Goal: Task Accomplishment & Management: Manage account settings

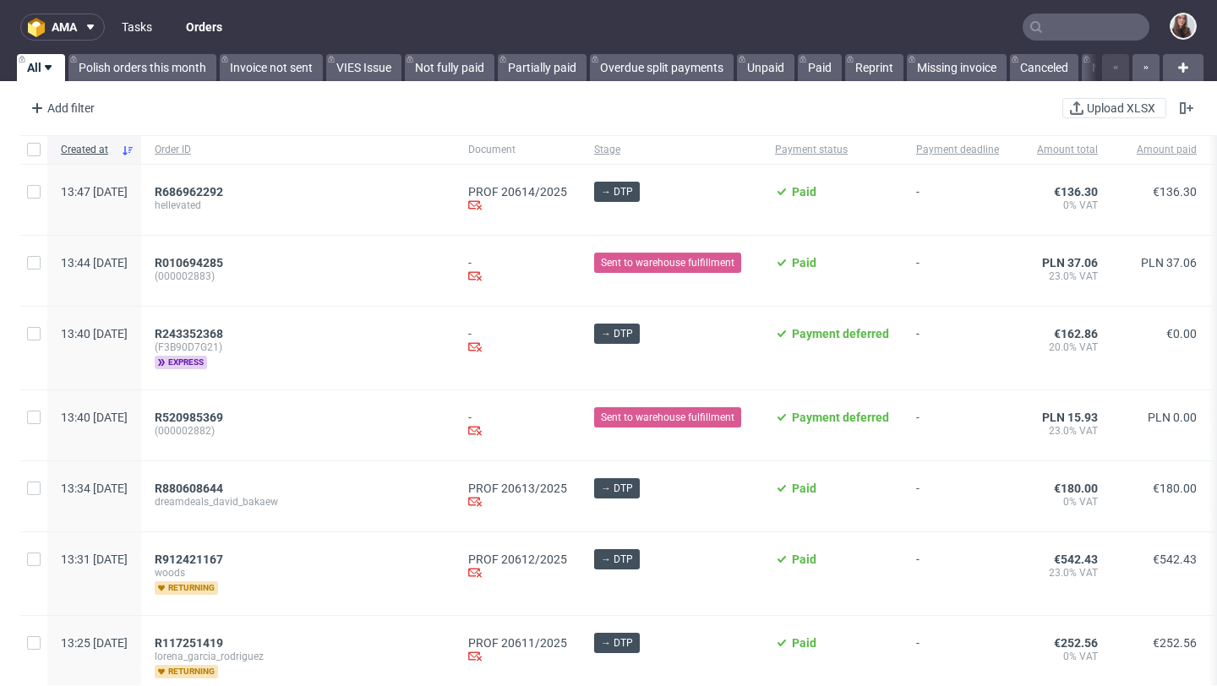
click at [141, 28] on link "Tasks" at bounding box center [137, 27] width 51 height 27
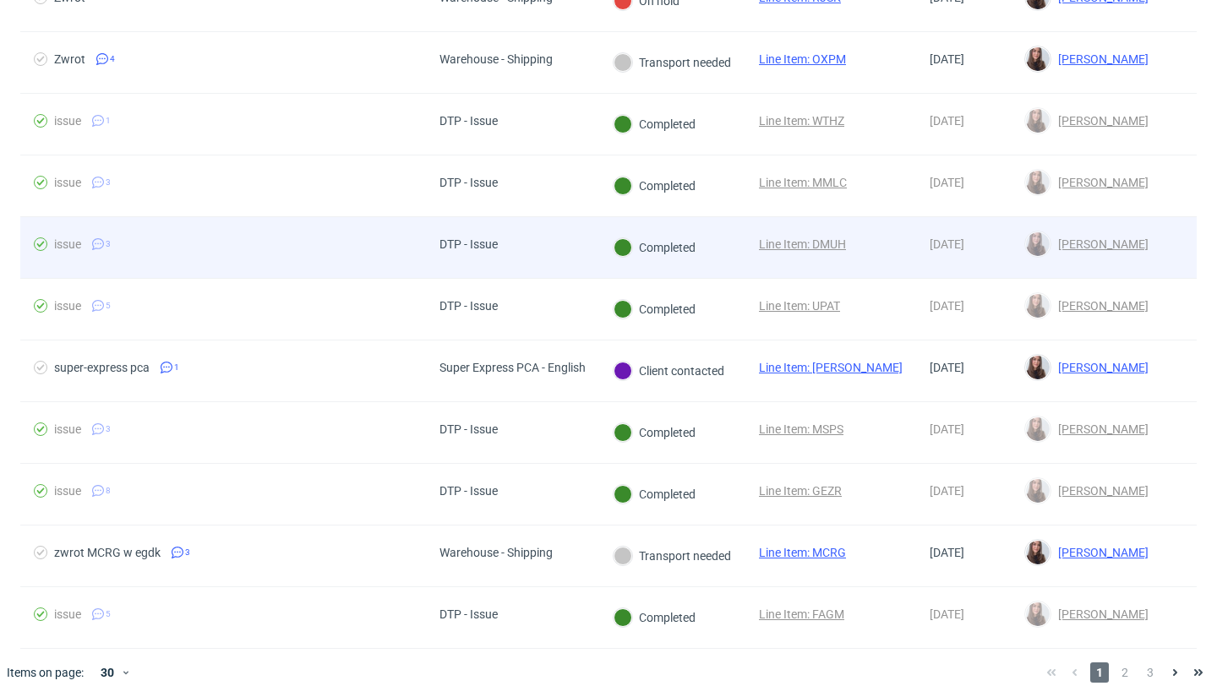
scroll to position [1384, 0]
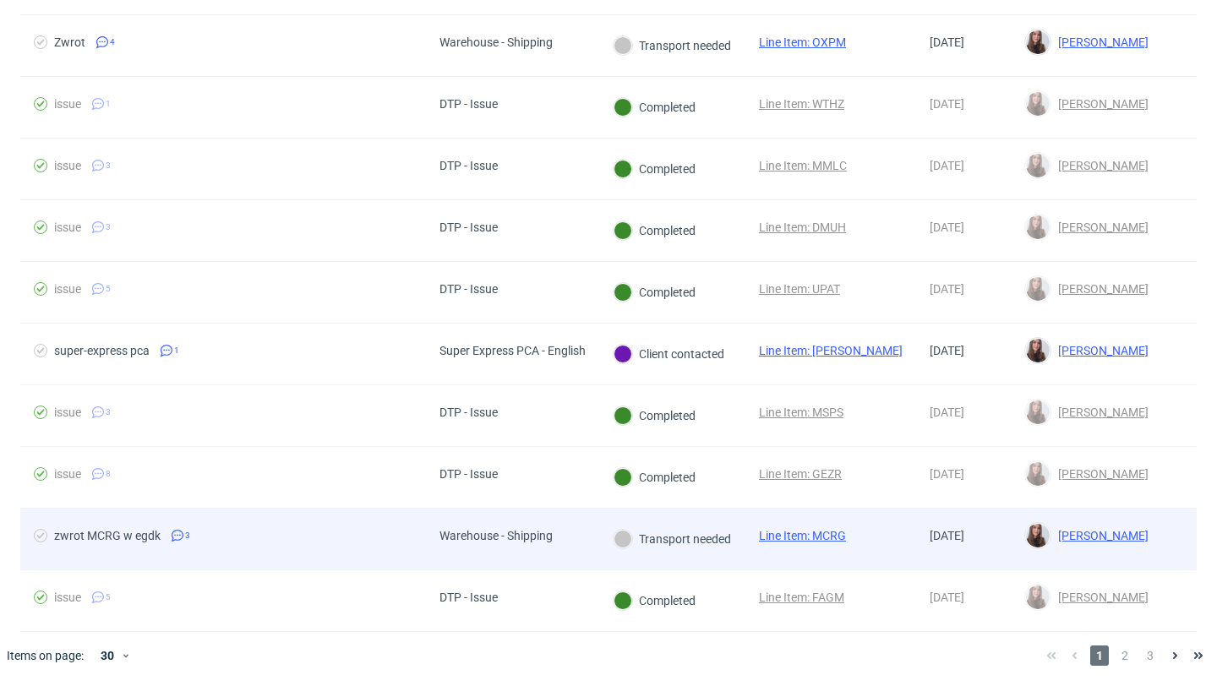
click at [341, 527] on div "zwrot MCRG w egdk 3" at bounding box center [223, 539] width 406 height 61
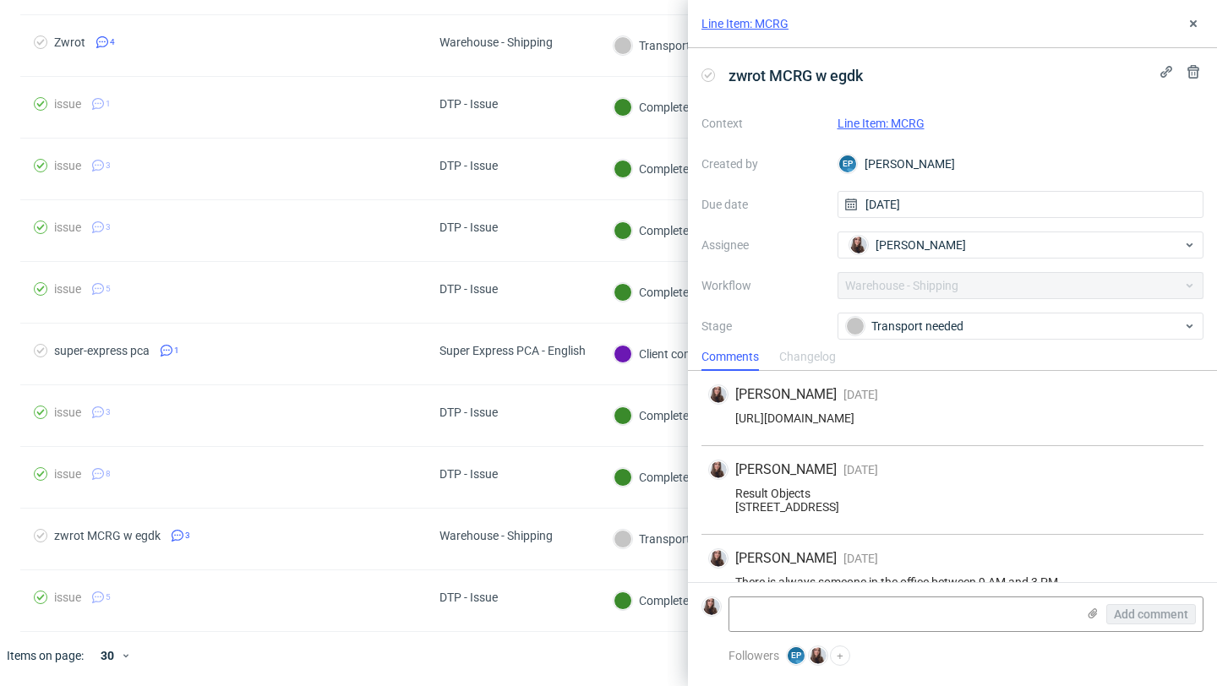
click at [899, 122] on link "Line Item: MCRG" at bounding box center [881, 124] width 87 height 14
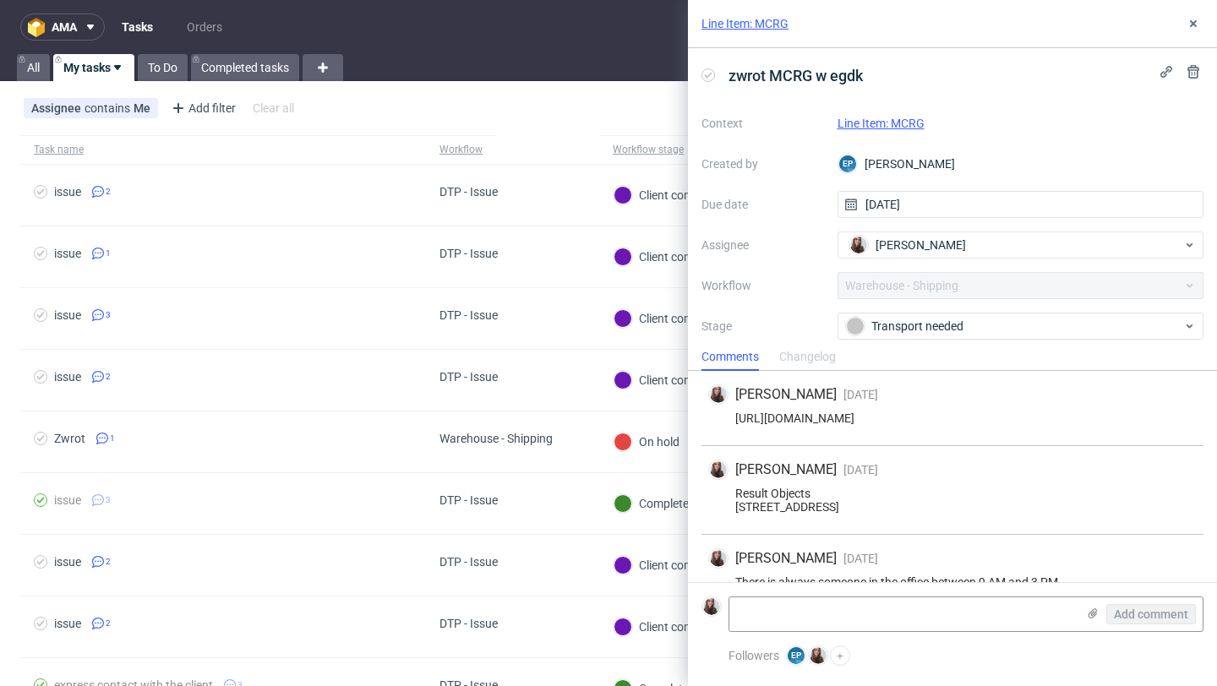
scroll to position [41, 0]
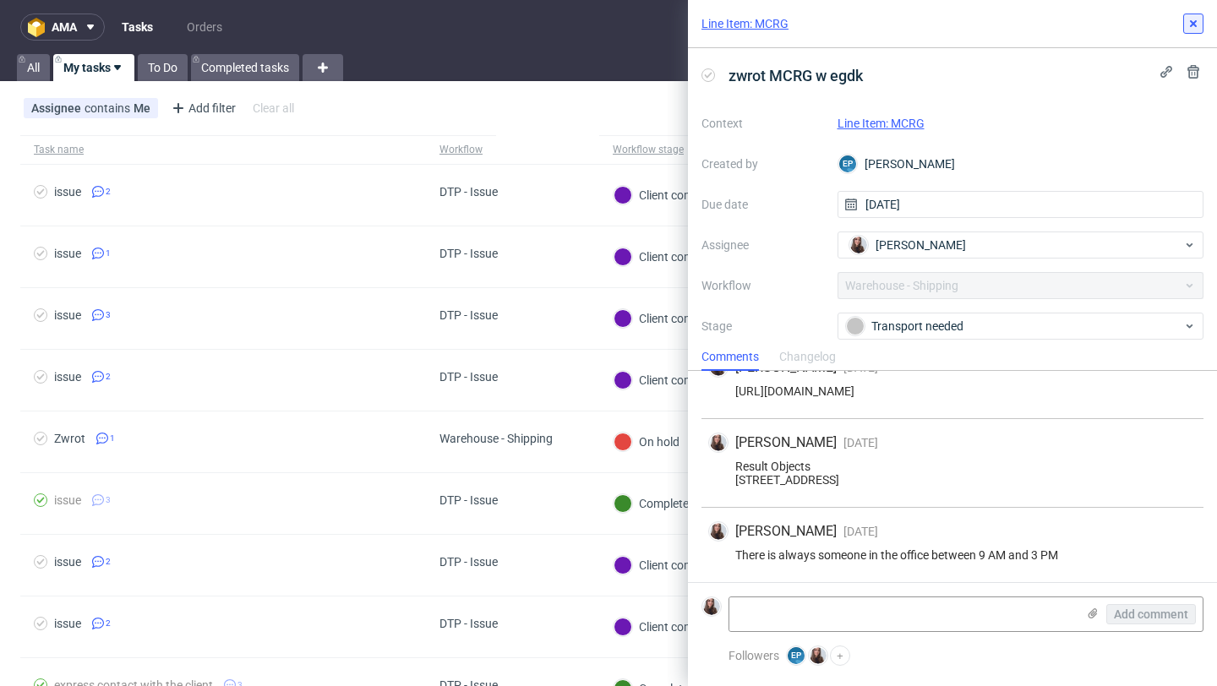
click at [1191, 25] on icon at bounding box center [1194, 24] width 14 height 14
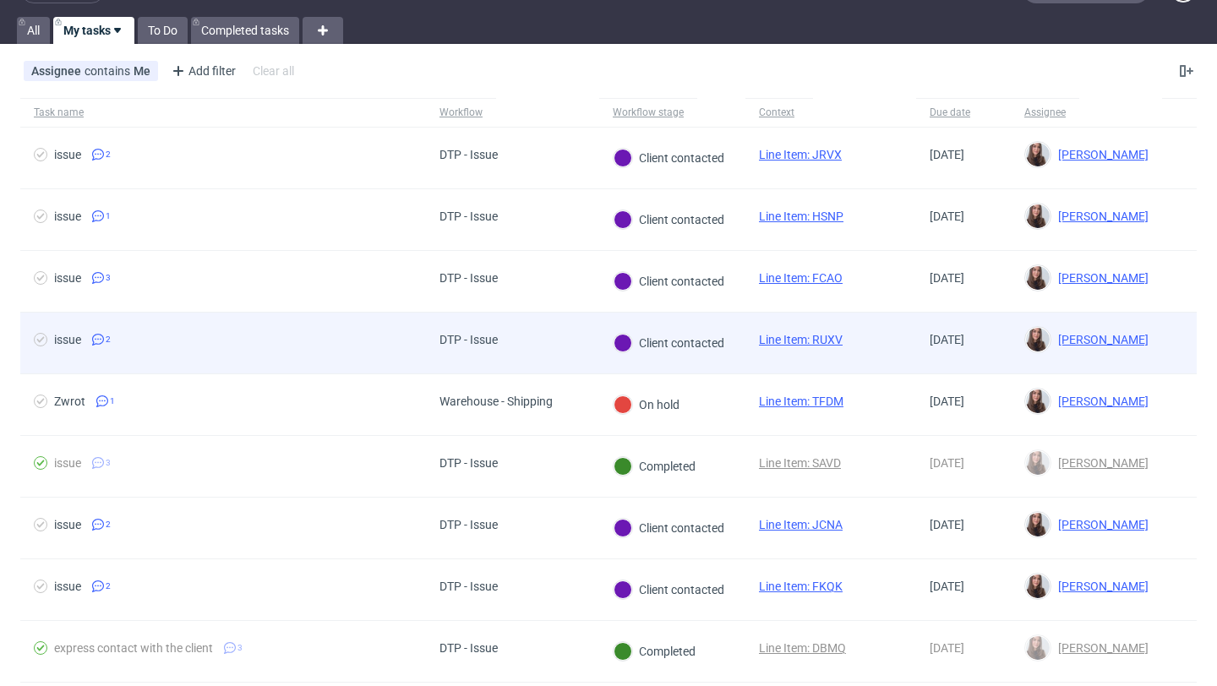
scroll to position [49, 0]
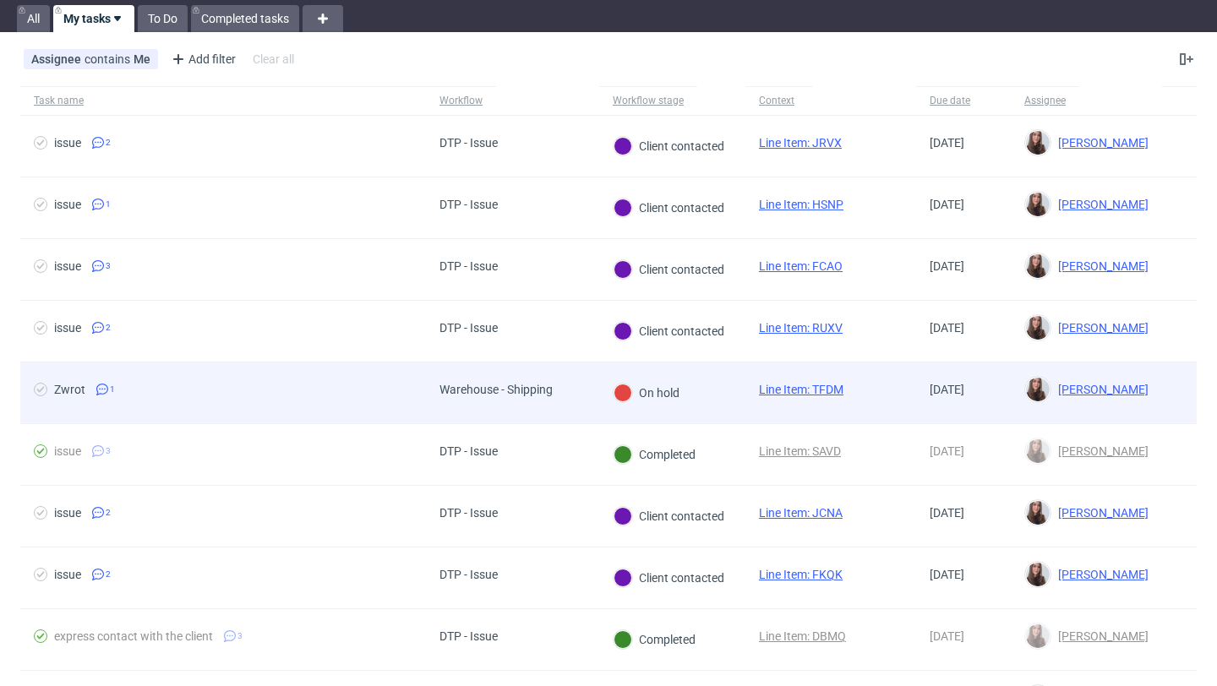
click at [539, 384] on div "Warehouse - Shipping" at bounding box center [496, 390] width 113 height 14
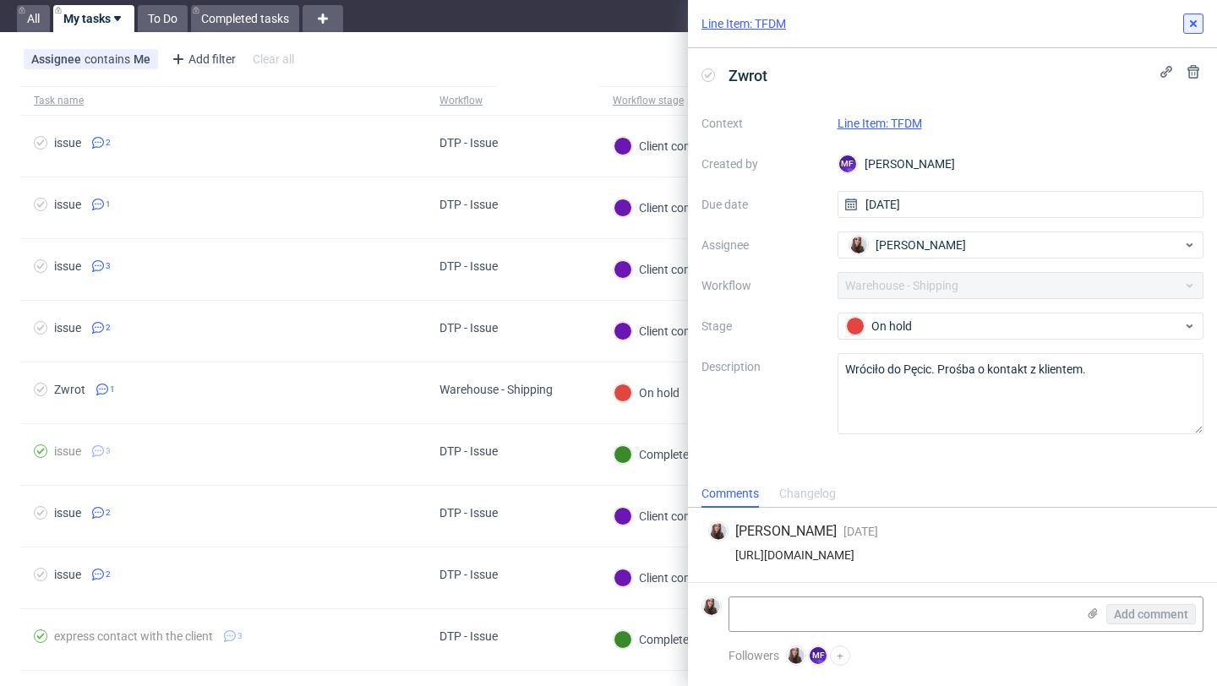
click at [1193, 23] on use at bounding box center [1193, 23] width 7 height 7
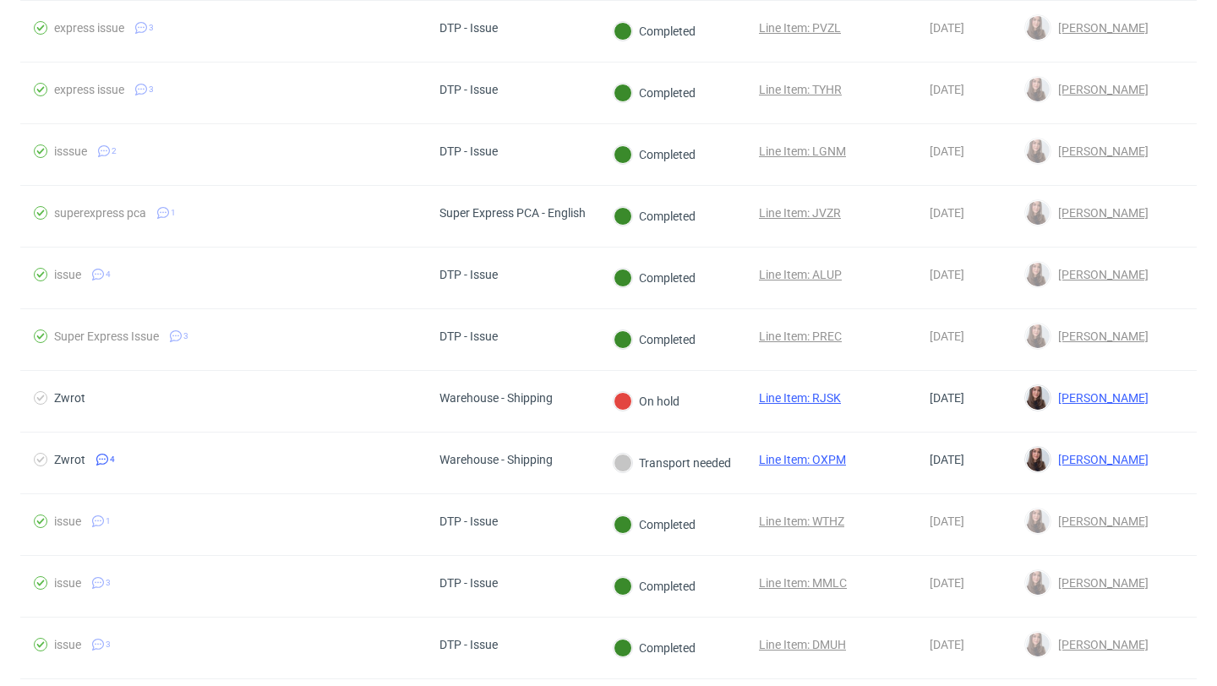
scroll to position [1022, 0]
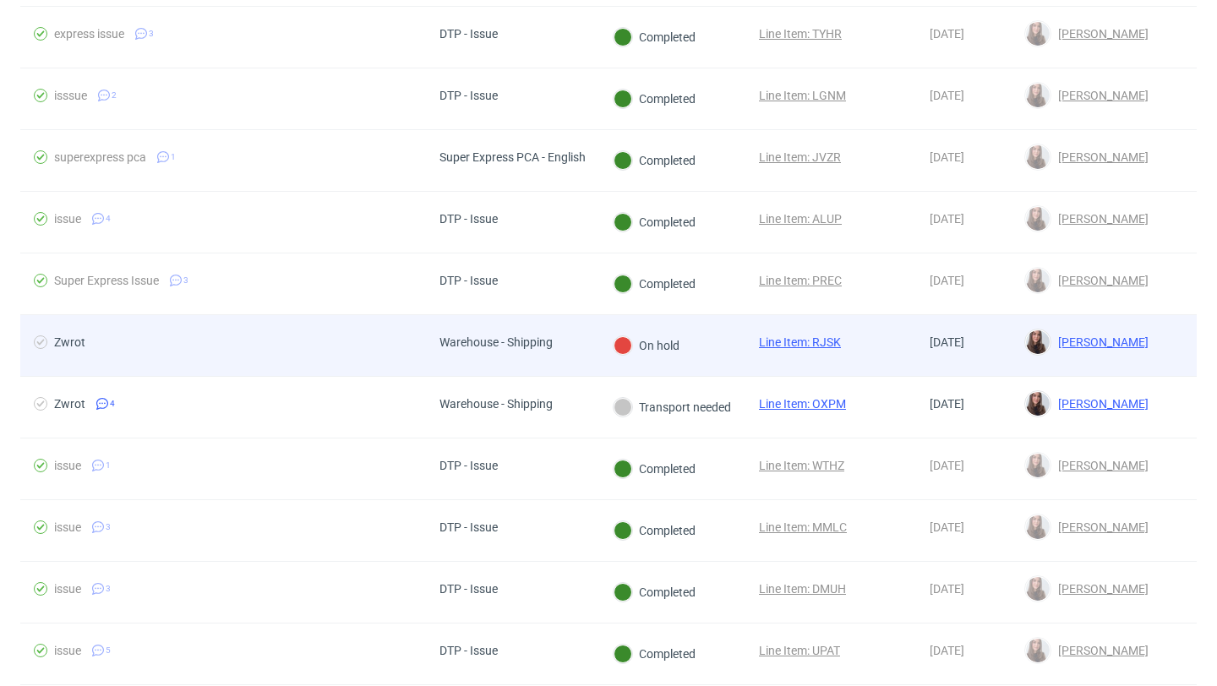
click at [547, 336] on div "Warehouse - Shipping" at bounding box center [496, 343] width 113 height 14
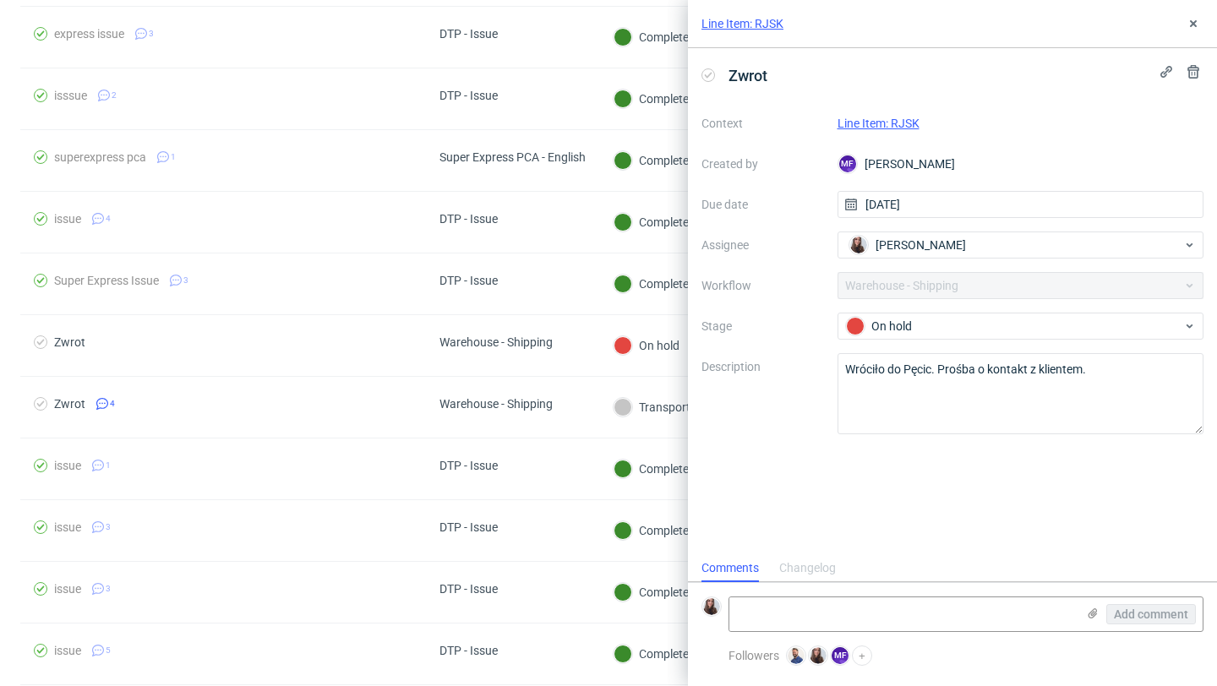
scroll to position [14, 0]
click at [904, 122] on link "Line Item: RJSK" at bounding box center [879, 124] width 82 height 14
click at [884, 238] on span "[PERSON_NAME]" at bounding box center [921, 245] width 90 height 17
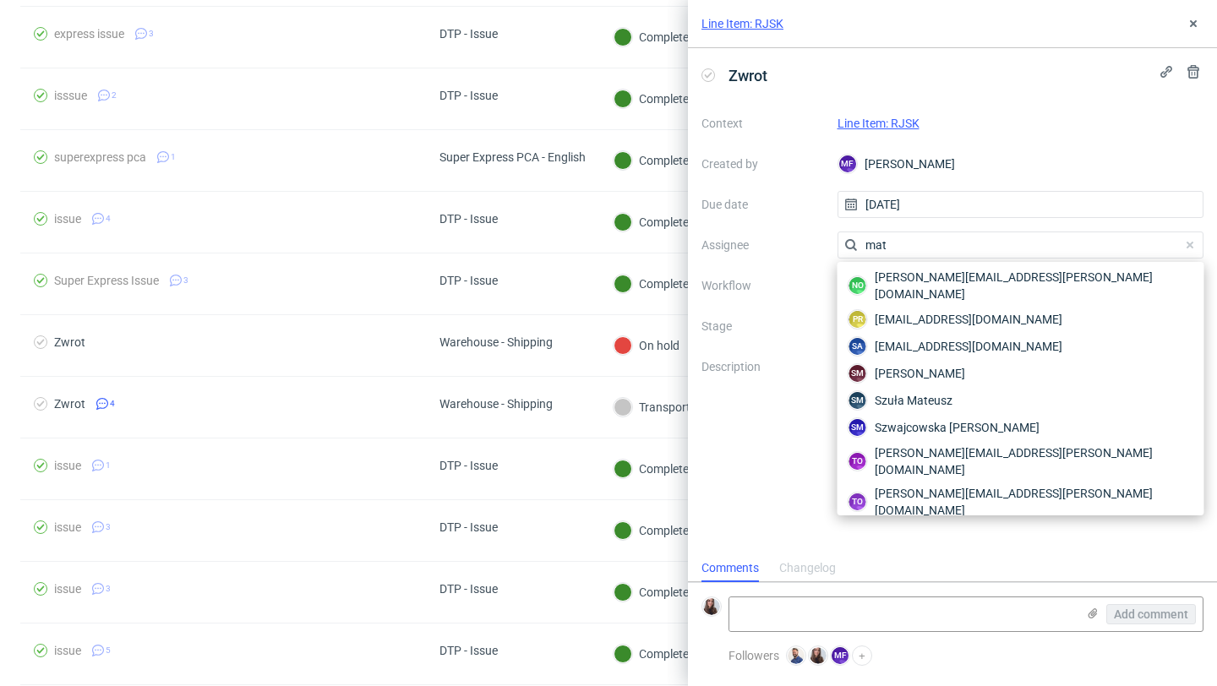
scroll to position [0, 0]
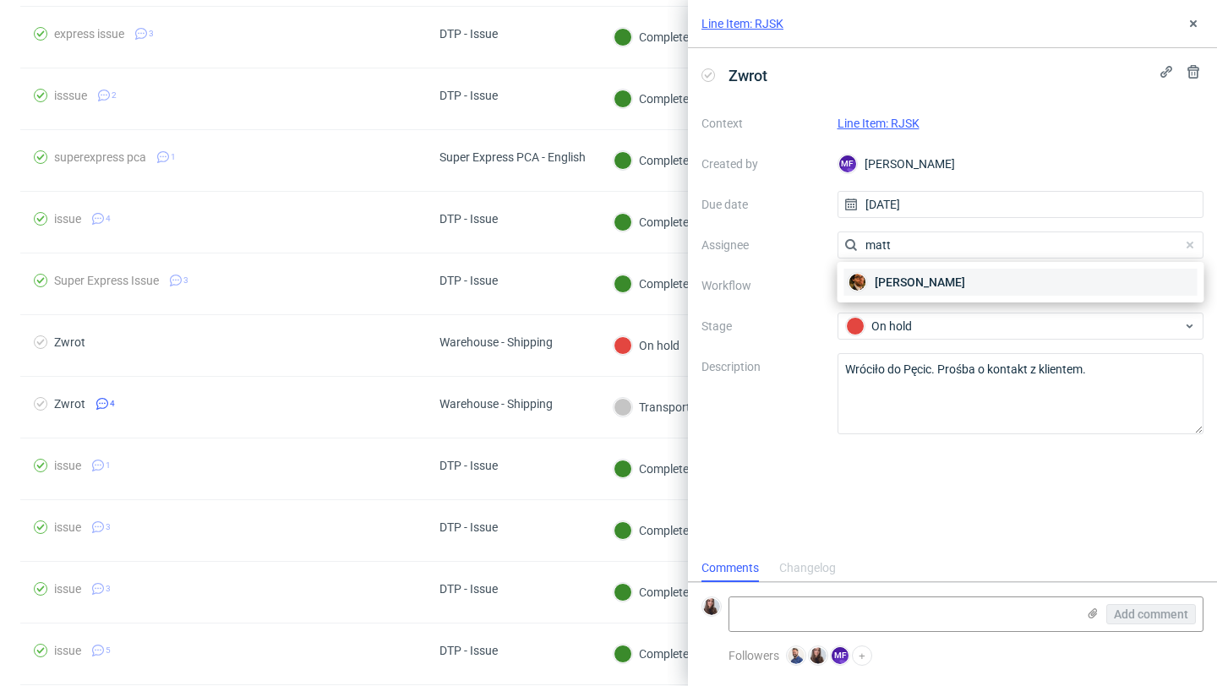
type input "matt"
click at [907, 276] on span "Matteo Corsico" at bounding box center [920, 282] width 90 height 17
click at [790, 599] on textarea at bounding box center [902, 615] width 347 height 34
paste textarea "https://app-eu1.hubspot.com/contacts/25600958/record/0-5/221575709919"
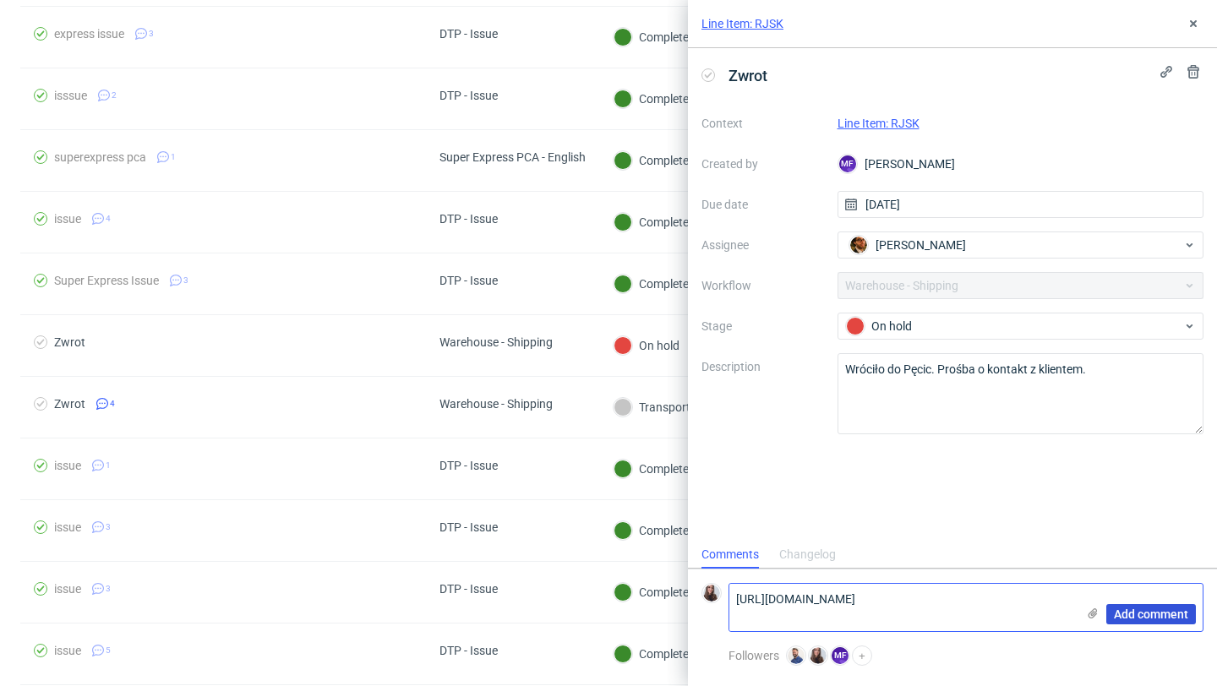
type textarea "https://app-eu1.hubspot.com/contacts/25600958/record/0-5/221575709919"
click at [1129, 615] on span "Add comment" at bounding box center [1151, 615] width 74 height 12
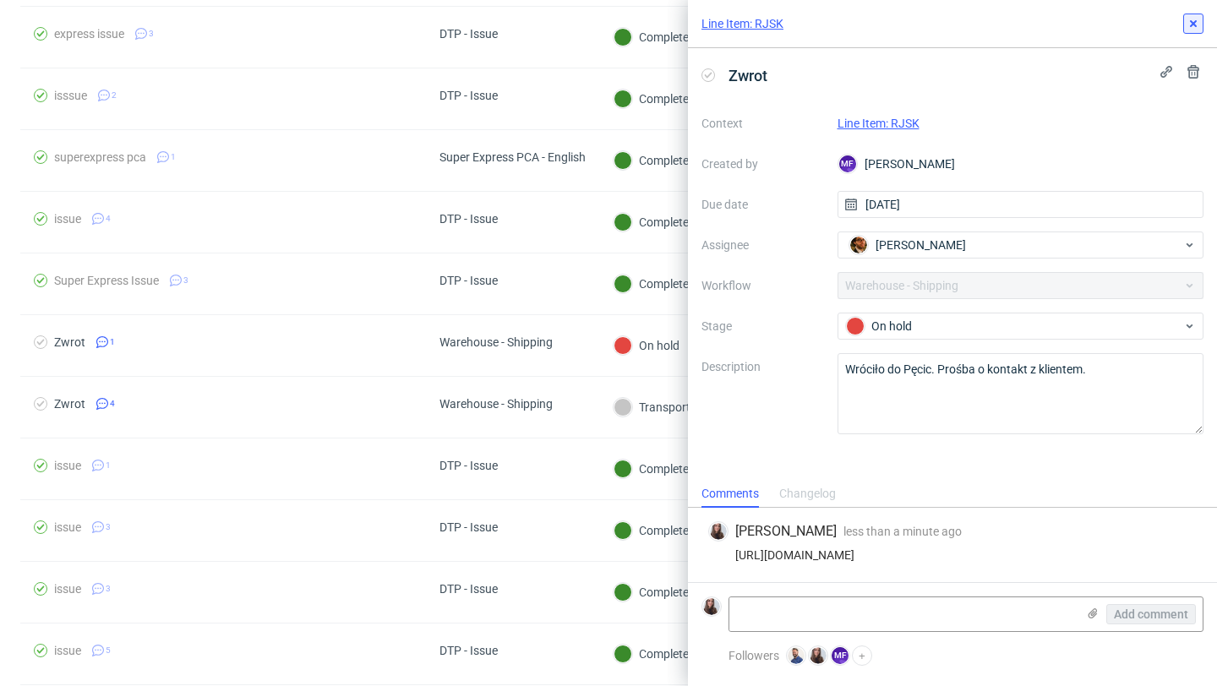
click at [1195, 19] on icon at bounding box center [1194, 24] width 14 height 14
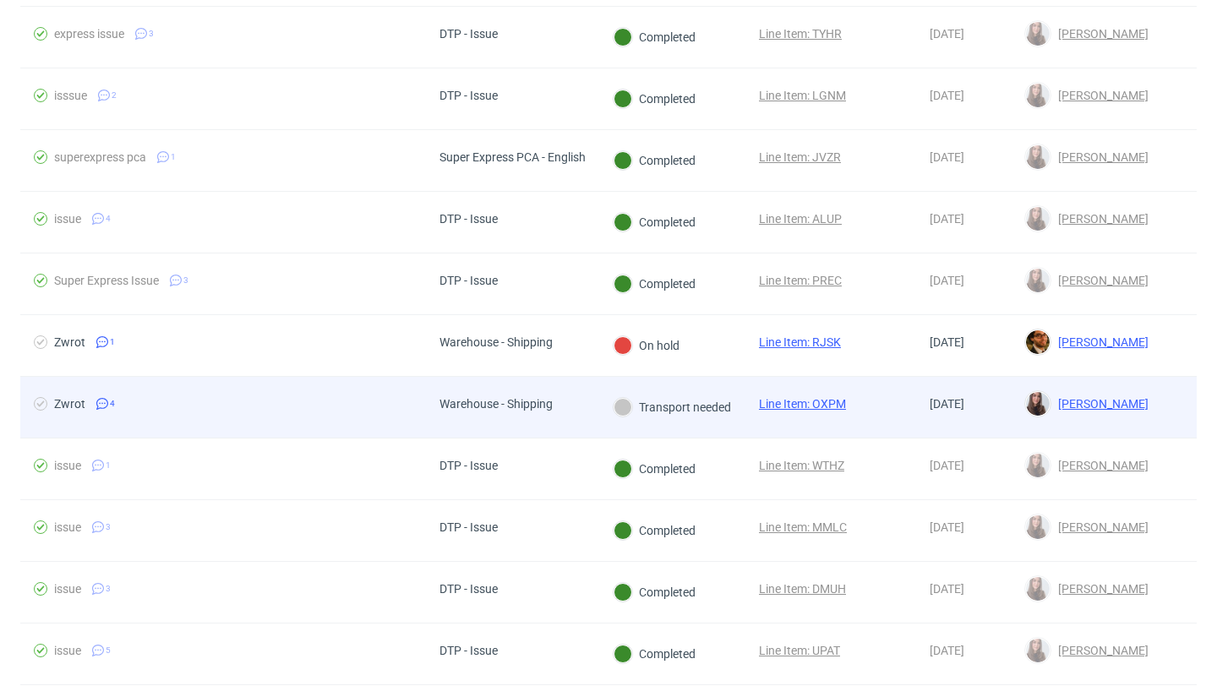
scroll to position [1076, 0]
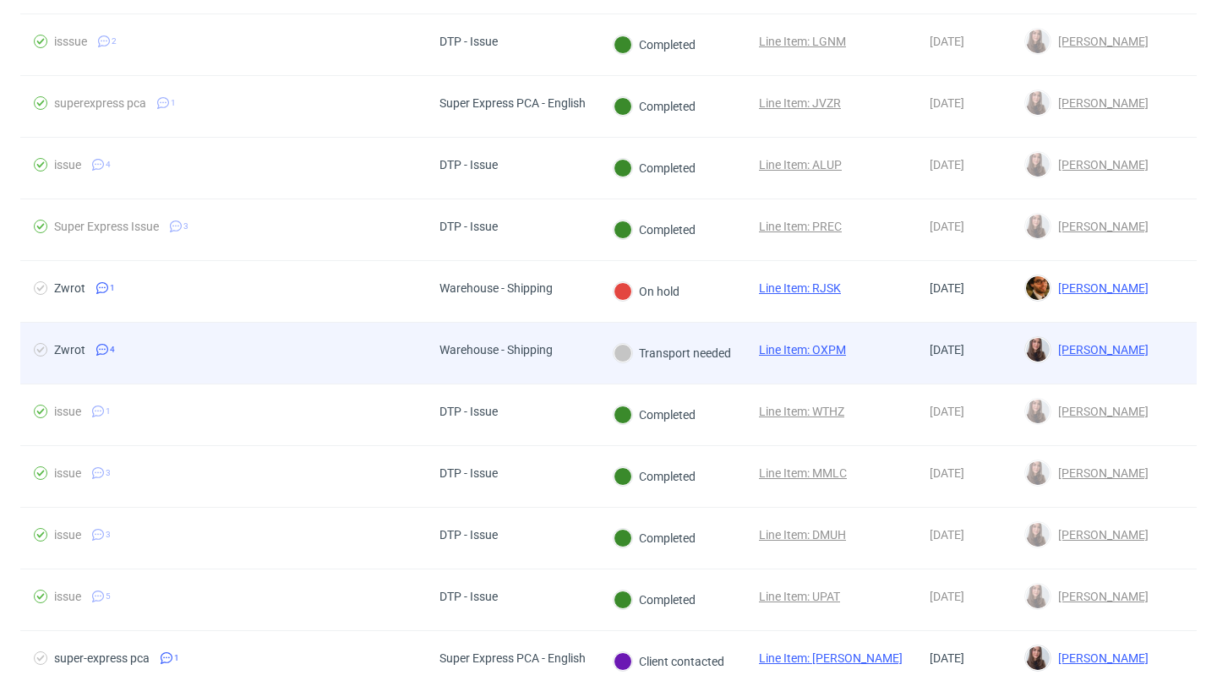
click at [574, 346] on div "Warehouse - Shipping" at bounding box center [512, 354] width 173 height 62
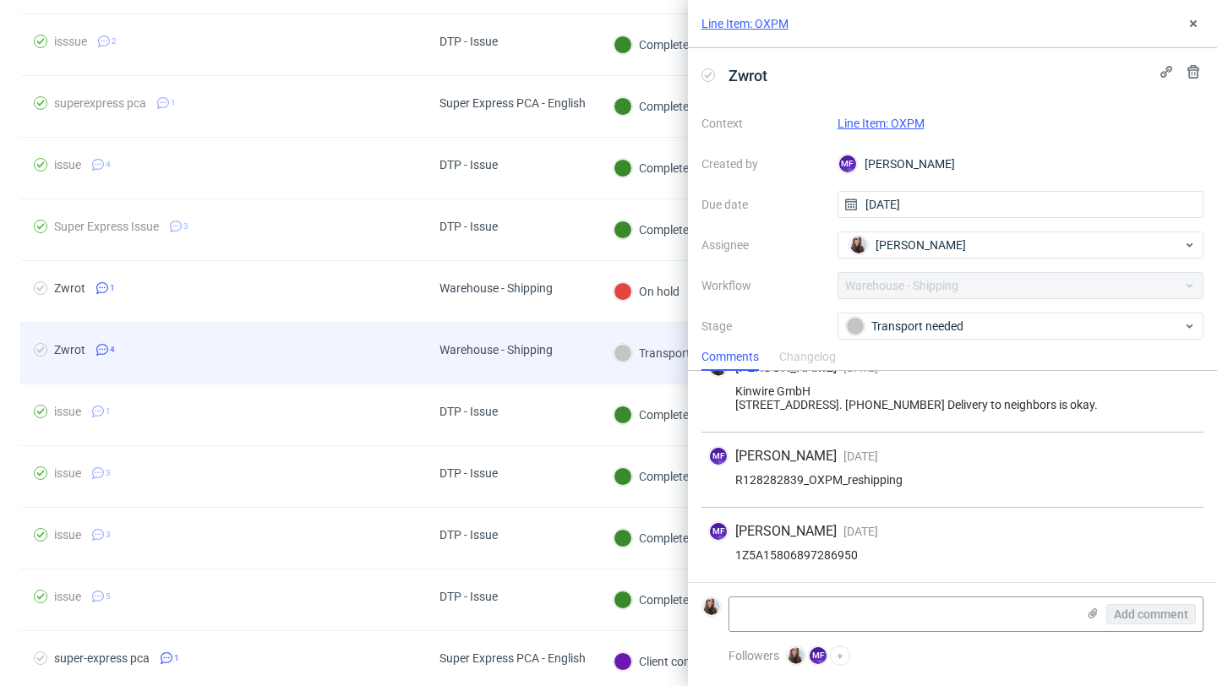
scroll to position [116, 0]
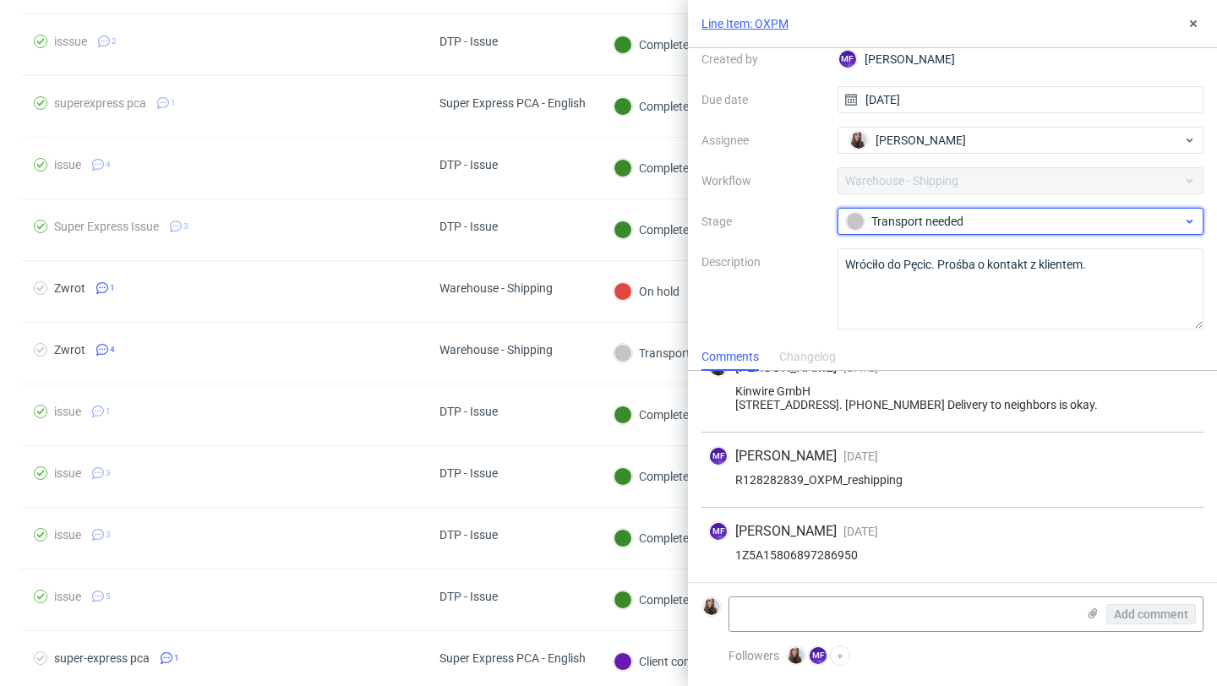
click at [933, 217] on div "Transport needed" at bounding box center [1014, 221] width 336 height 19
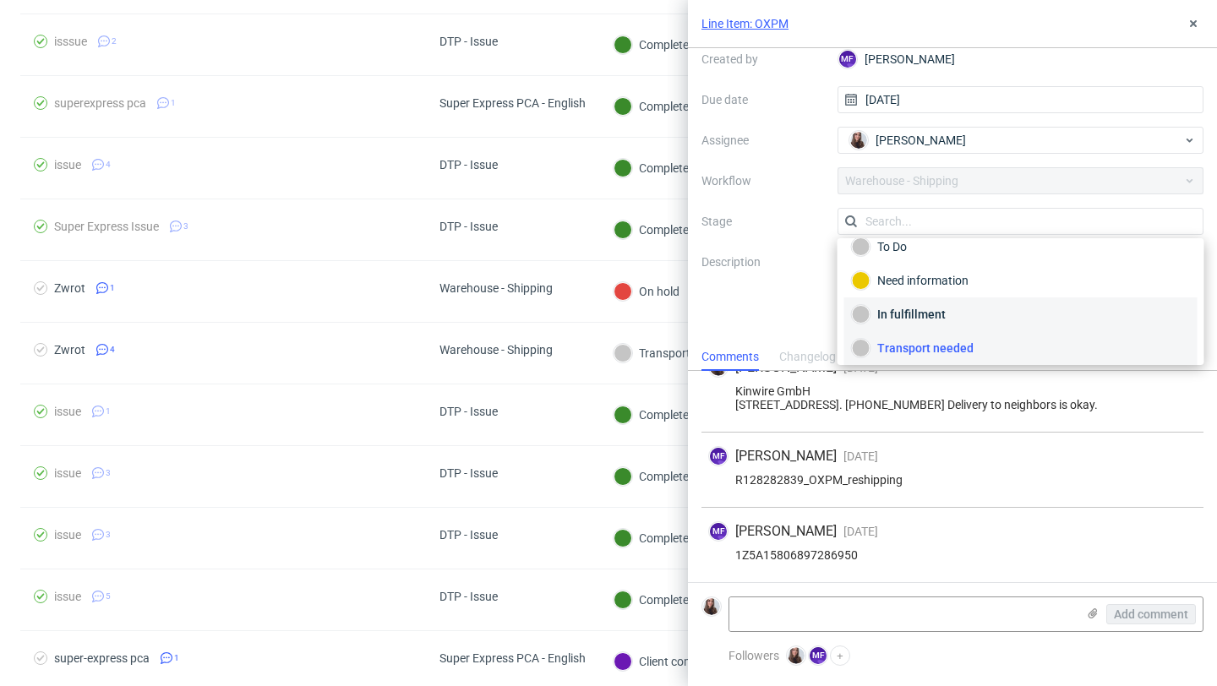
scroll to position [90, 0]
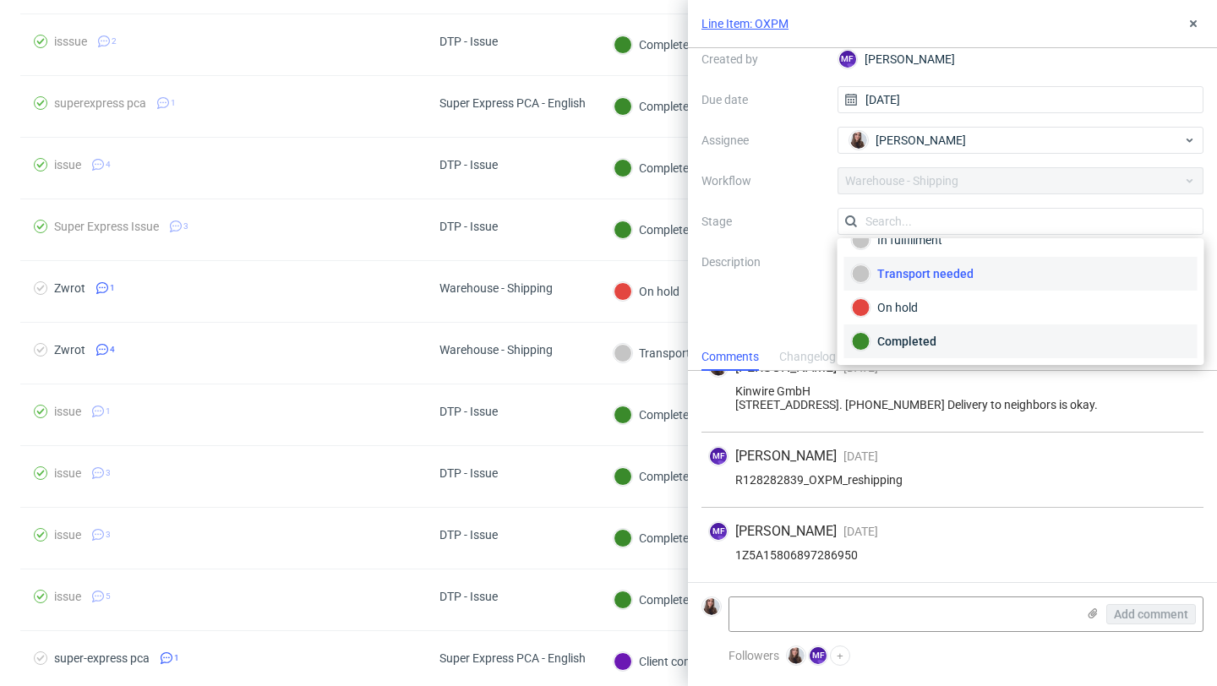
click at [942, 340] on div "Completed" at bounding box center [1021, 341] width 338 height 19
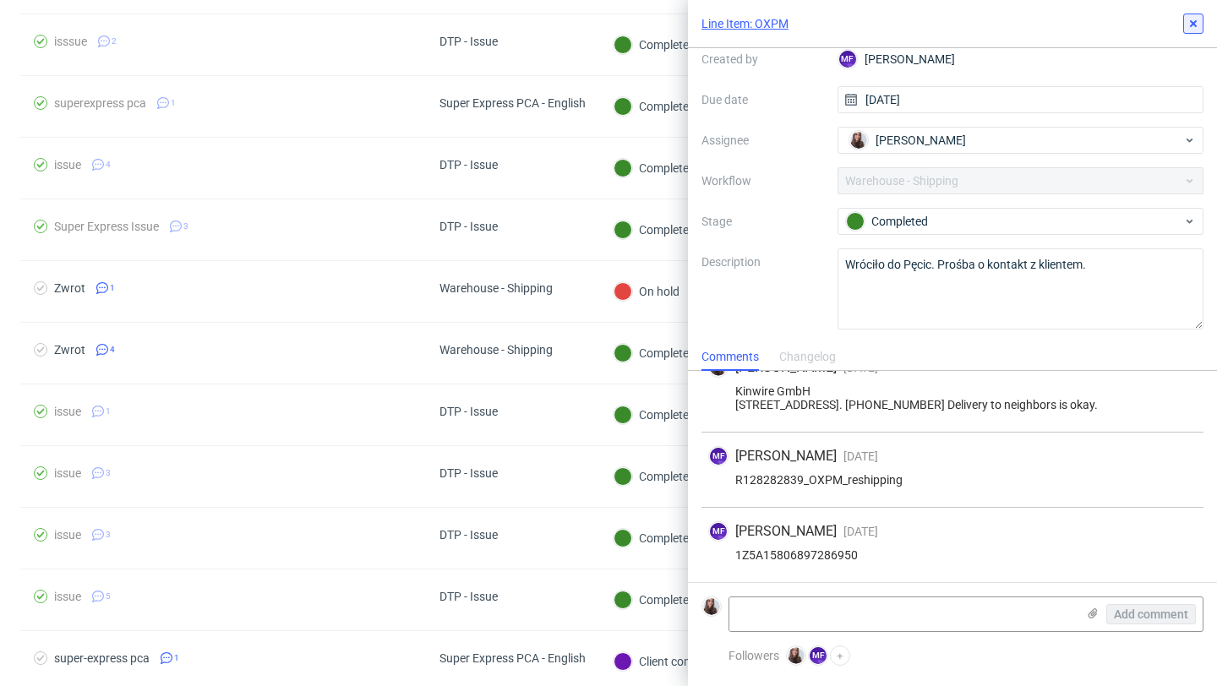
click at [1190, 22] on icon at bounding box center [1194, 24] width 14 height 14
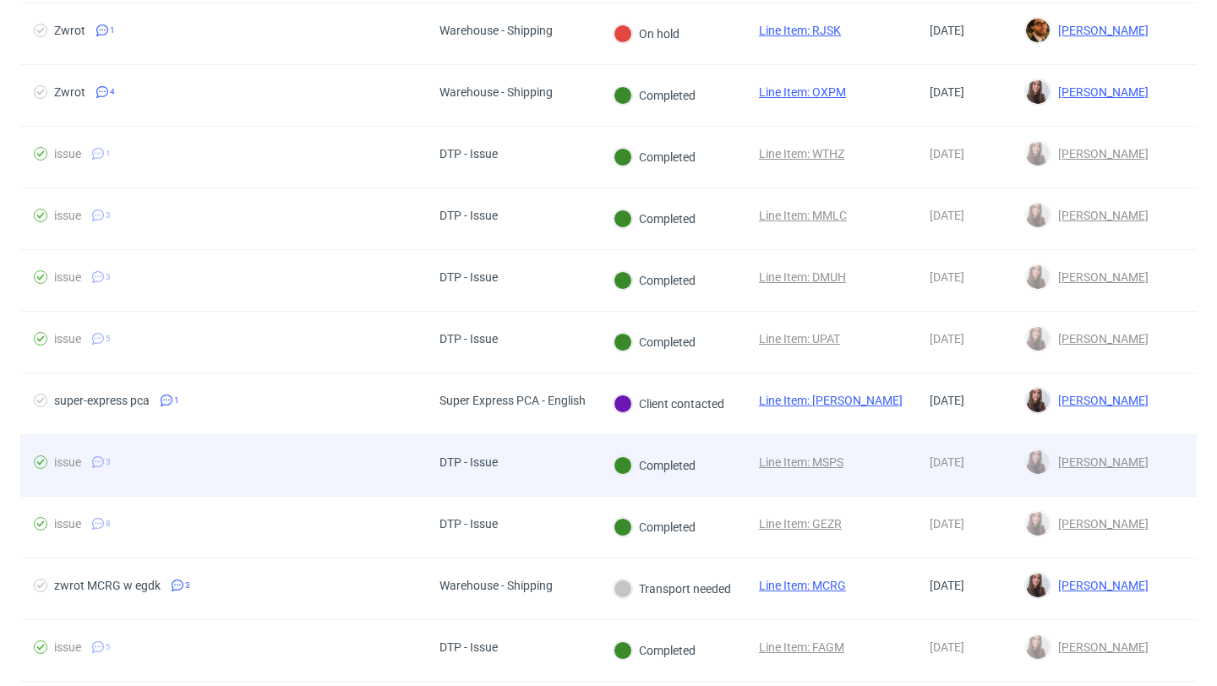
scroll to position [1384, 0]
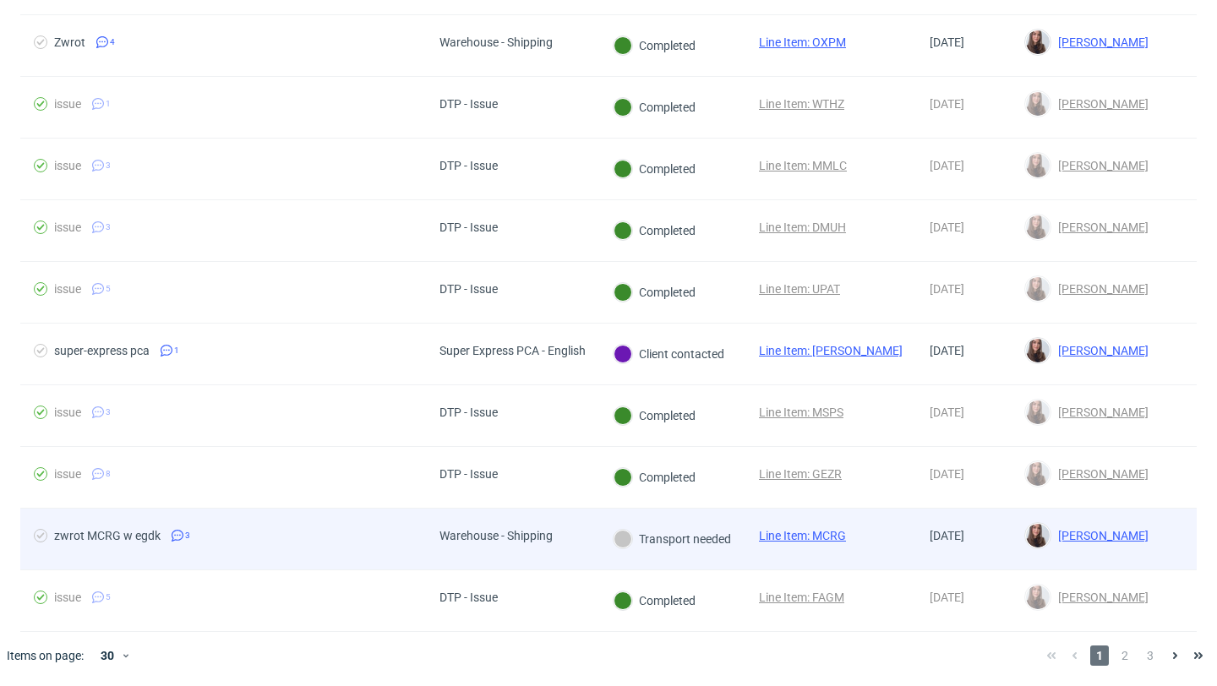
click at [537, 531] on div "Warehouse - Shipping" at bounding box center [496, 536] width 113 height 14
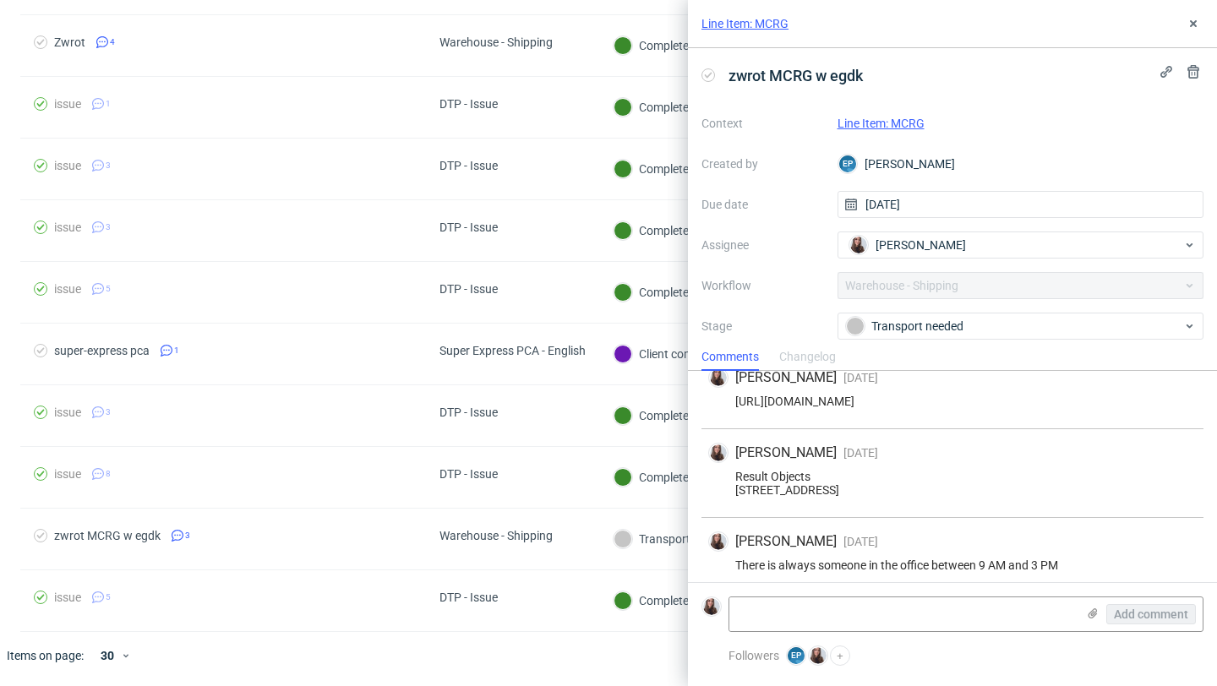
scroll to position [41, 0]
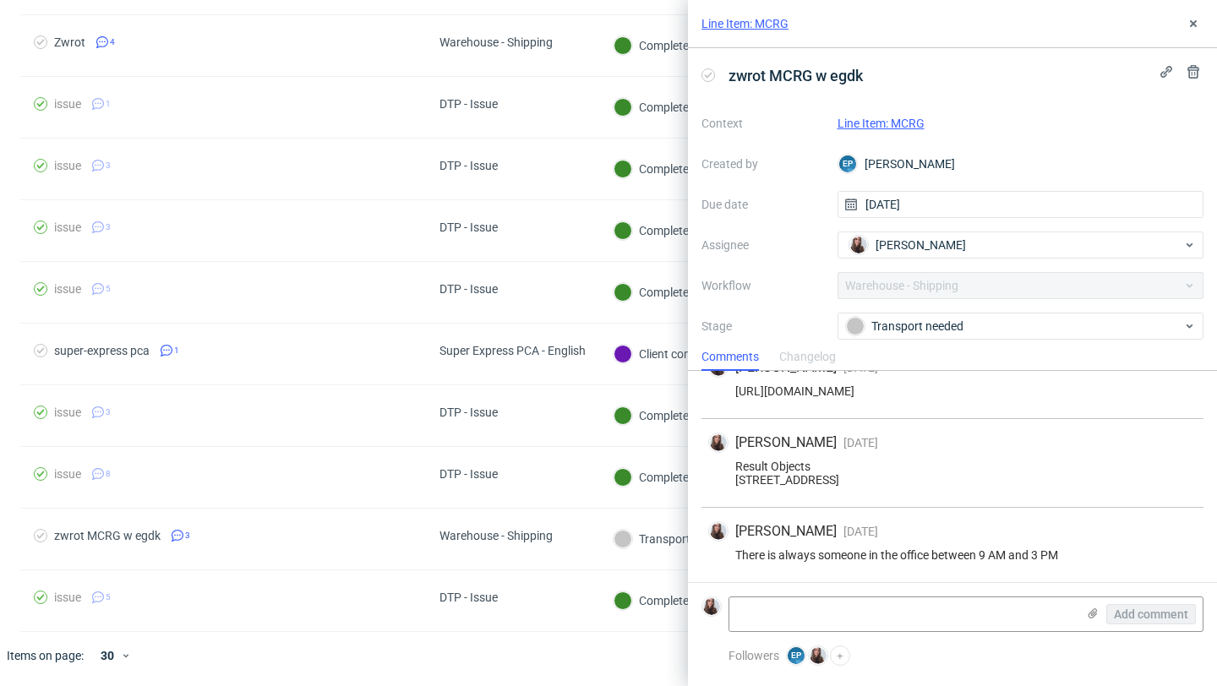
click at [773, 17] on link "Line Item: MCRG" at bounding box center [745, 23] width 87 height 17
click at [906, 330] on div "Transport needed" at bounding box center [1014, 326] width 336 height 19
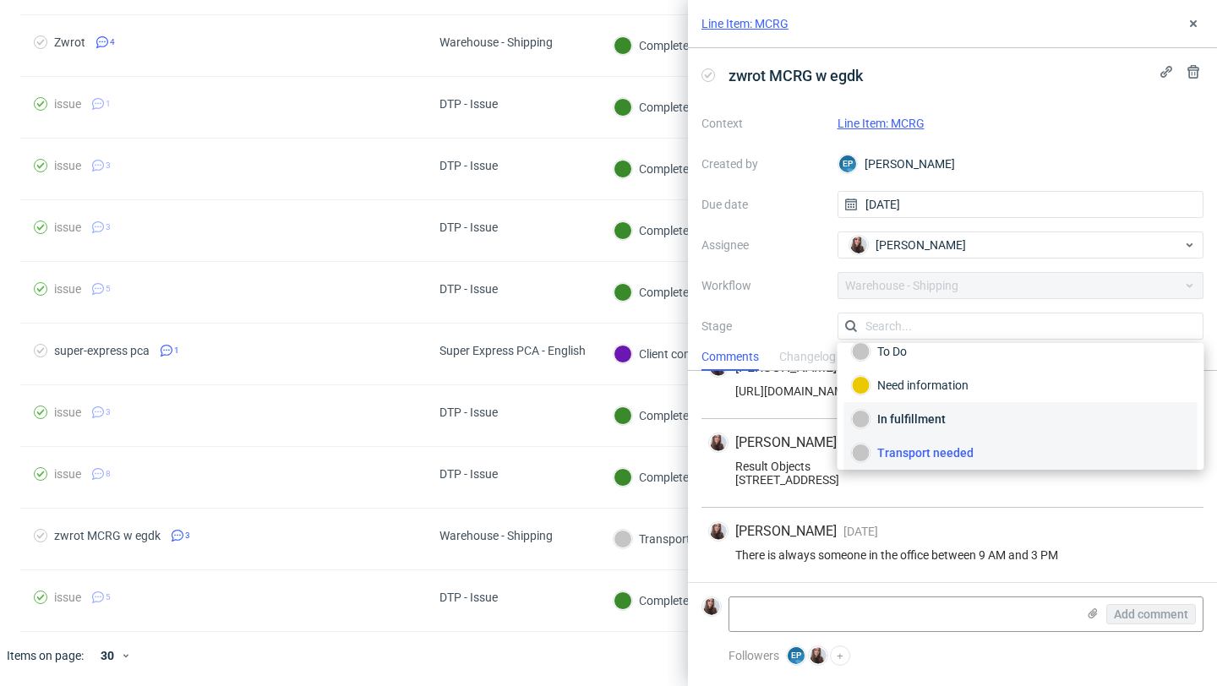
scroll to position [90, 0]
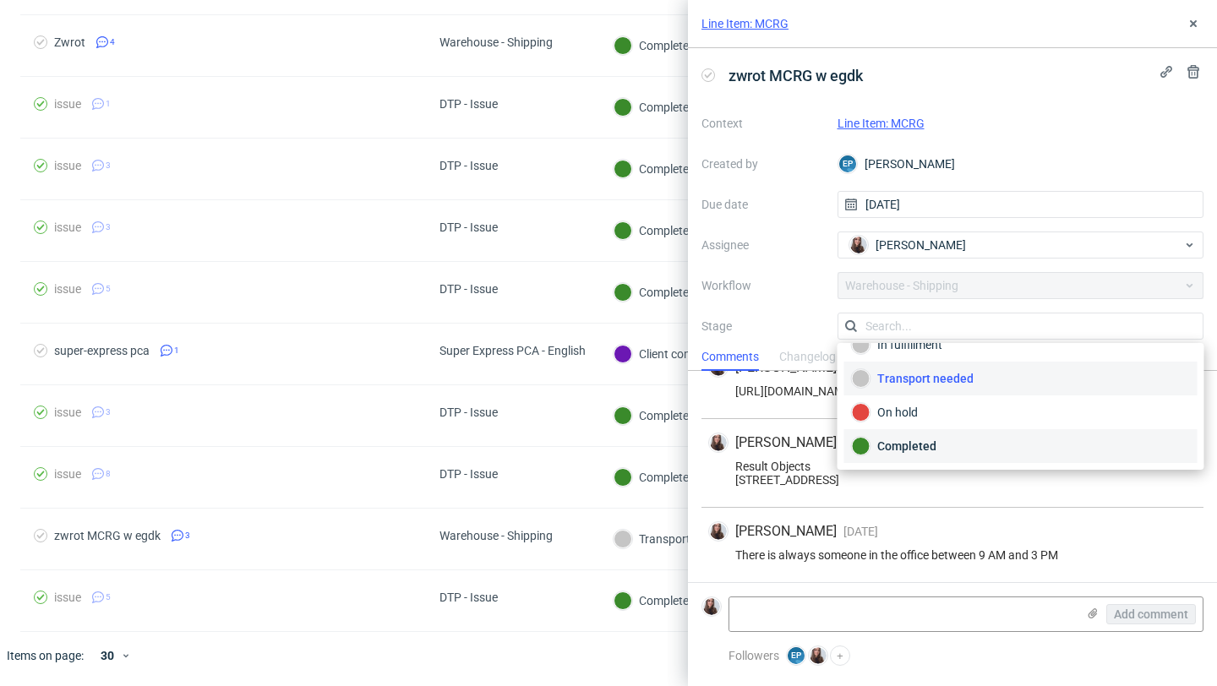
click at [938, 440] on div "Completed" at bounding box center [1021, 446] width 338 height 19
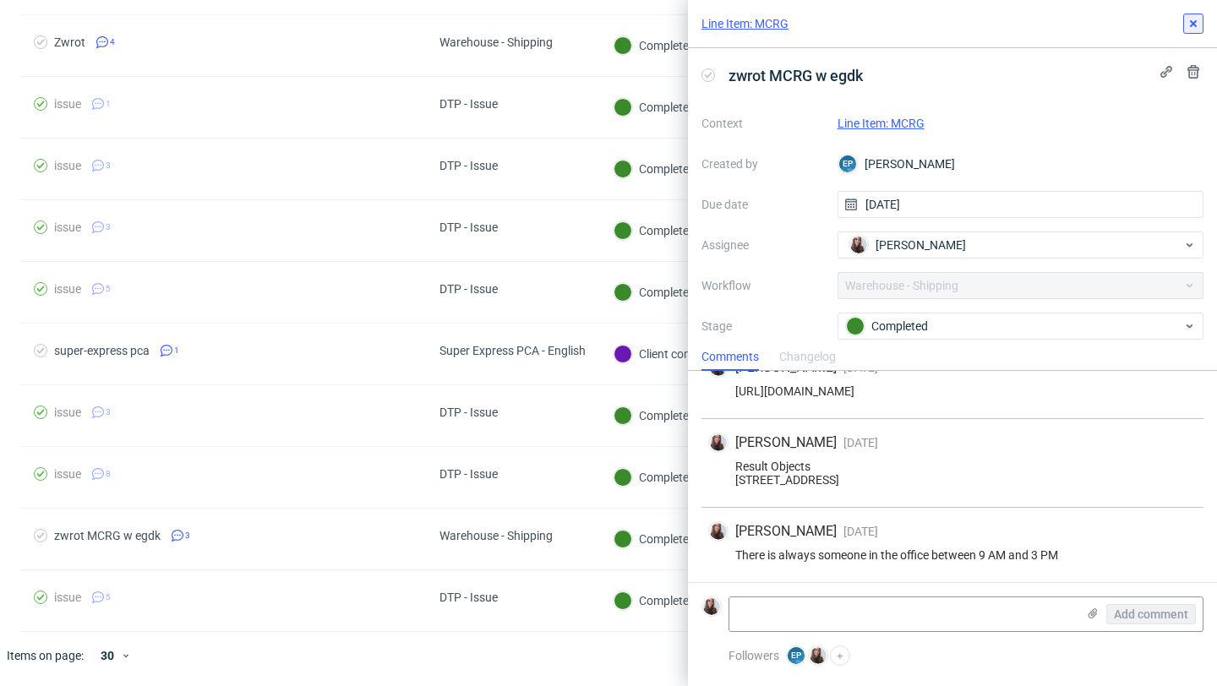
click at [1192, 18] on icon at bounding box center [1194, 24] width 14 height 14
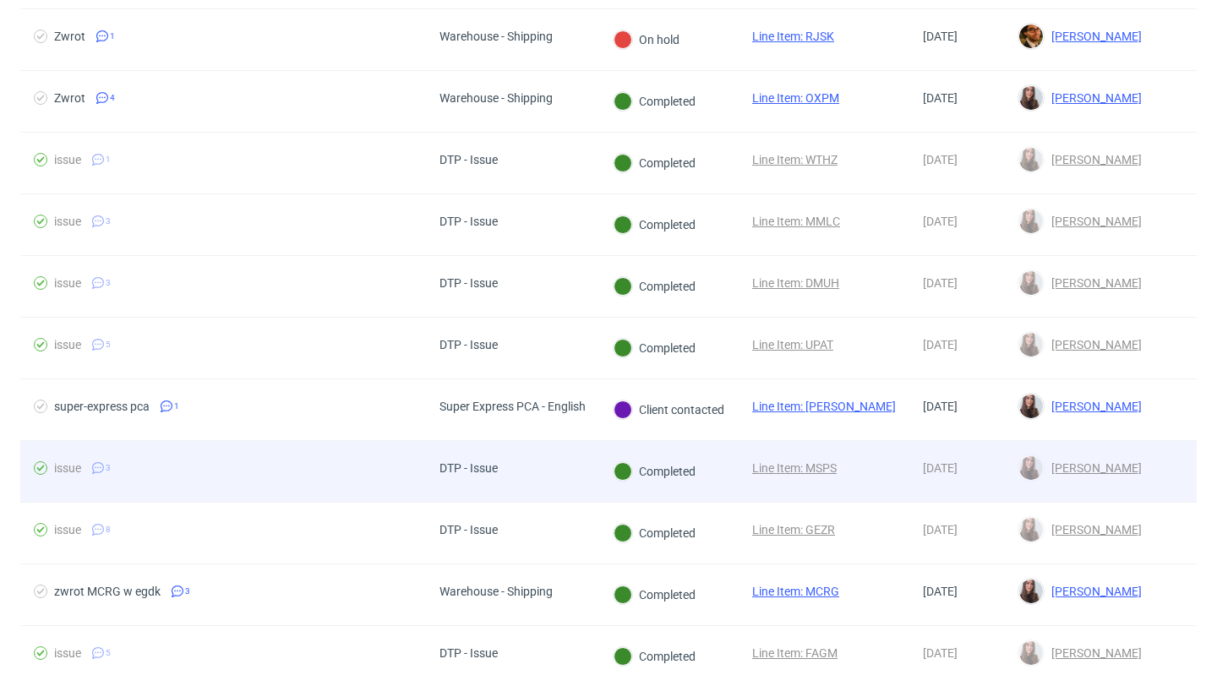
scroll to position [1384, 0]
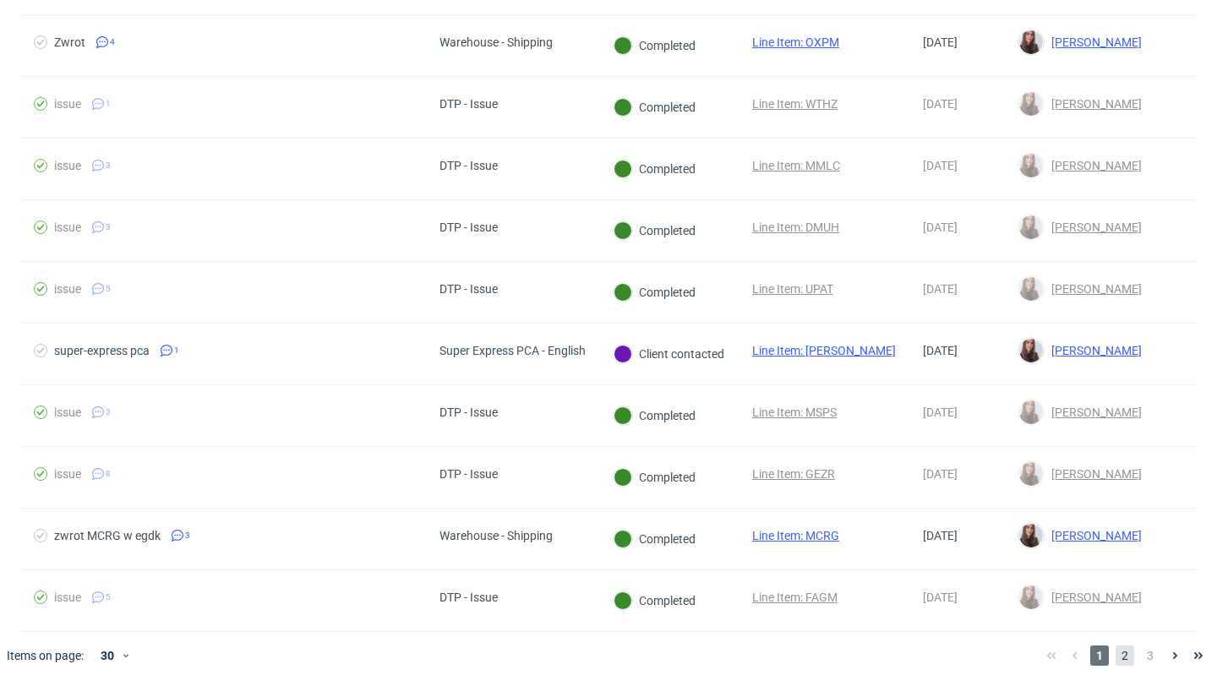
click at [1116, 650] on span "2" at bounding box center [1125, 656] width 19 height 20
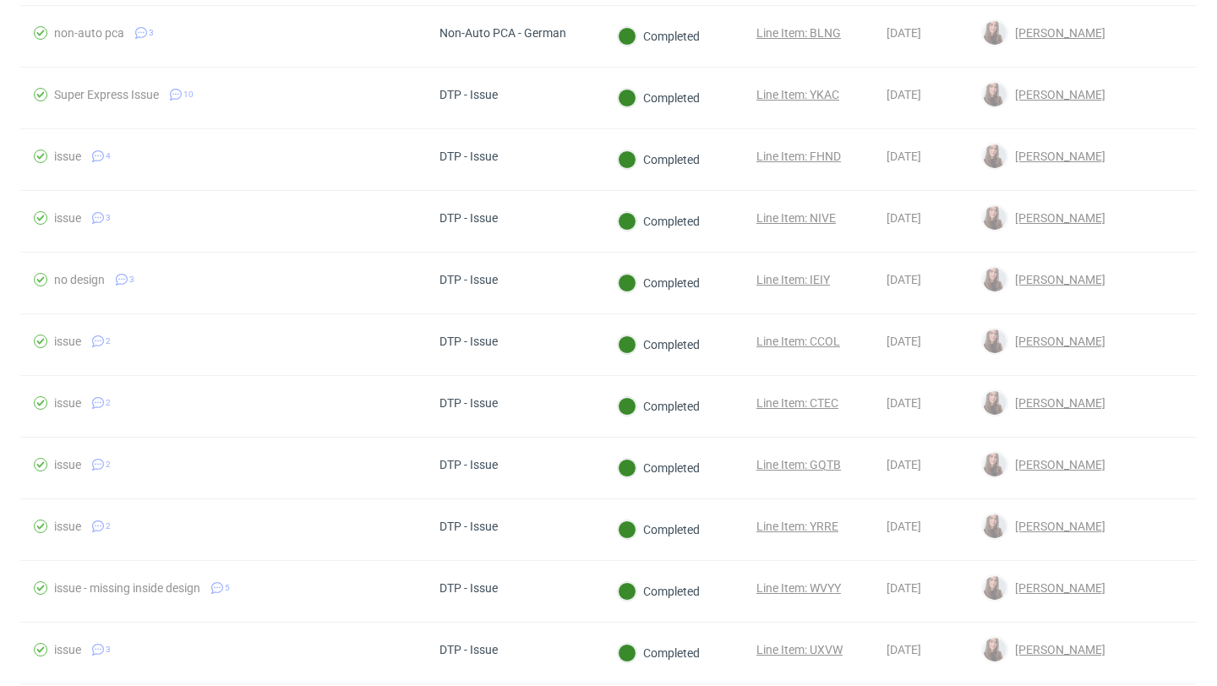
scroll to position [1384, 0]
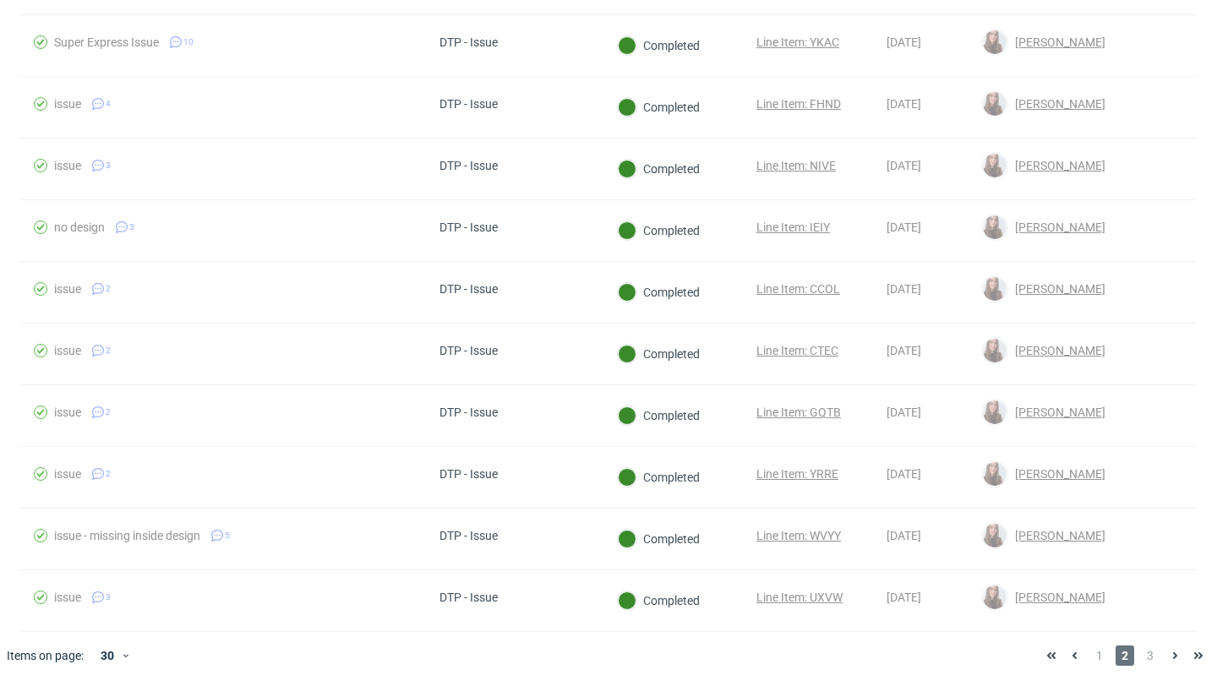
click at [1120, 648] on span "2" at bounding box center [1125, 656] width 19 height 20
click at [1141, 650] on span "3" at bounding box center [1150, 656] width 19 height 20
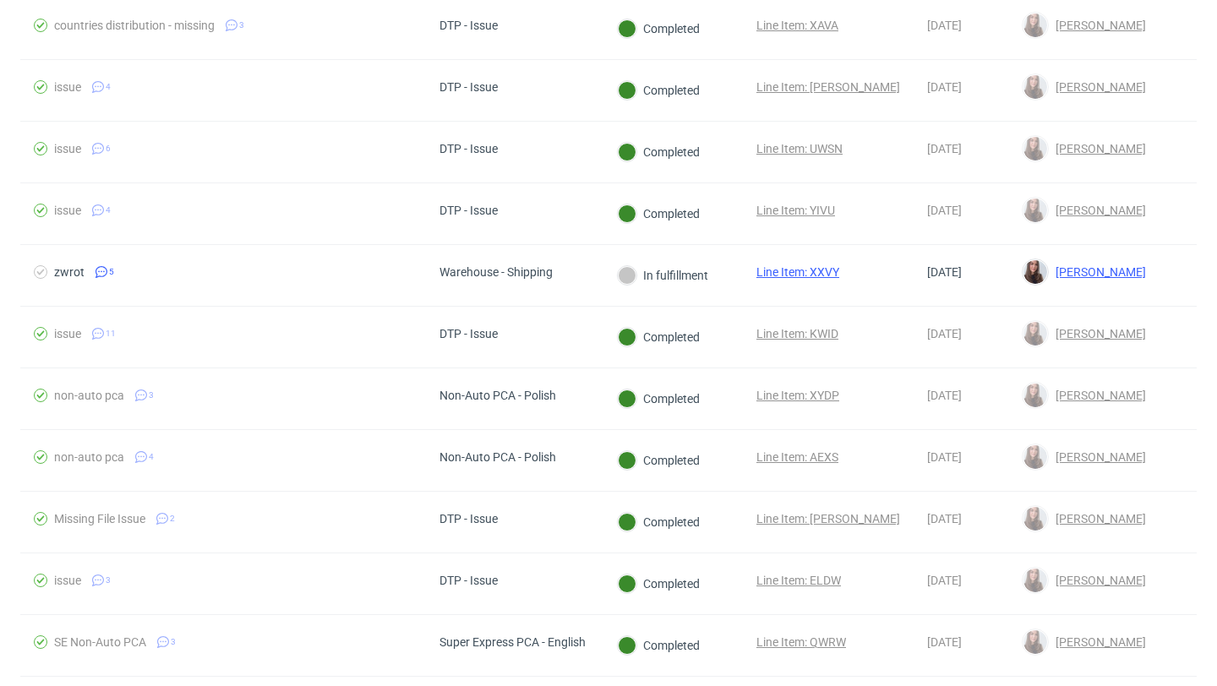
scroll to position [767, 0]
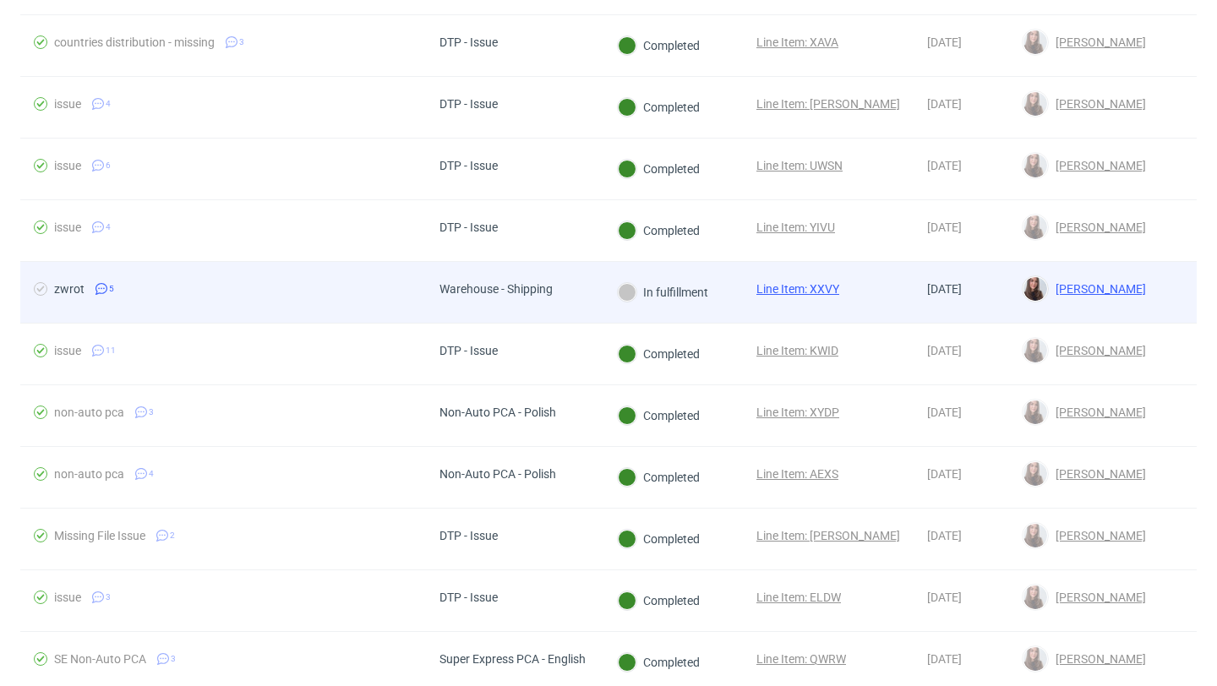
click at [535, 294] on div "Warehouse - Shipping" at bounding box center [496, 289] width 113 height 14
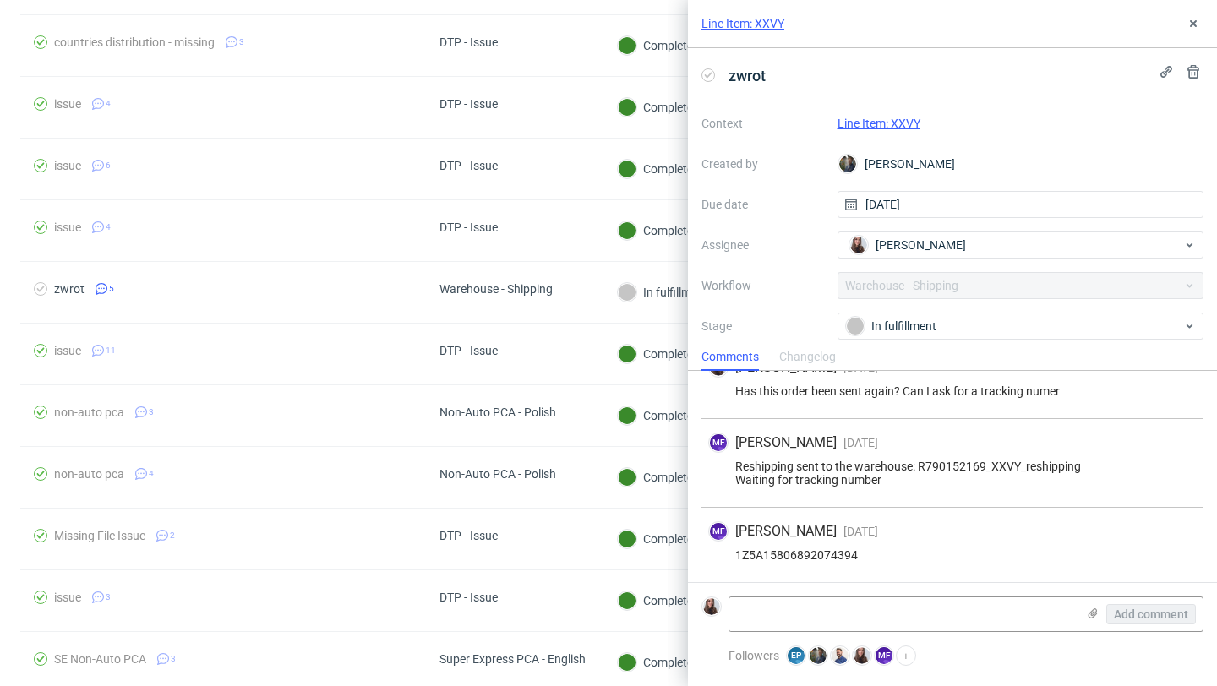
scroll to position [191, 0]
click at [902, 322] on div "In fulfillment" at bounding box center [1014, 326] width 336 height 19
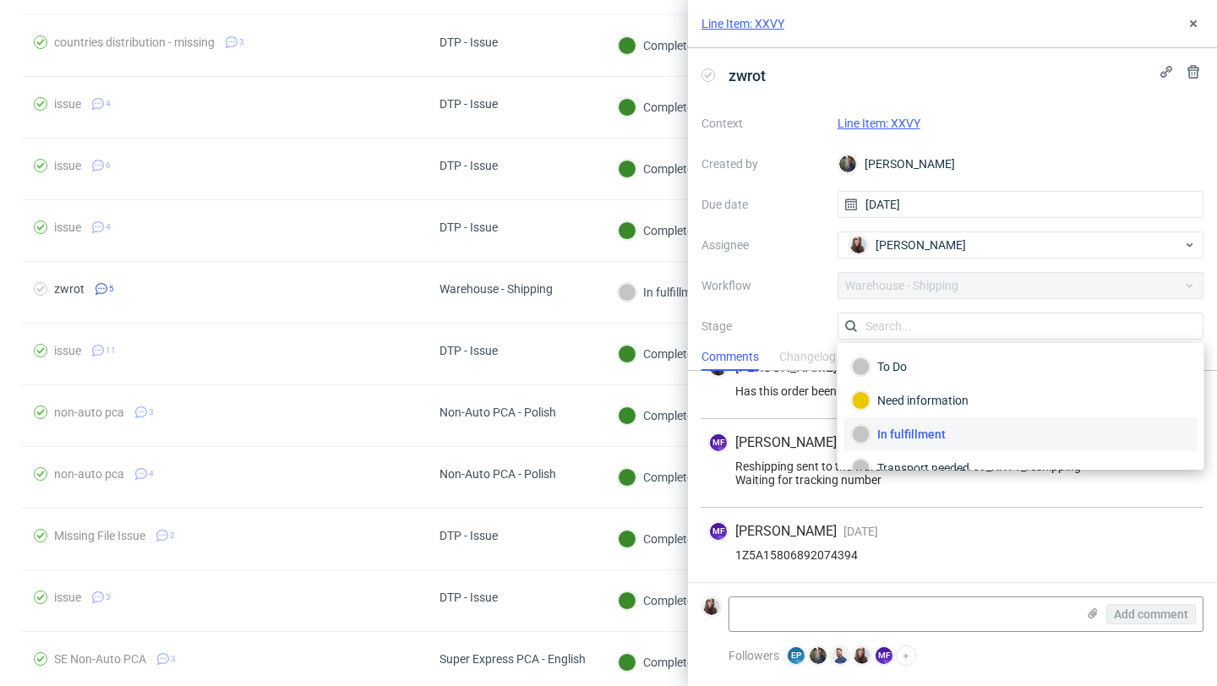
scroll to position [90, 0]
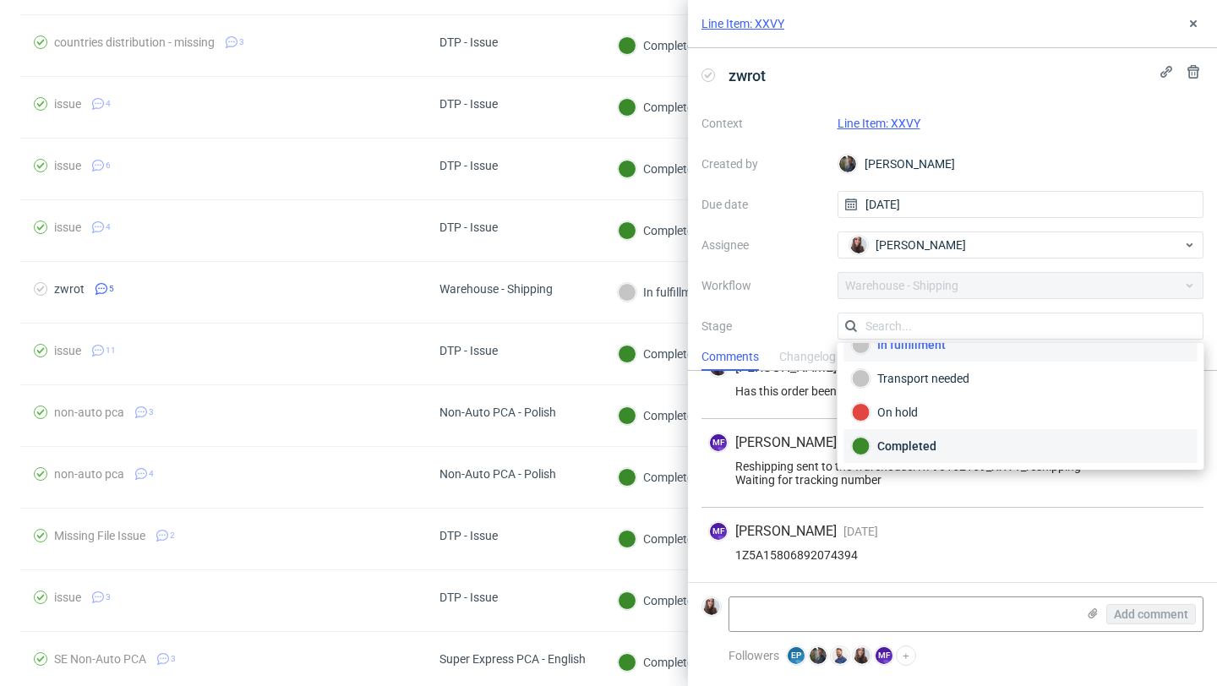
click at [934, 441] on div "Completed" at bounding box center [1021, 446] width 338 height 19
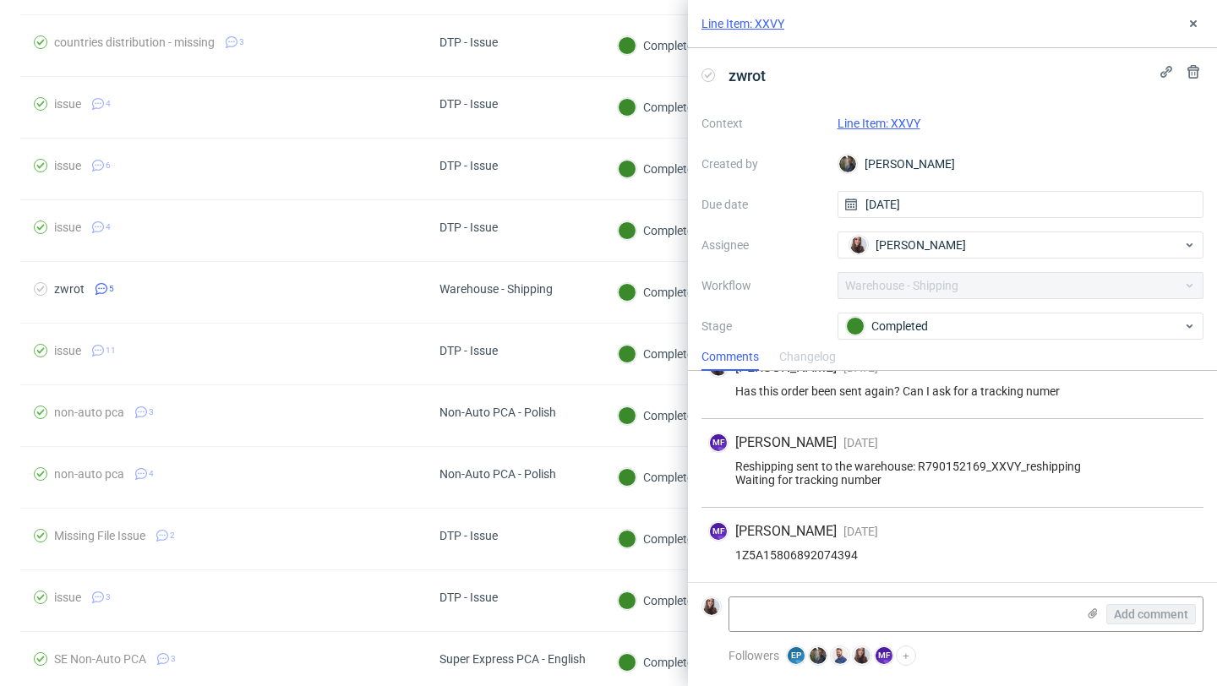
click at [1209, 28] on div "Line Item: XXVY" at bounding box center [952, 24] width 529 height 48
click at [1199, 23] on icon at bounding box center [1194, 24] width 14 height 14
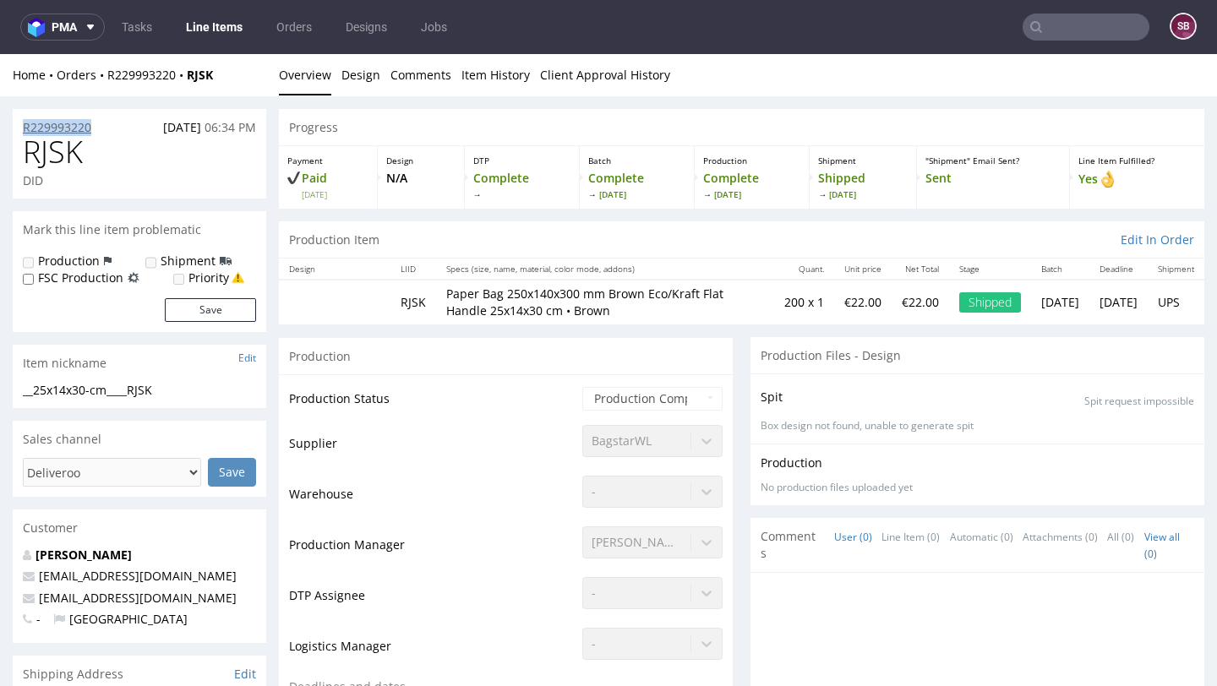
drag, startPoint x: 111, startPoint y: 124, endPoint x: 25, endPoint y: 128, distance: 85.5
click at [25, 128] on div "R229993220 16.08.2025 06:34 PM" at bounding box center [140, 122] width 254 height 27
copy p "R229993220"
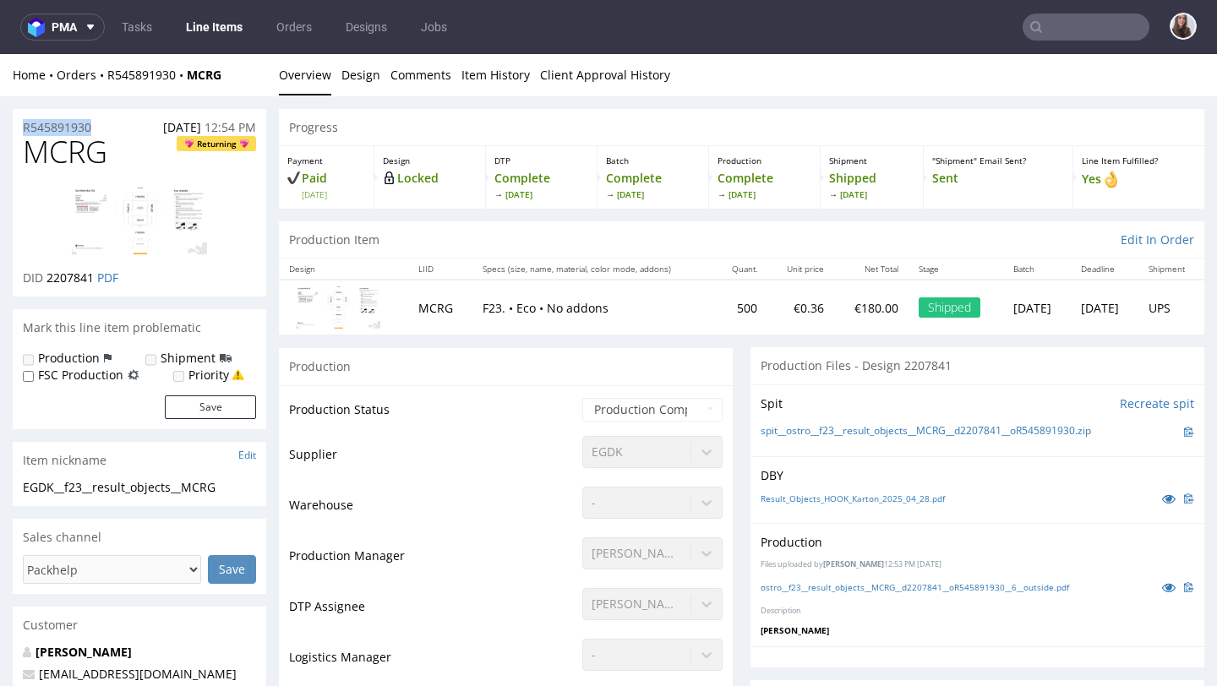
drag, startPoint x: 102, startPoint y: 125, endPoint x: 8, endPoint y: 132, distance: 94.1
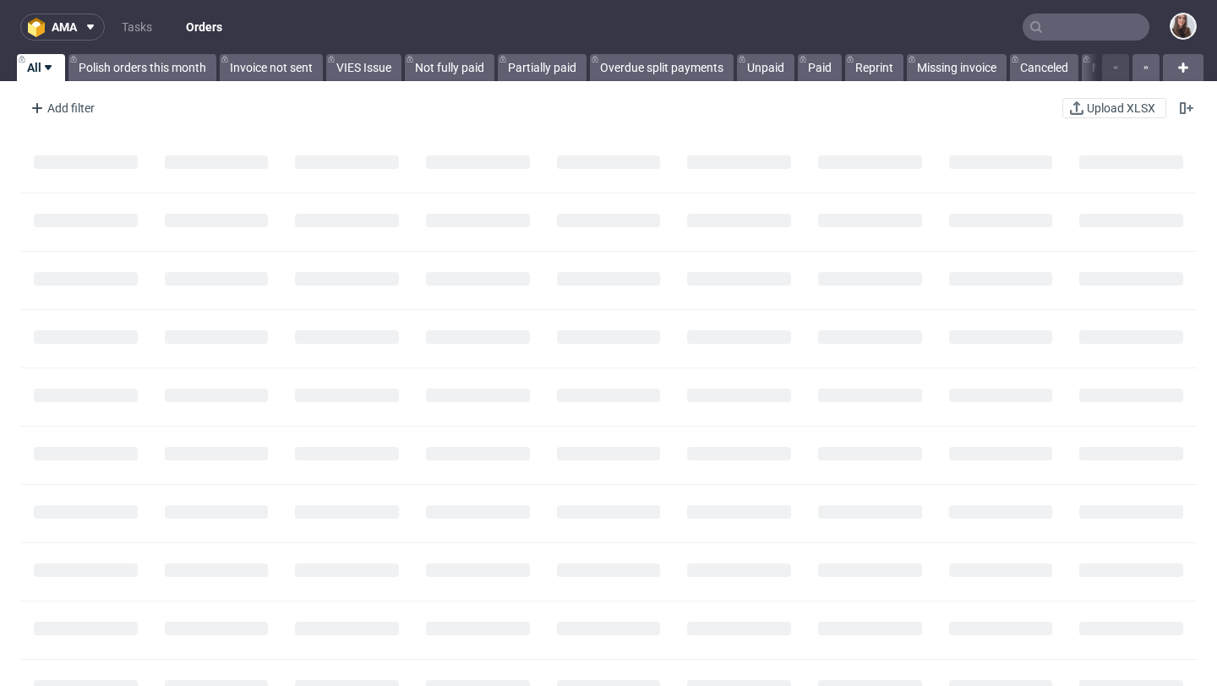
click at [1043, 27] on input "text" at bounding box center [1086, 27] width 127 height 27
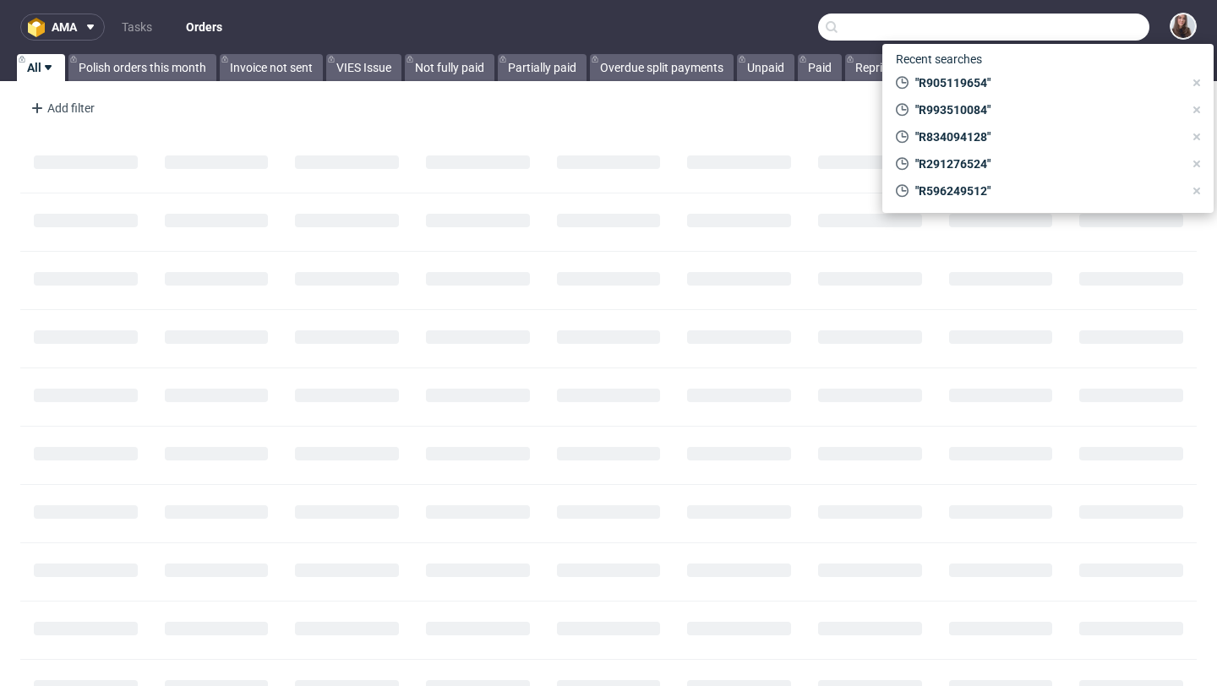
paste input "R828536443"
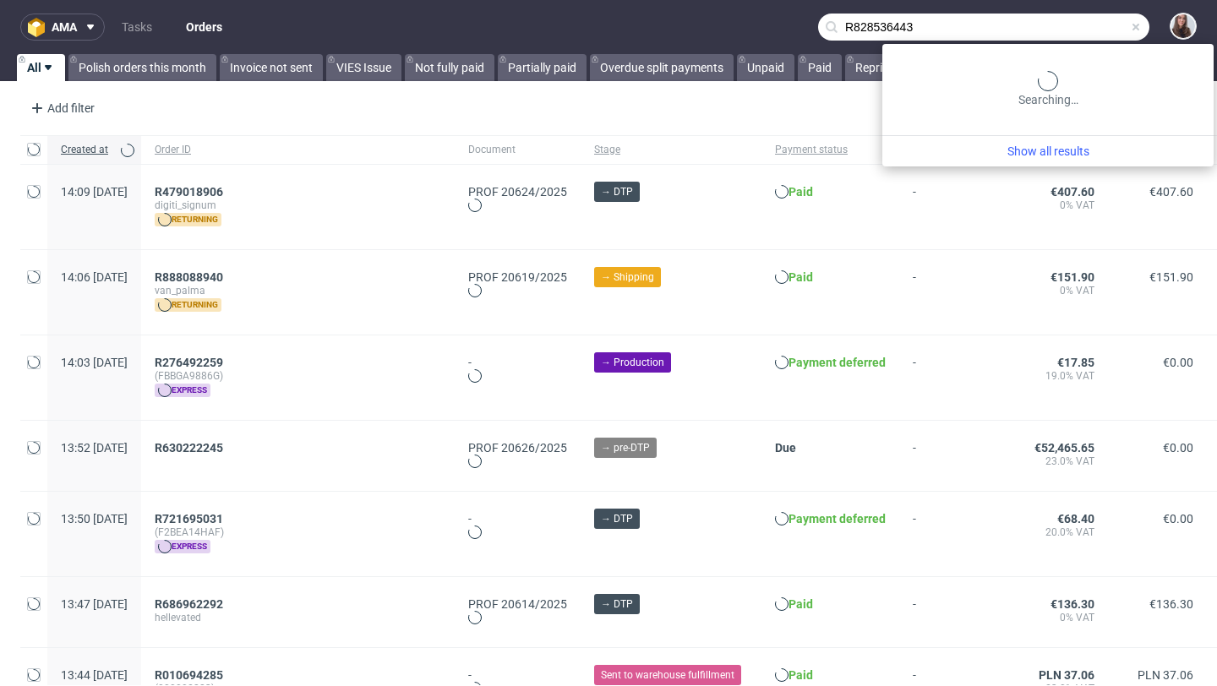
type input "R828536443"
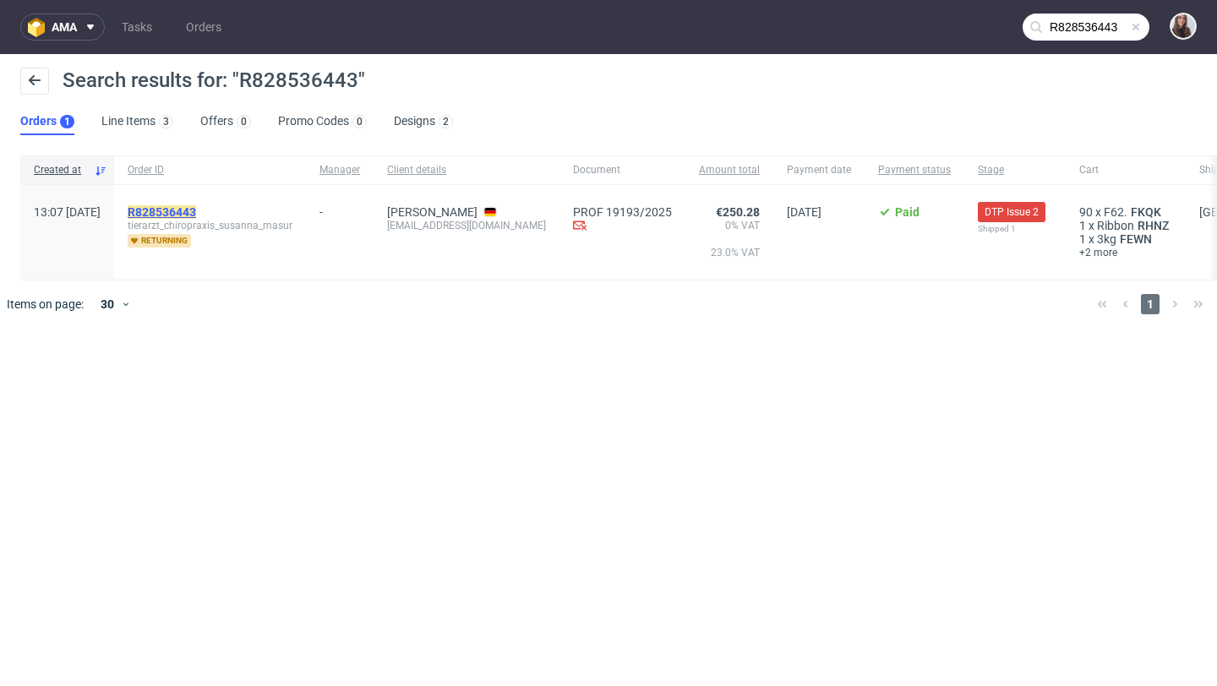
click at [196, 215] on mark "R828536443" at bounding box center [162, 212] width 68 height 14
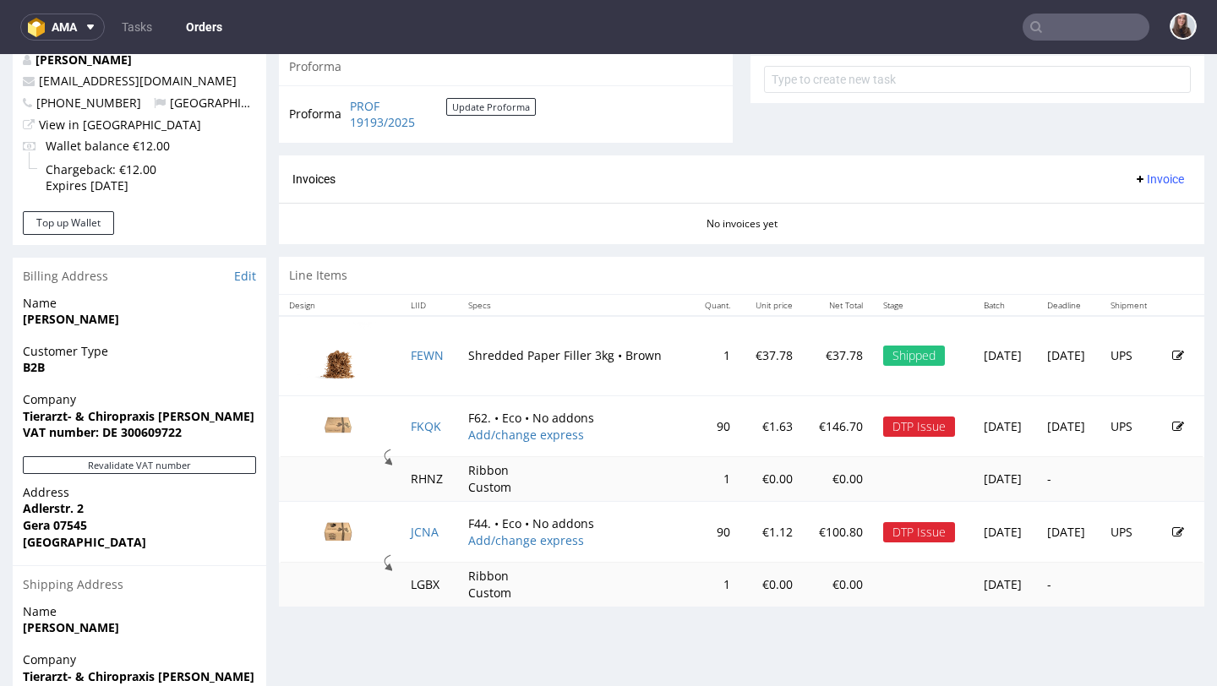
scroll to position [648, 0]
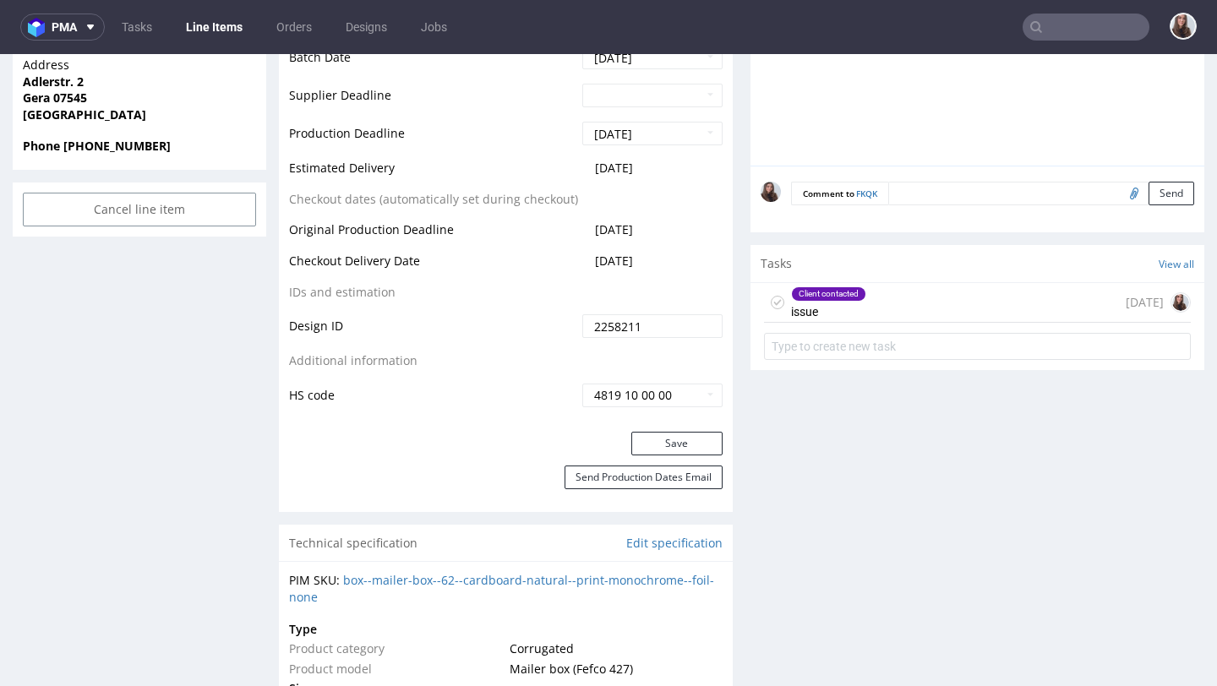
scroll to position [836, 0]
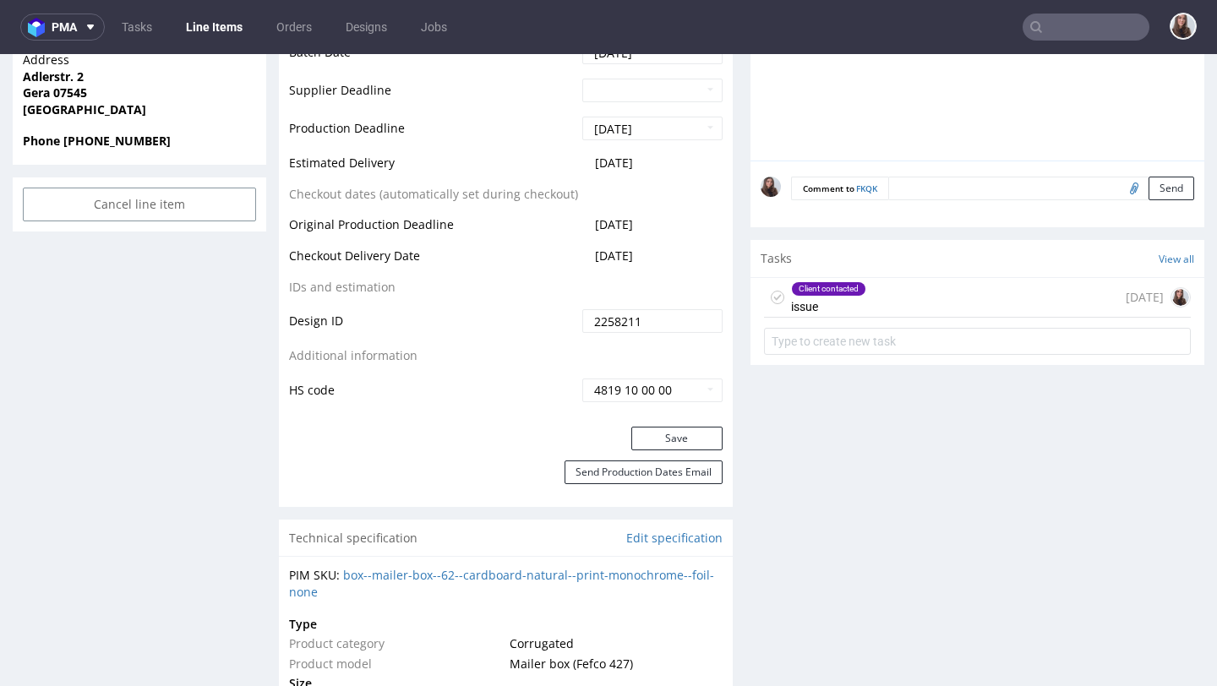
click at [868, 313] on div "Client contacted issue 7 days ago" at bounding box center [977, 298] width 427 height 40
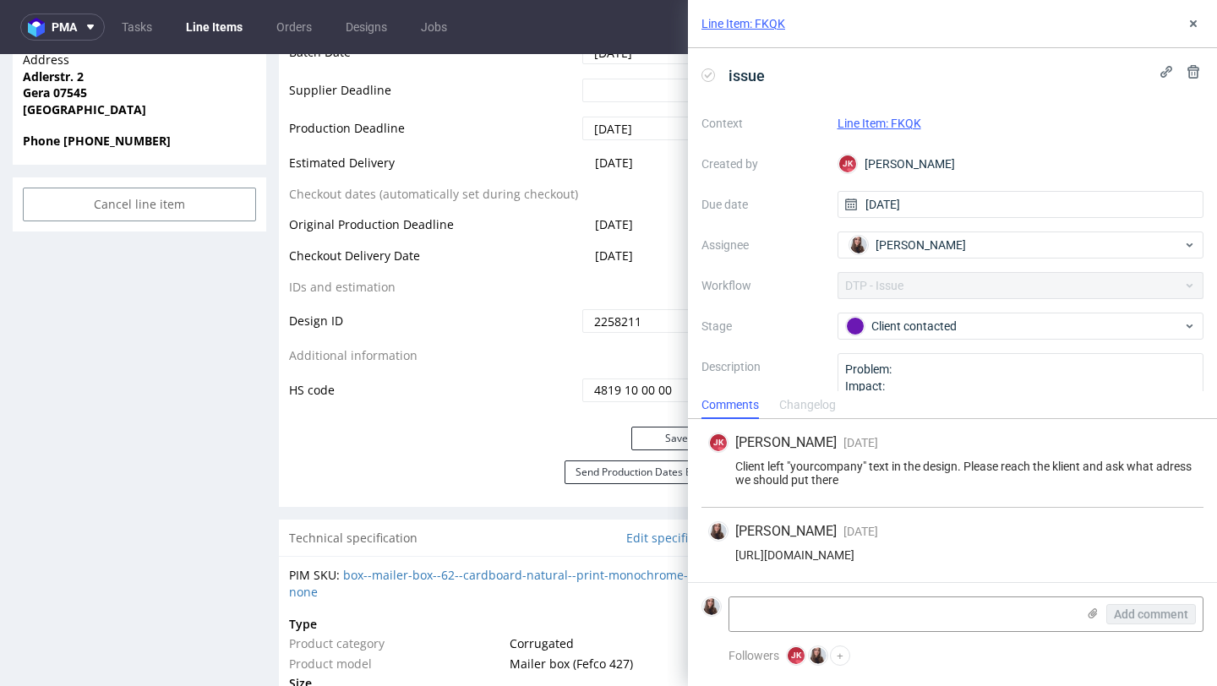
drag, startPoint x: 1160, startPoint y: 549, endPoint x: 1189, endPoint y: 554, distance: 30.2
click at [1189, 554] on div "https://app-eu1.hubspot.com/contacts/25600958/record/0-5/229389829312/" at bounding box center [952, 556] width 489 height 14
copy div "https://app-eu1.hubspot.com/contacts/25600958/record/0-5/229389829312/"
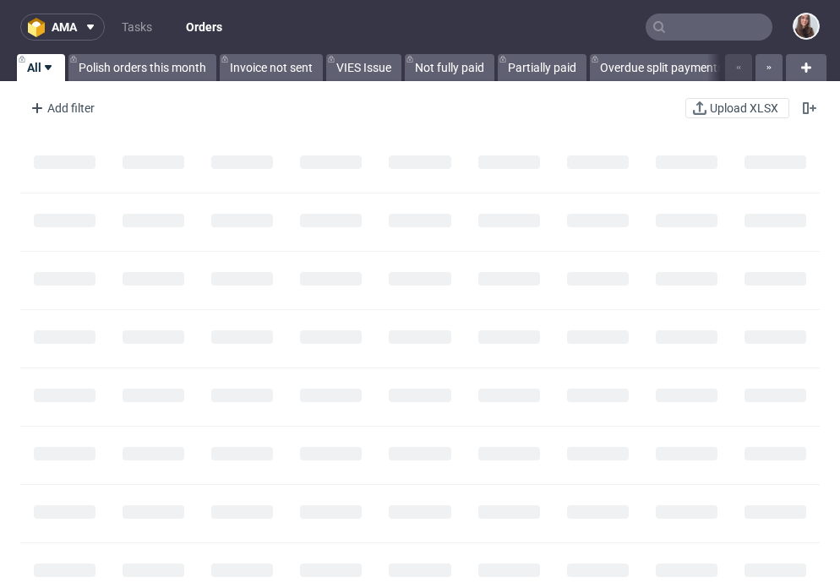
click at [713, 21] on input "text" at bounding box center [709, 27] width 127 height 27
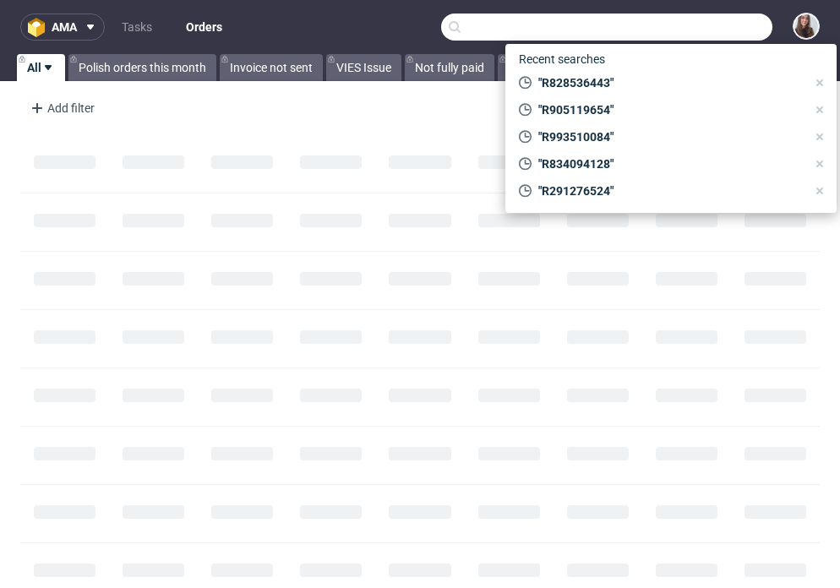
paste input "R423643843"
type input "R423643843"
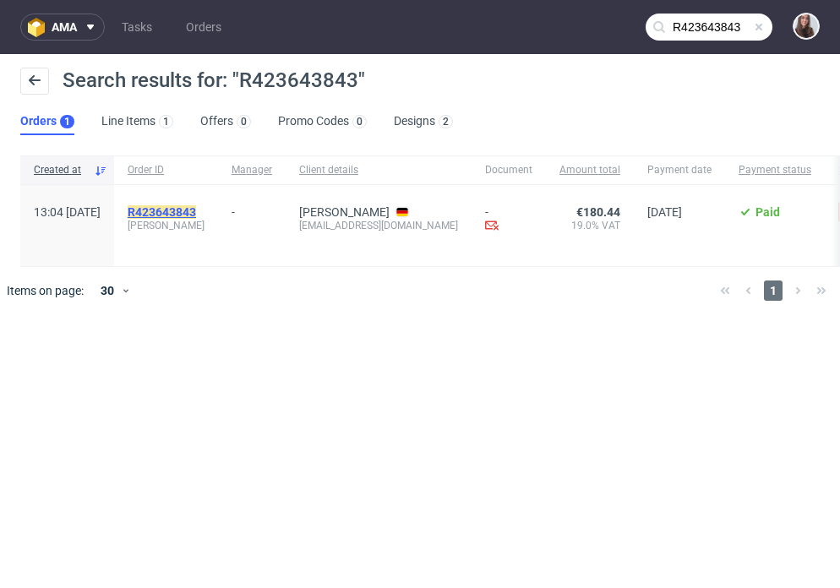
click at [196, 211] on mark "R423643843" at bounding box center [162, 212] width 68 height 14
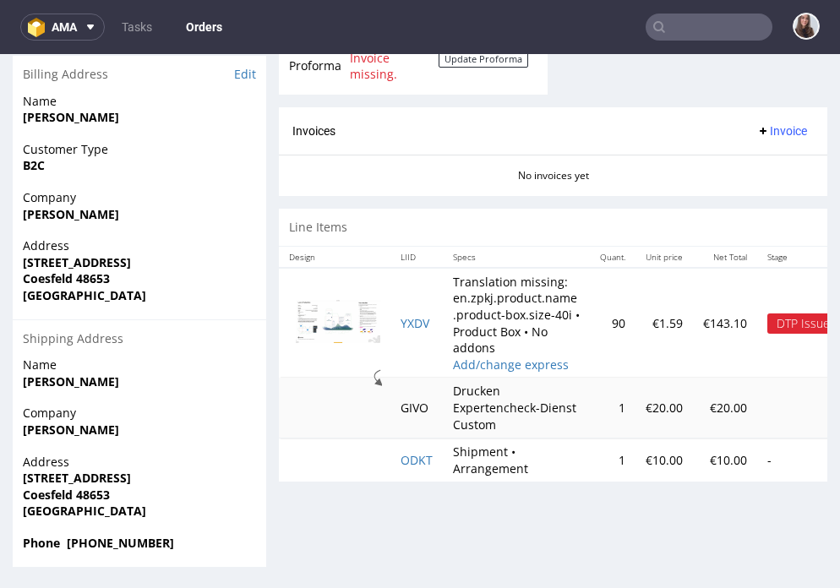
scroll to position [4, 0]
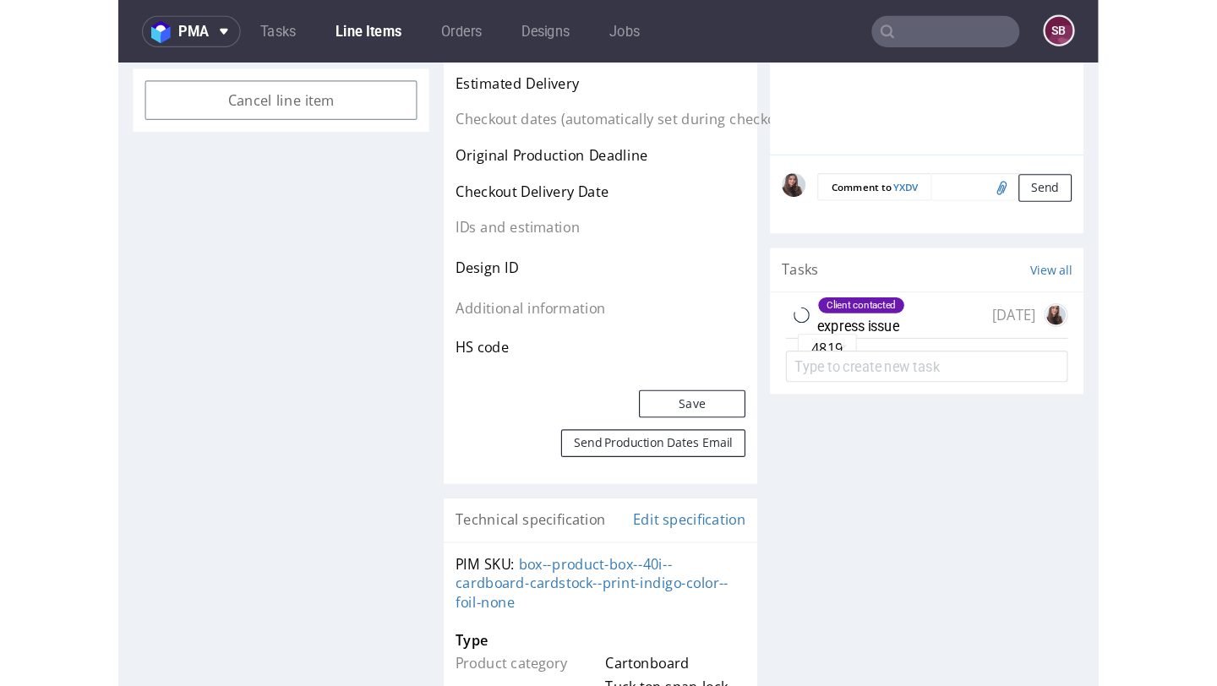
scroll to position [937, 0]
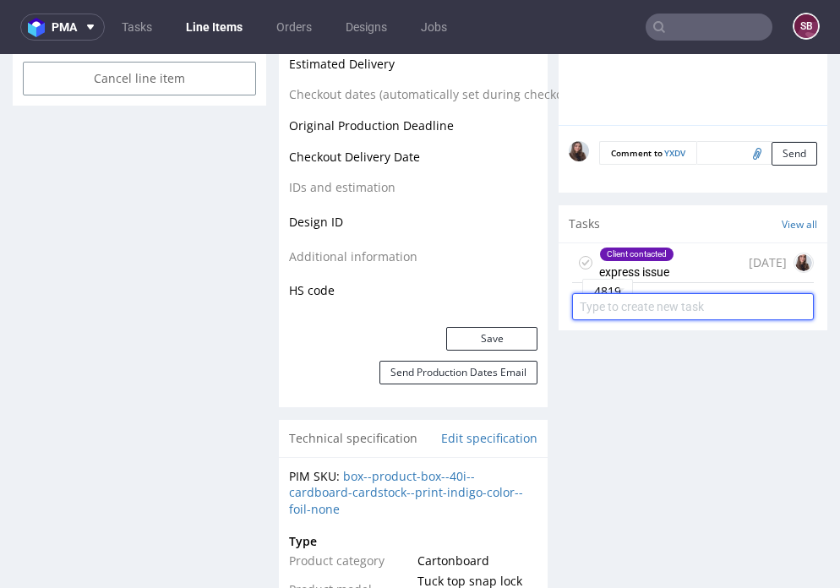
click at [673, 309] on input "text" at bounding box center [693, 306] width 242 height 27
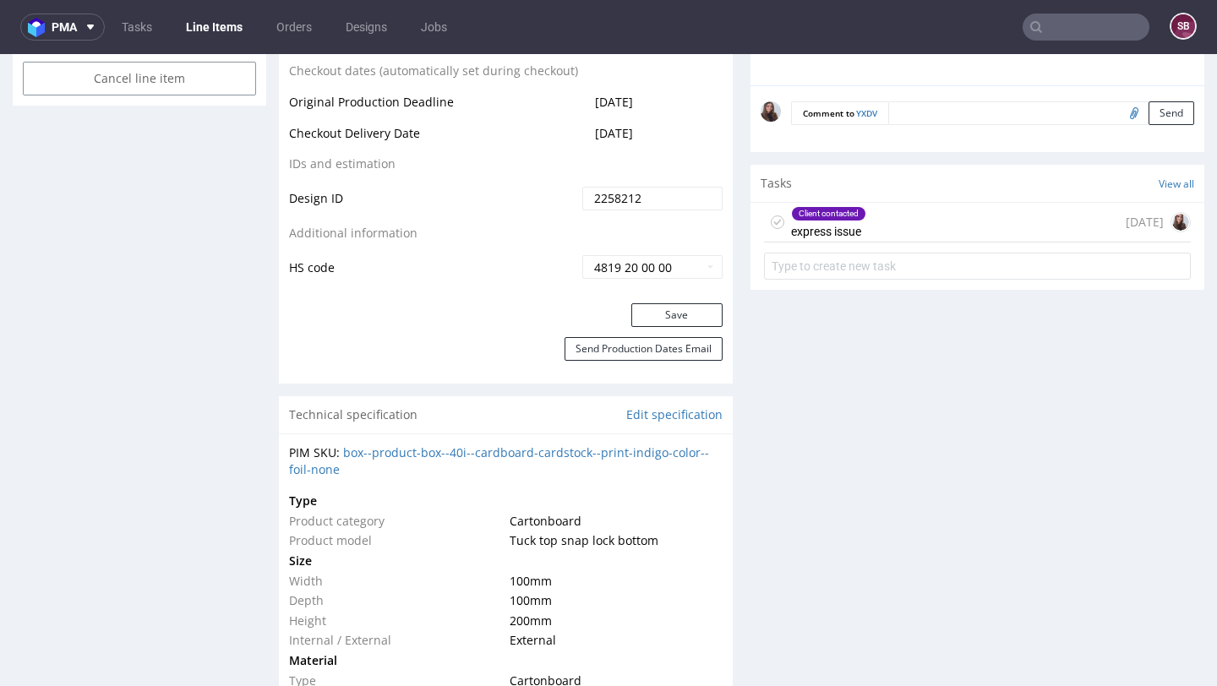
click at [839, 240] on div "Client contacted express issue 9 days ago" at bounding box center [977, 223] width 427 height 40
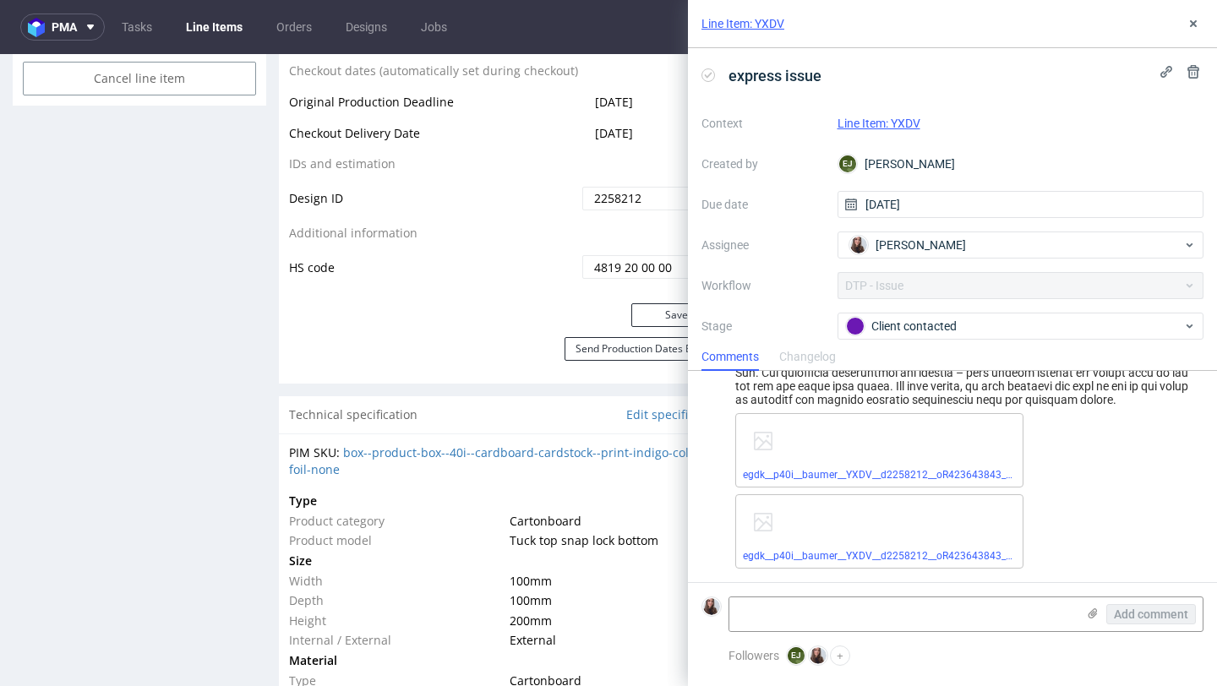
scroll to position [814, 0]
click at [838, 475] on link "egdk__p40i__baumer__YXDV__d2258212__oR423643843__outside.pdf" at bounding box center [902, 475] width 319 height 12
click at [839, 550] on link "egdk__p40i__baumer__YXDV__d2258212__oR423643843__outside.mov" at bounding box center [905, 556] width 324 height 12
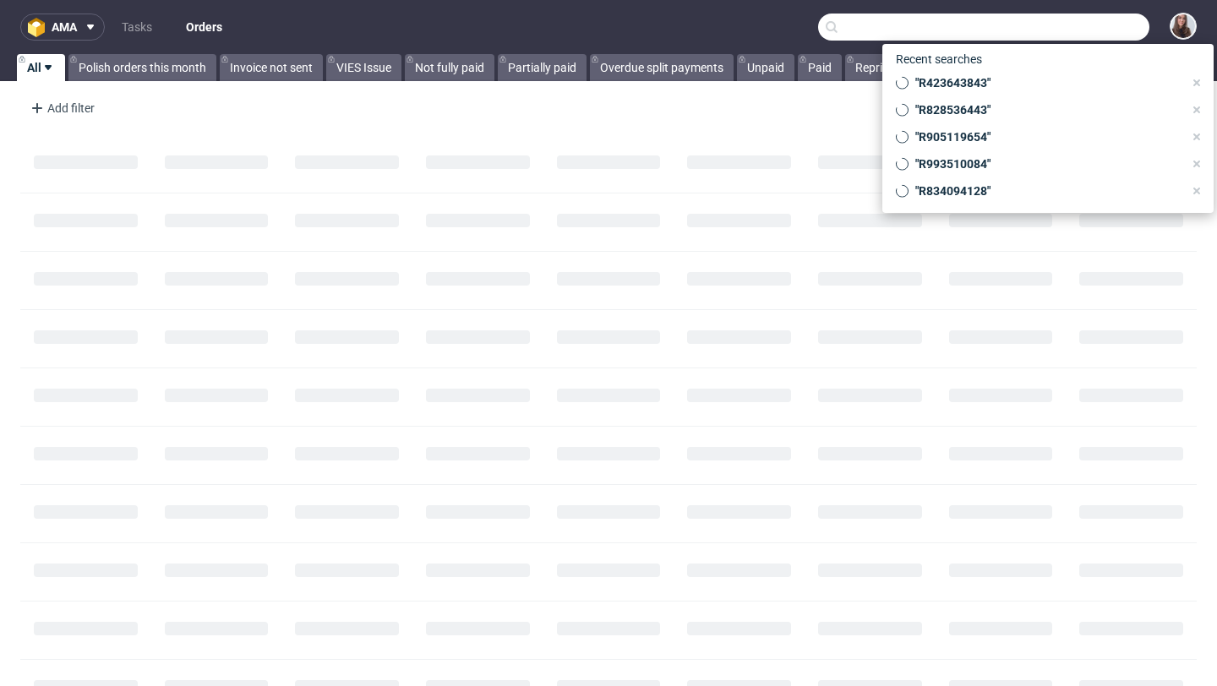
click at [1062, 33] on input "text" at bounding box center [983, 27] width 331 height 27
paste input "000002401"
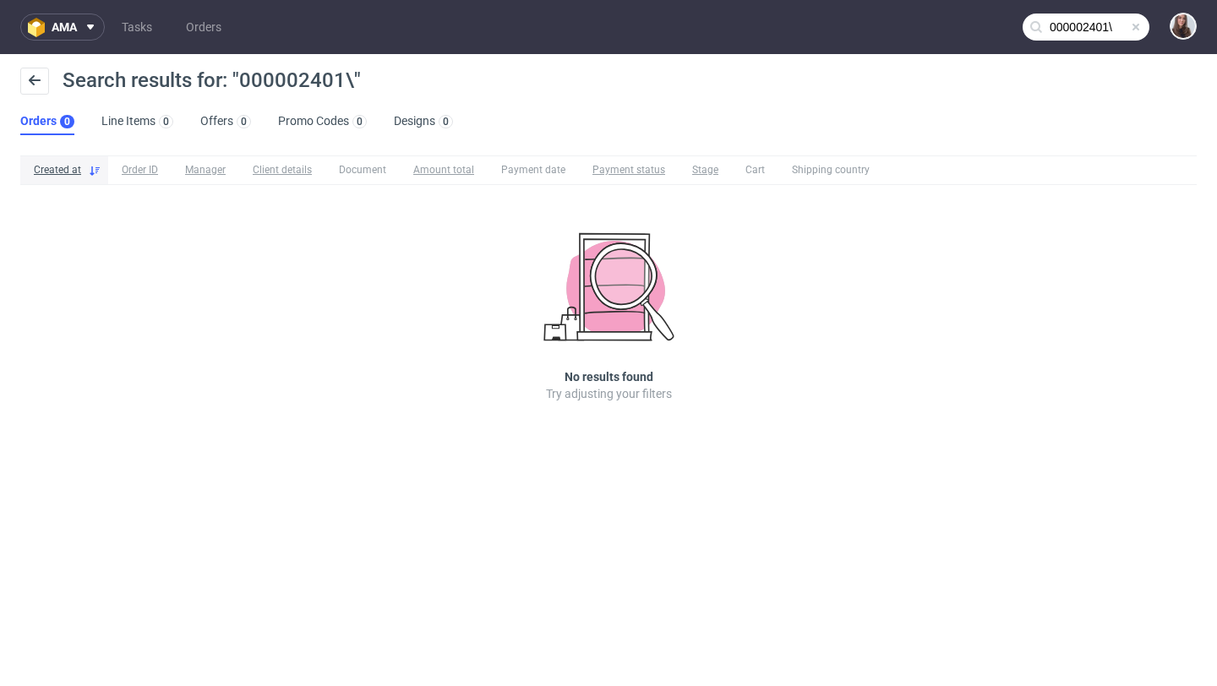
click at [1116, 19] on input "000002401\" at bounding box center [1086, 27] width 127 height 27
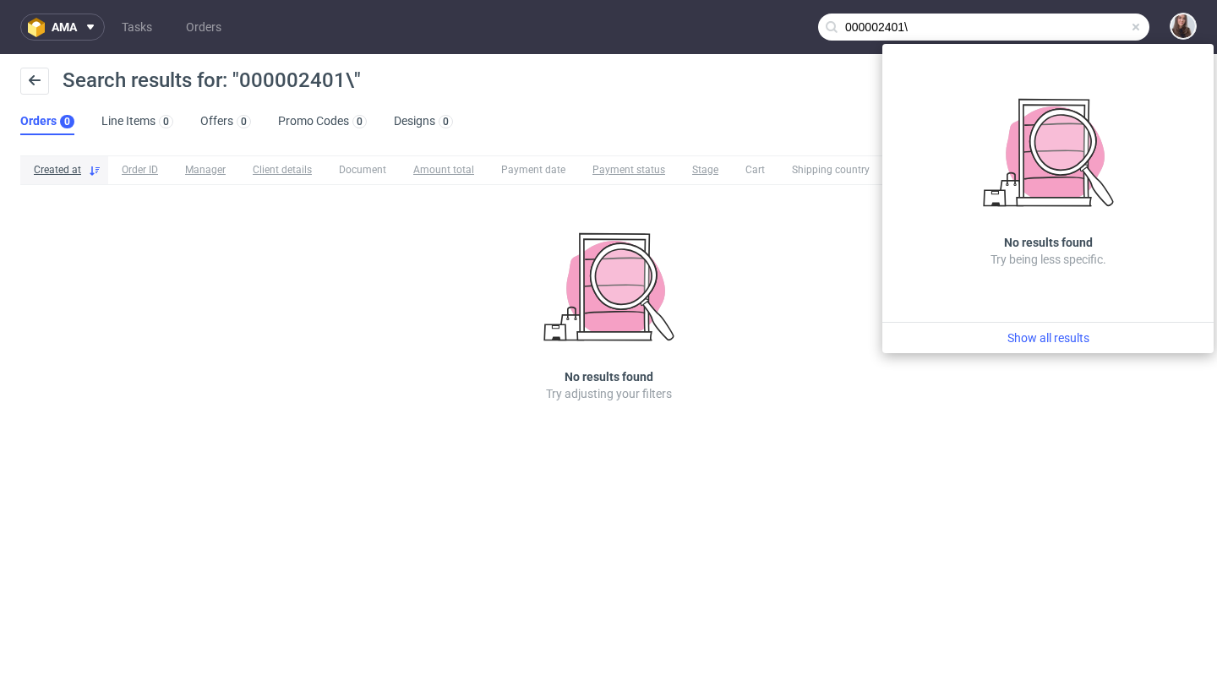
click at [1069, 29] on input "000002401\" at bounding box center [983, 27] width 331 height 27
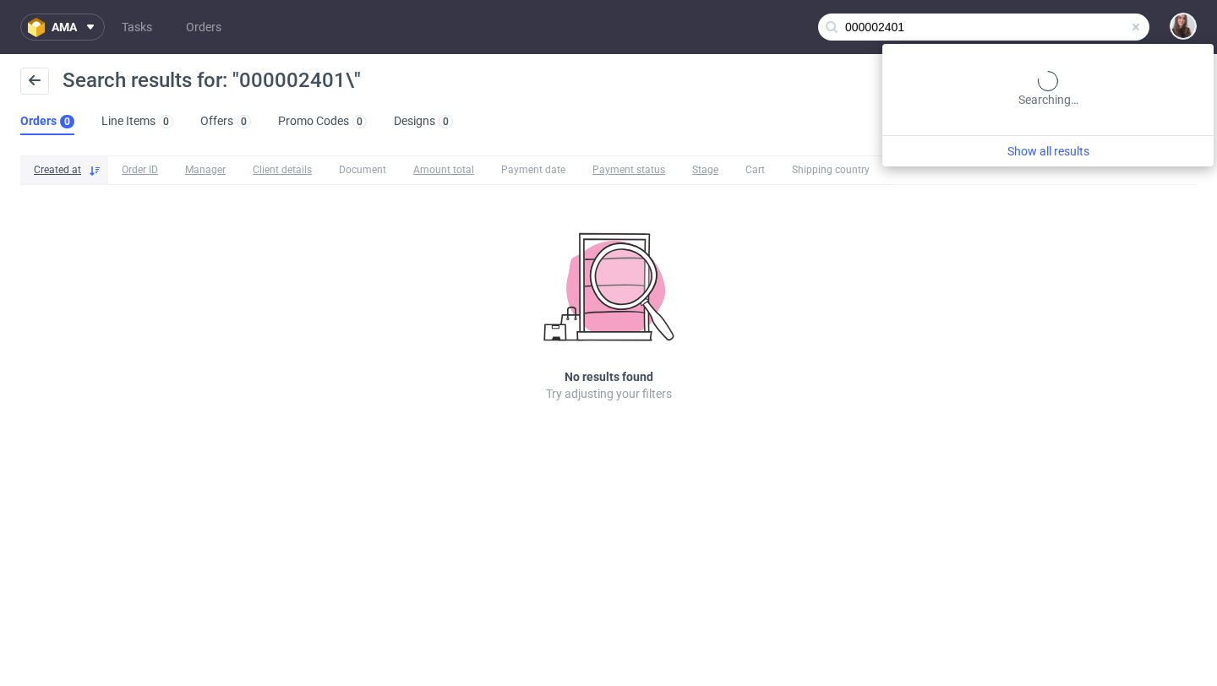
type input "000002401"
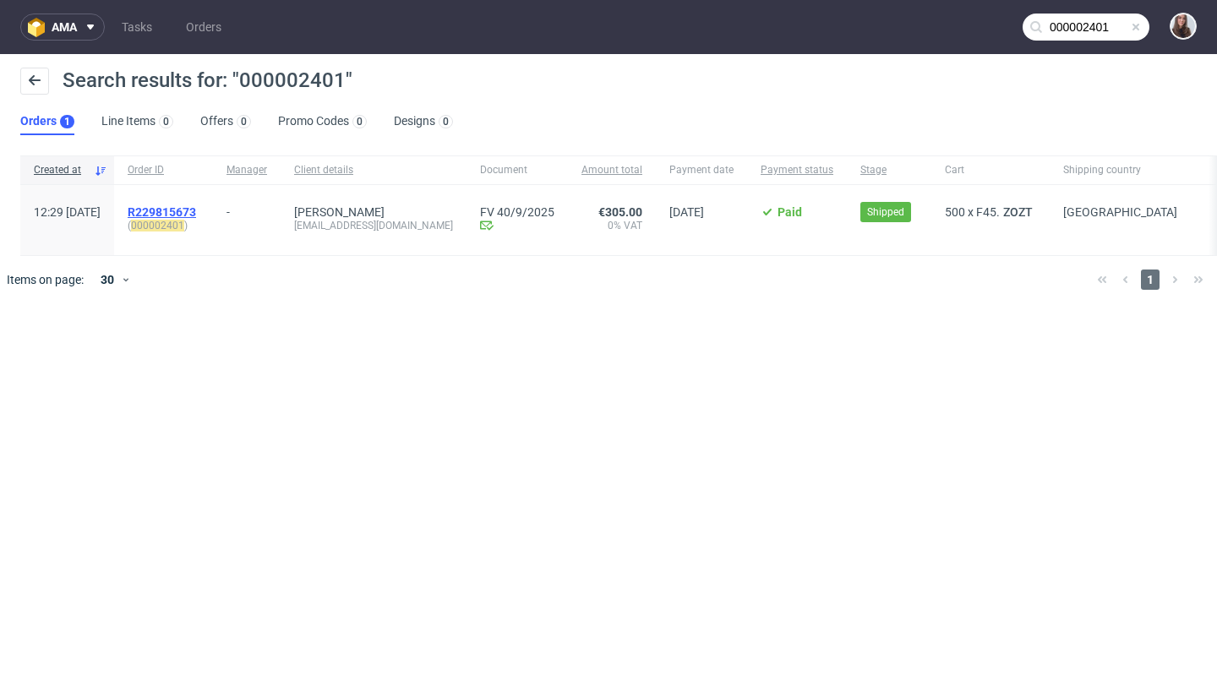
click at [196, 208] on span "R229815673" at bounding box center [162, 212] width 68 height 14
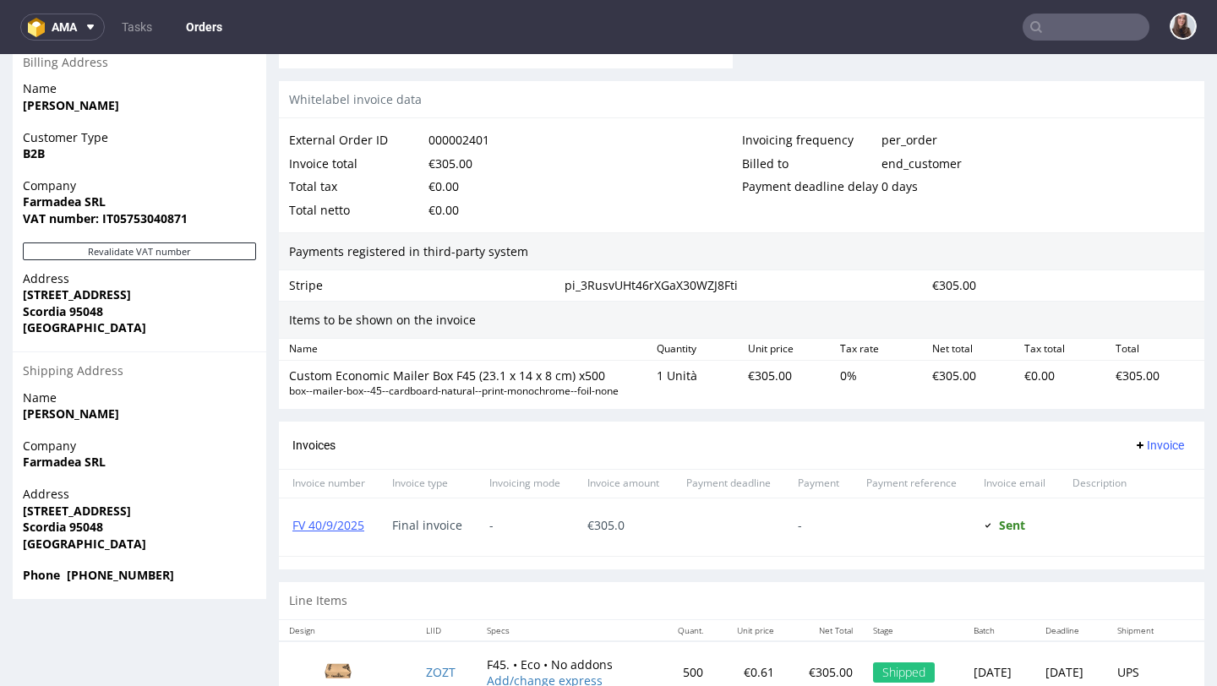
scroll to position [849, 0]
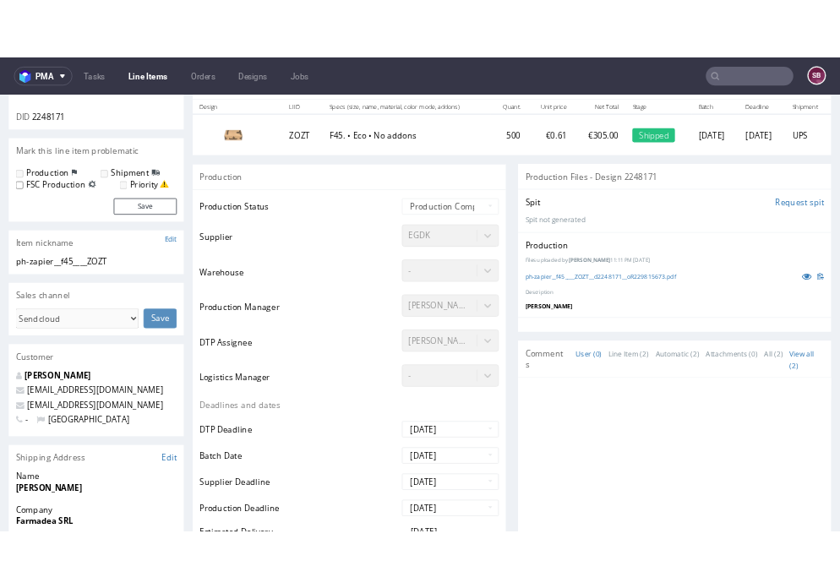
scroll to position [190, 0]
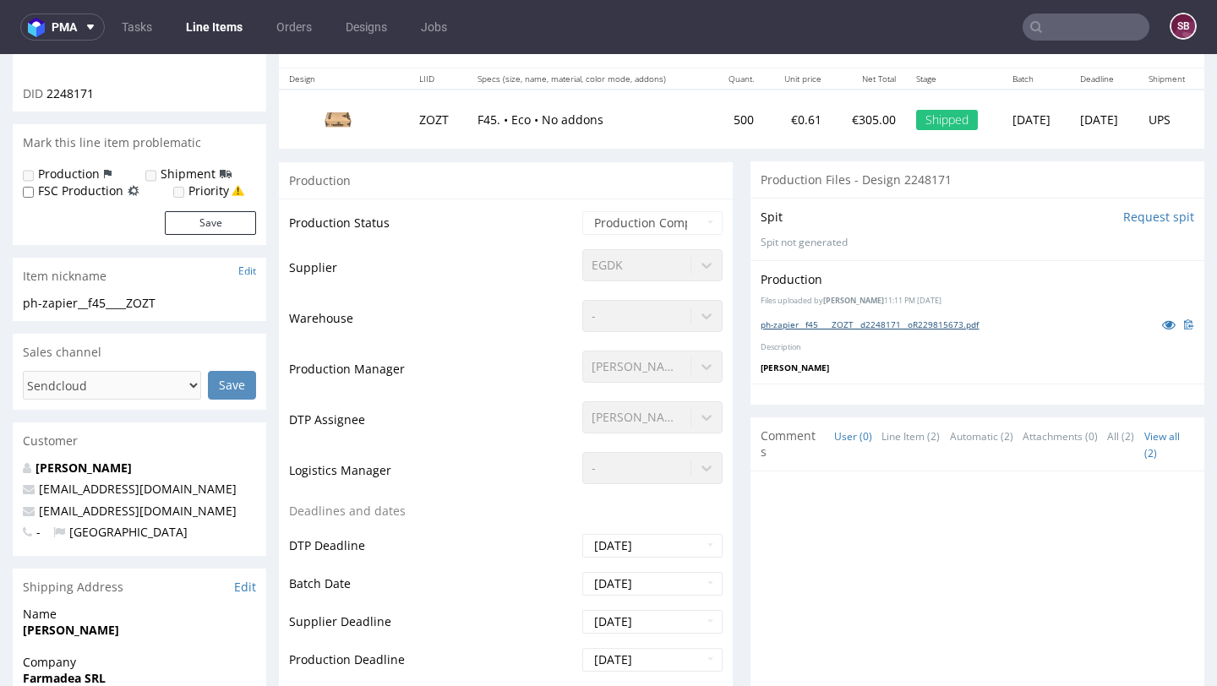
click at [905, 319] on link "ph-zapier__f45____ZOZT__d2248171__oR229815673.pdf" at bounding box center [870, 325] width 218 height 12
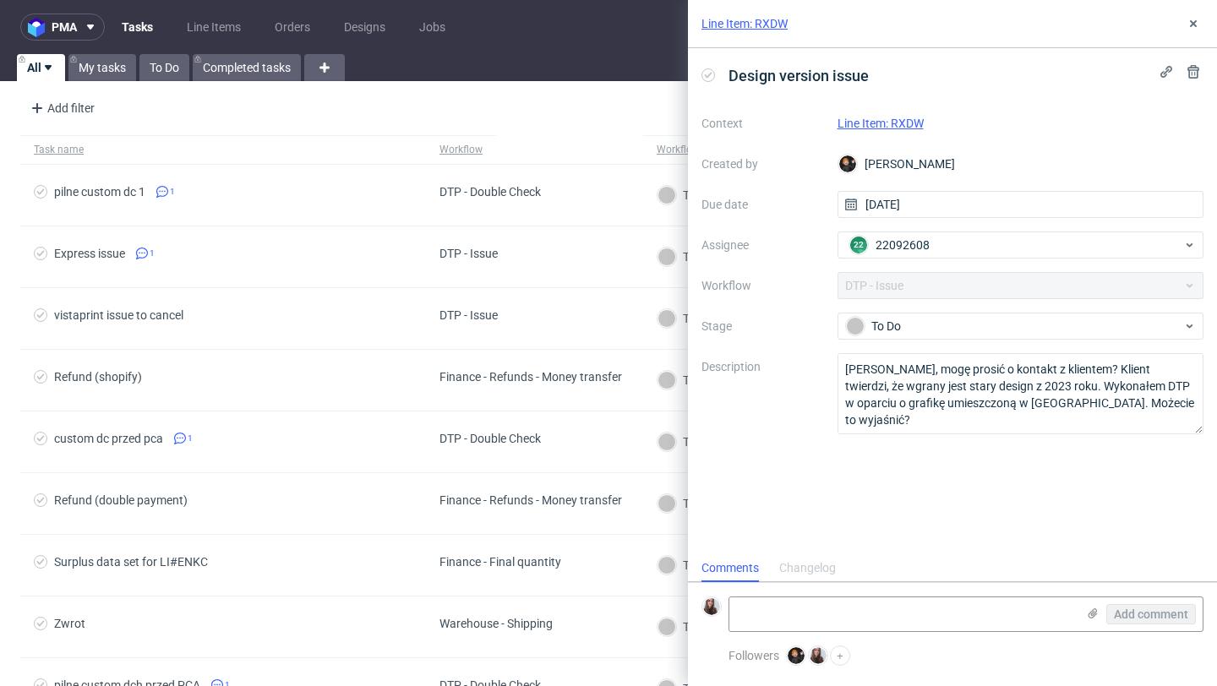
scroll to position [14, 0]
click at [898, 125] on link "Line Item: RXDW" at bounding box center [881, 124] width 86 height 14
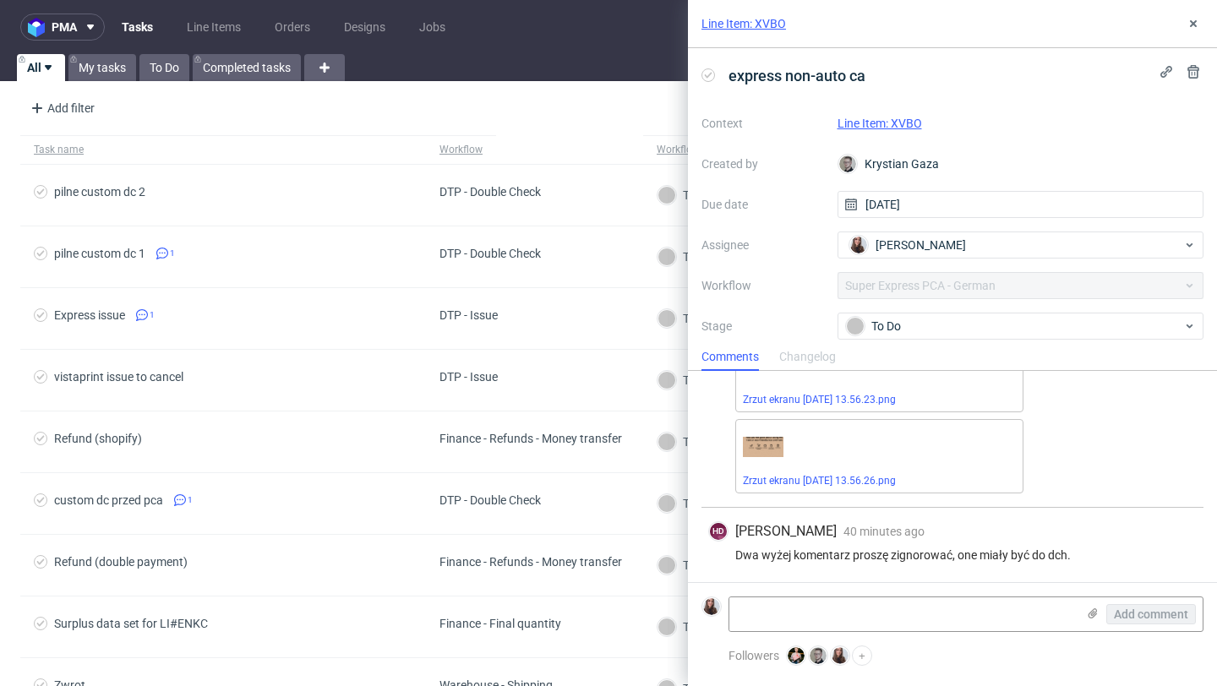
click at [884, 126] on link "Line Item: XVBO" at bounding box center [880, 124] width 85 height 14
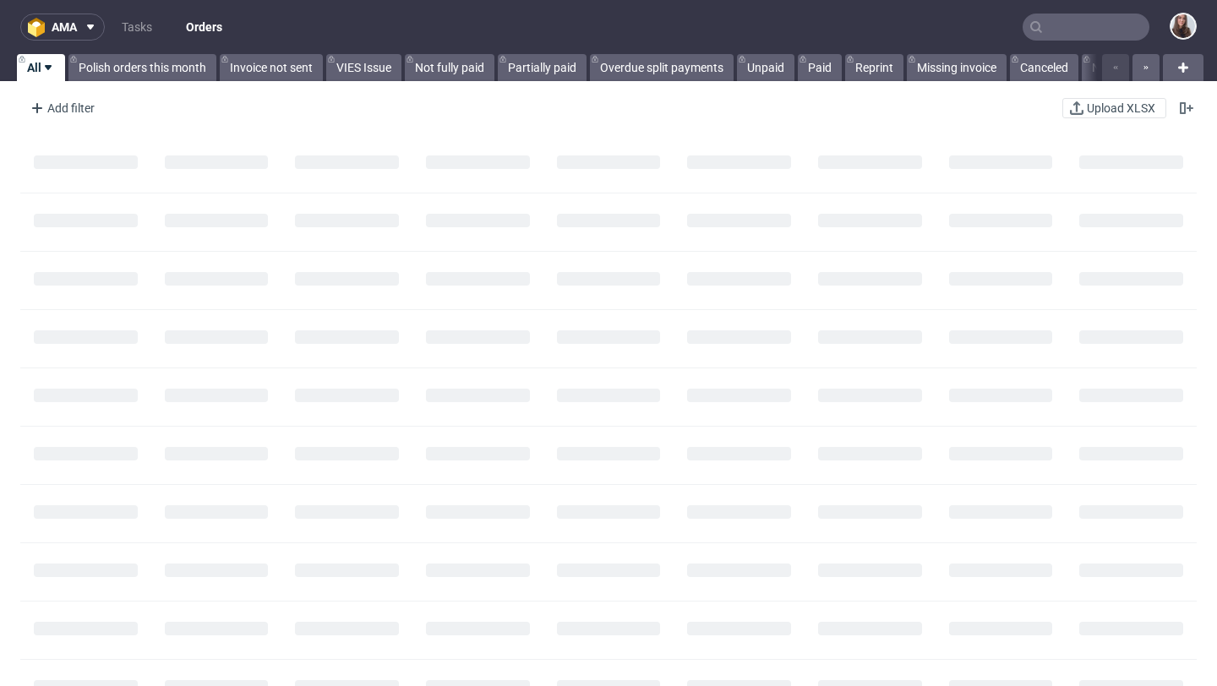
click at [1065, 30] on input "text" at bounding box center [1086, 27] width 127 height 27
paste input "R951367644"
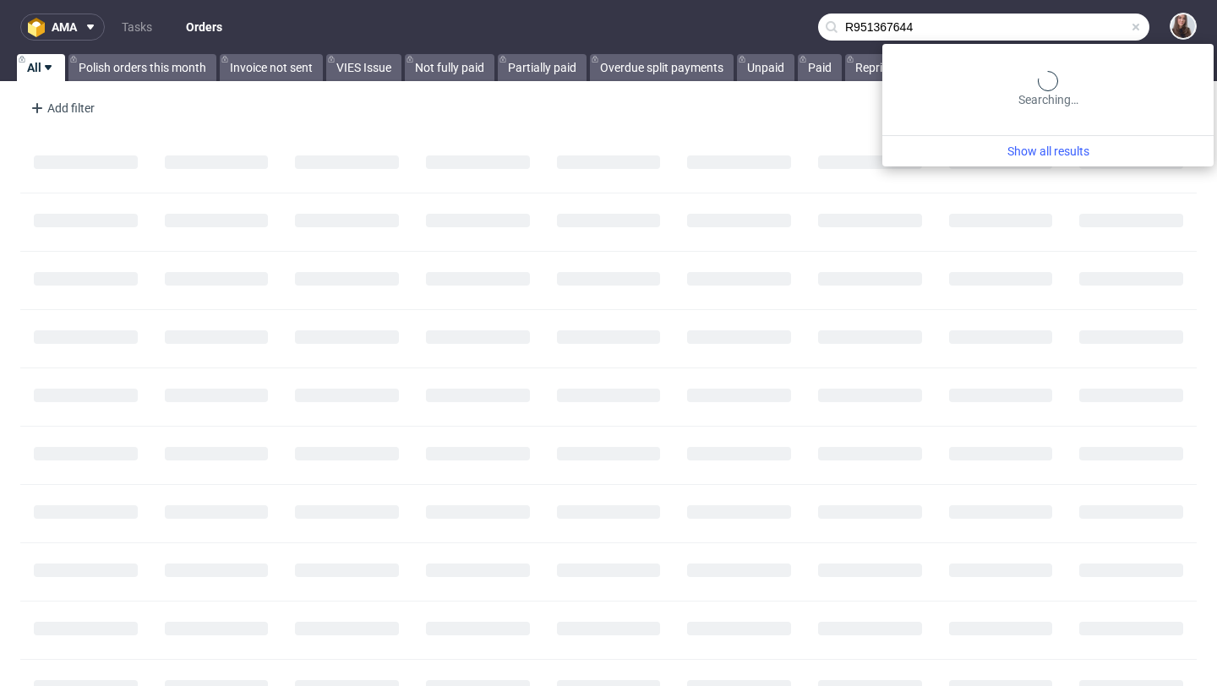
type input "R951367644"
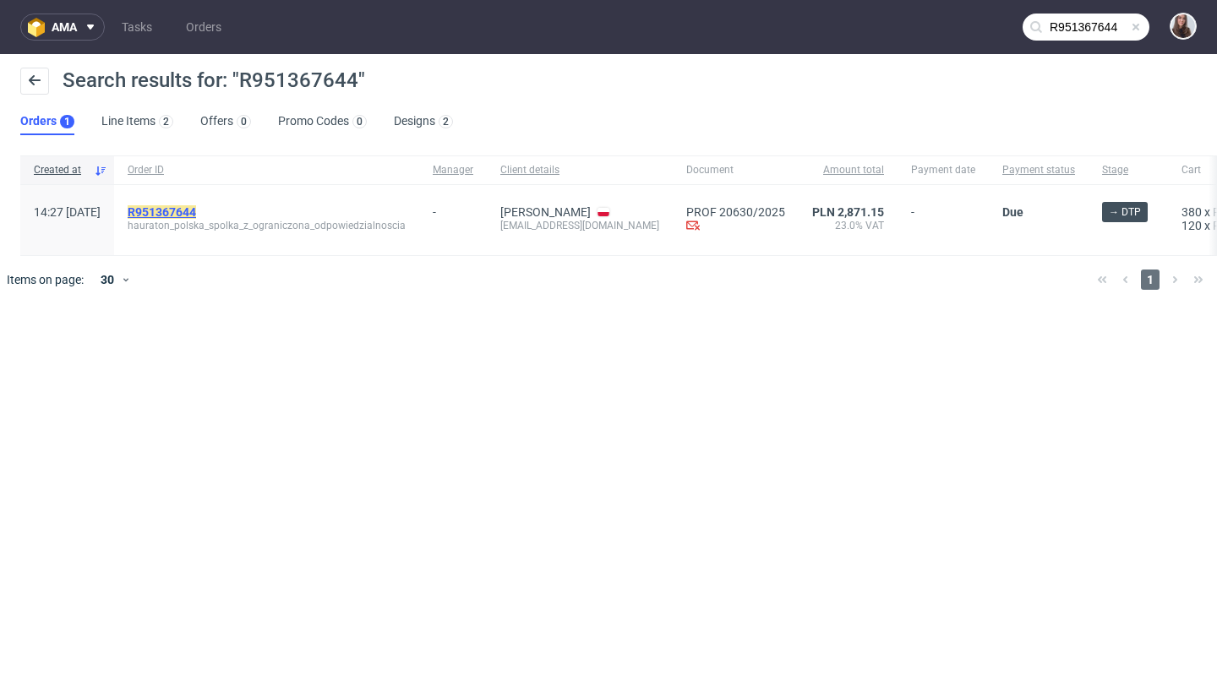
click at [196, 211] on mark "R951367644" at bounding box center [162, 212] width 68 height 14
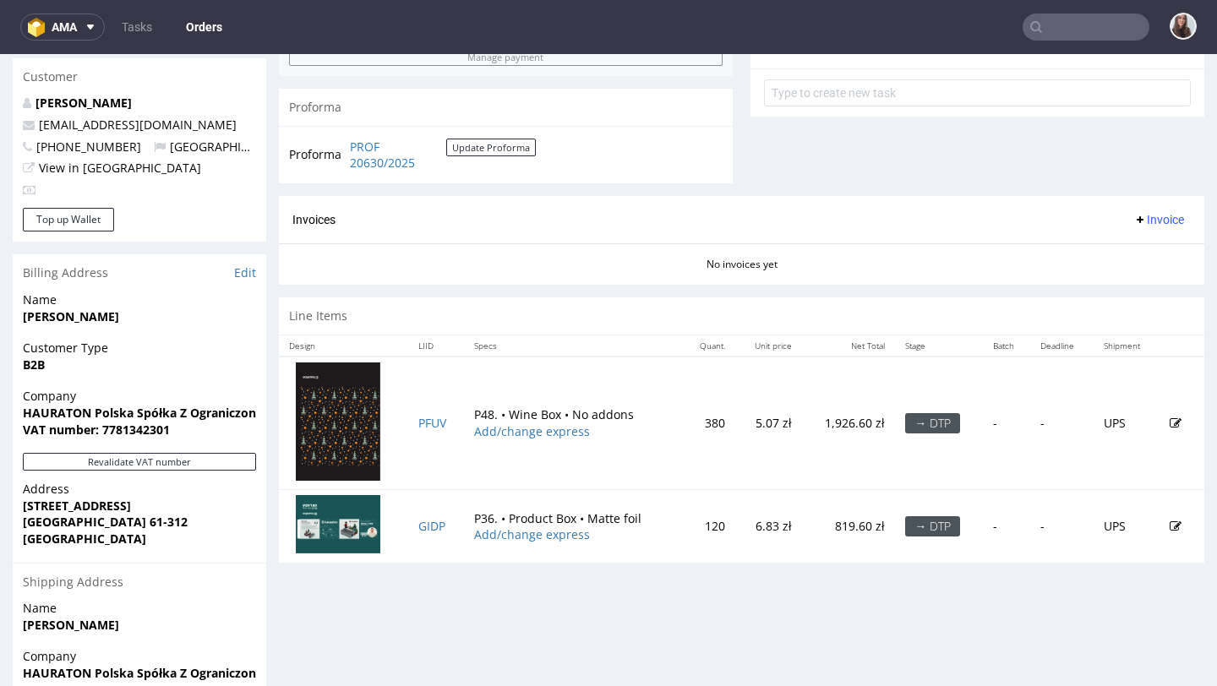
scroll to position [617, 0]
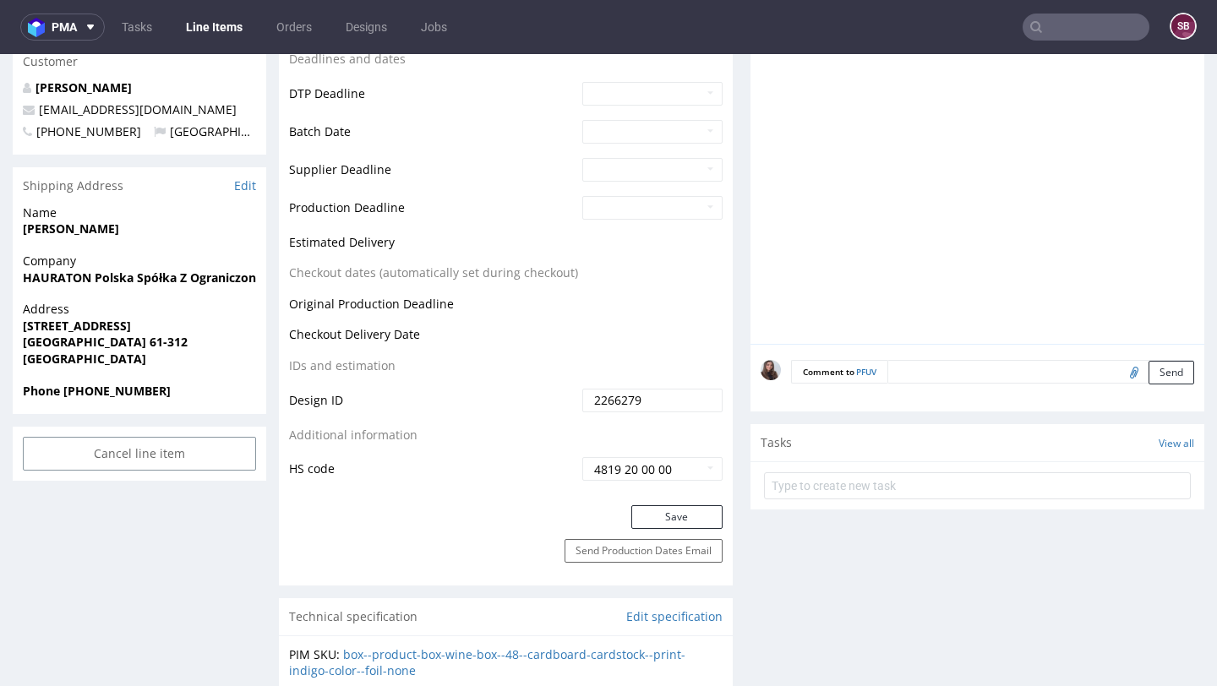
scroll to position [697, 0]
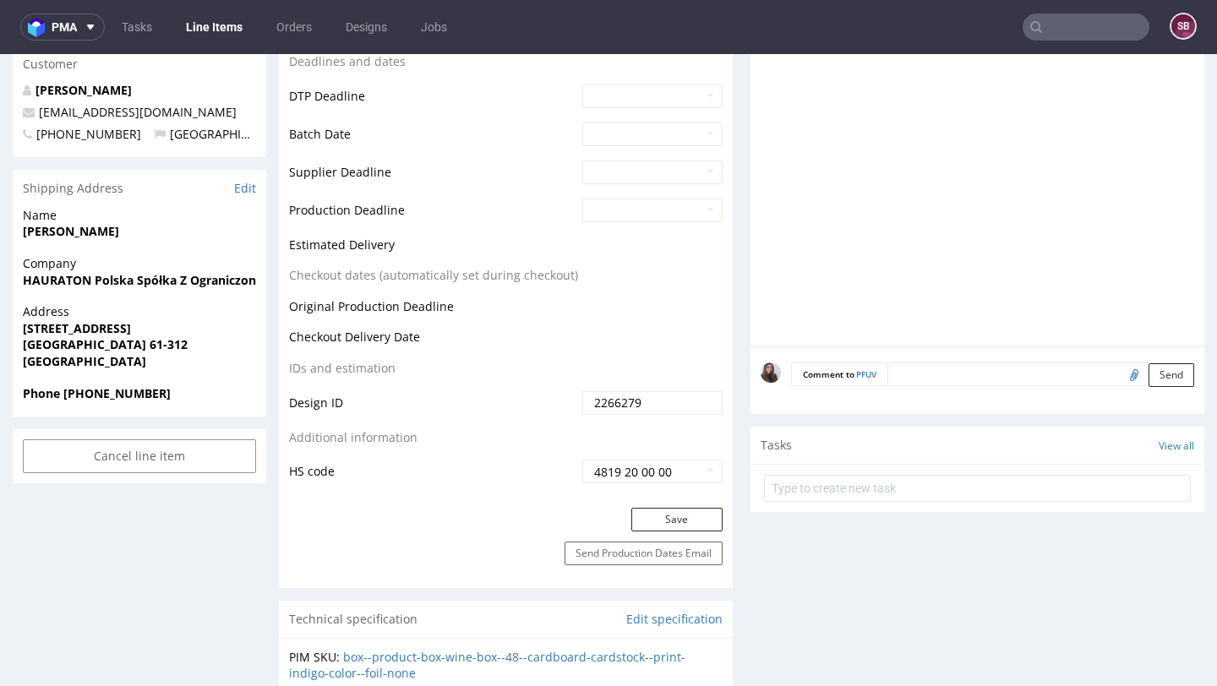
click at [923, 370] on textarea at bounding box center [1040, 375] width 307 height 24
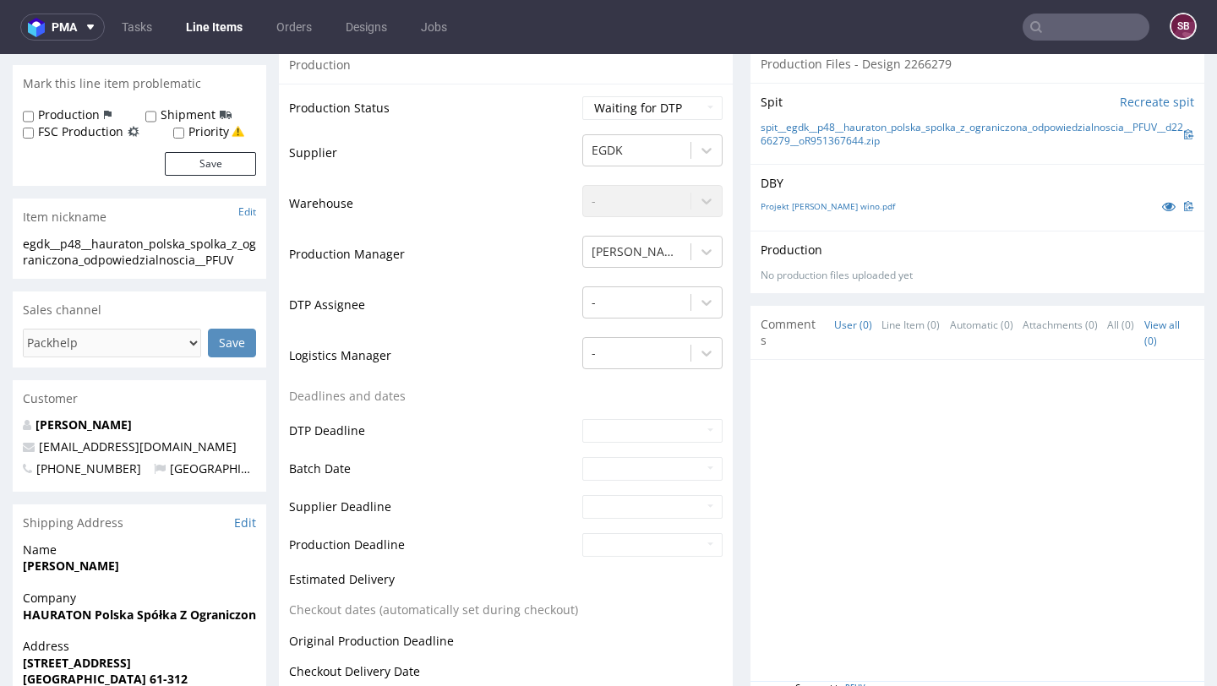
scroll to position [363, 0]
type textarea "The client had a problem with adjusting the design. Please"
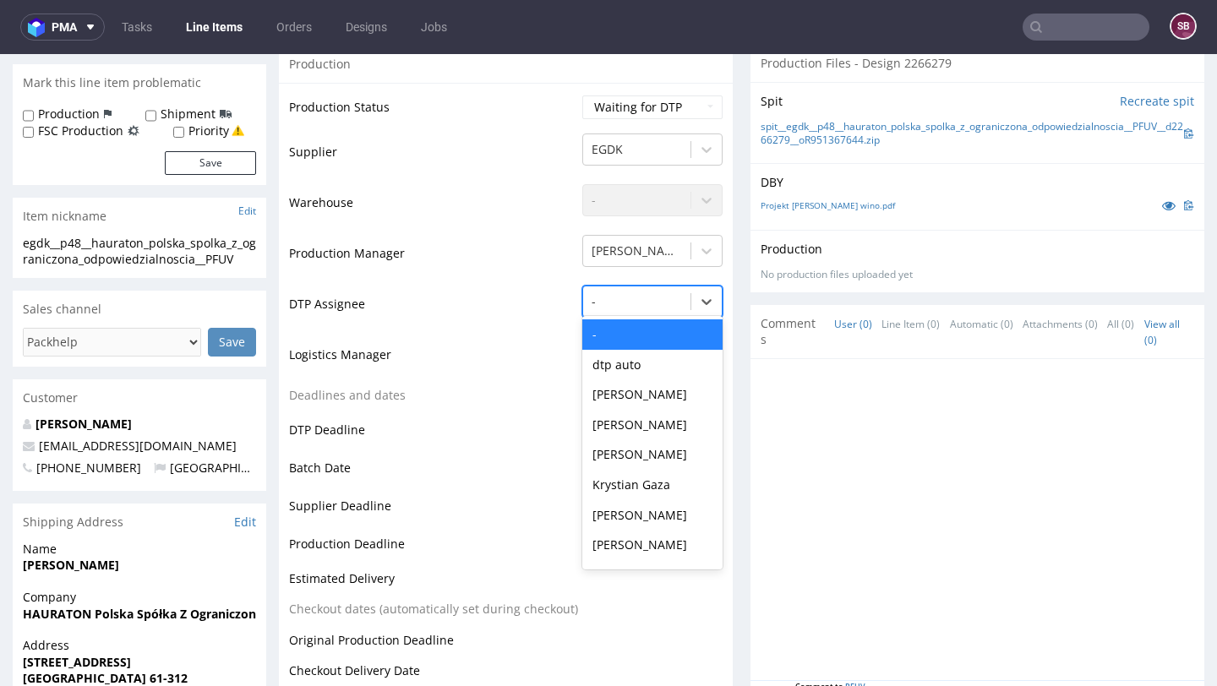
click at [625, 298] on div at bounding box center [637, 302] width 90 height 20
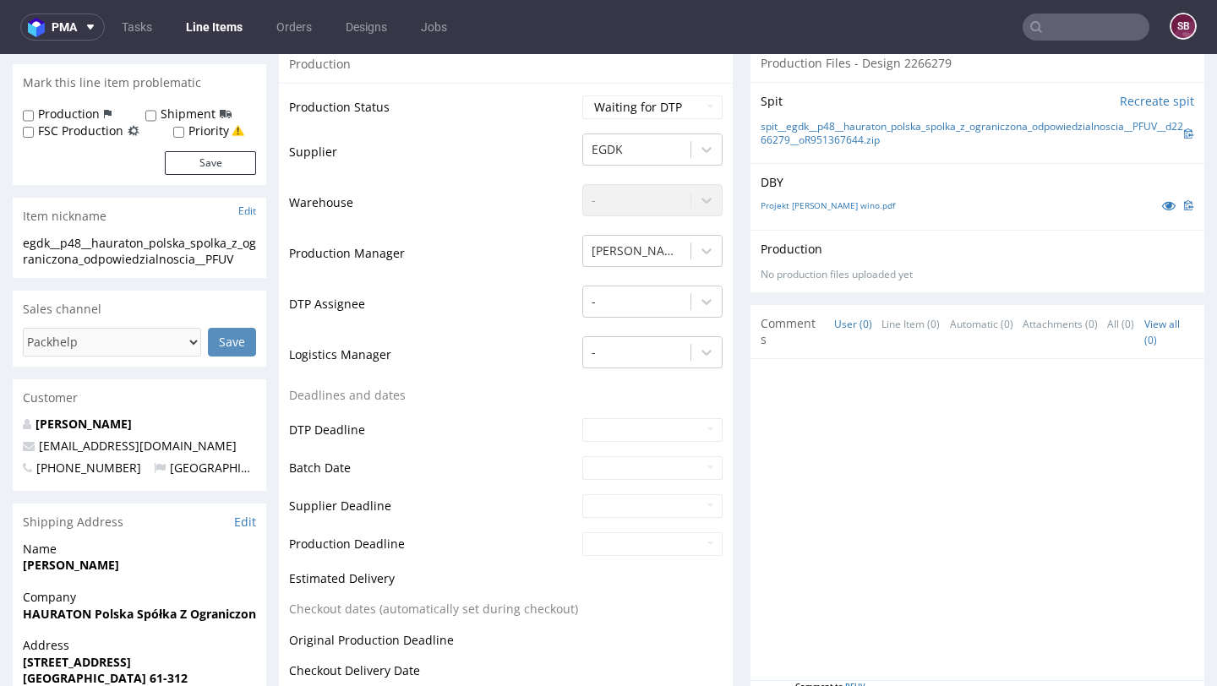
click at [507, 298] on td "DTP Assignee" at bounding box center [433, 309] width 289 height 51
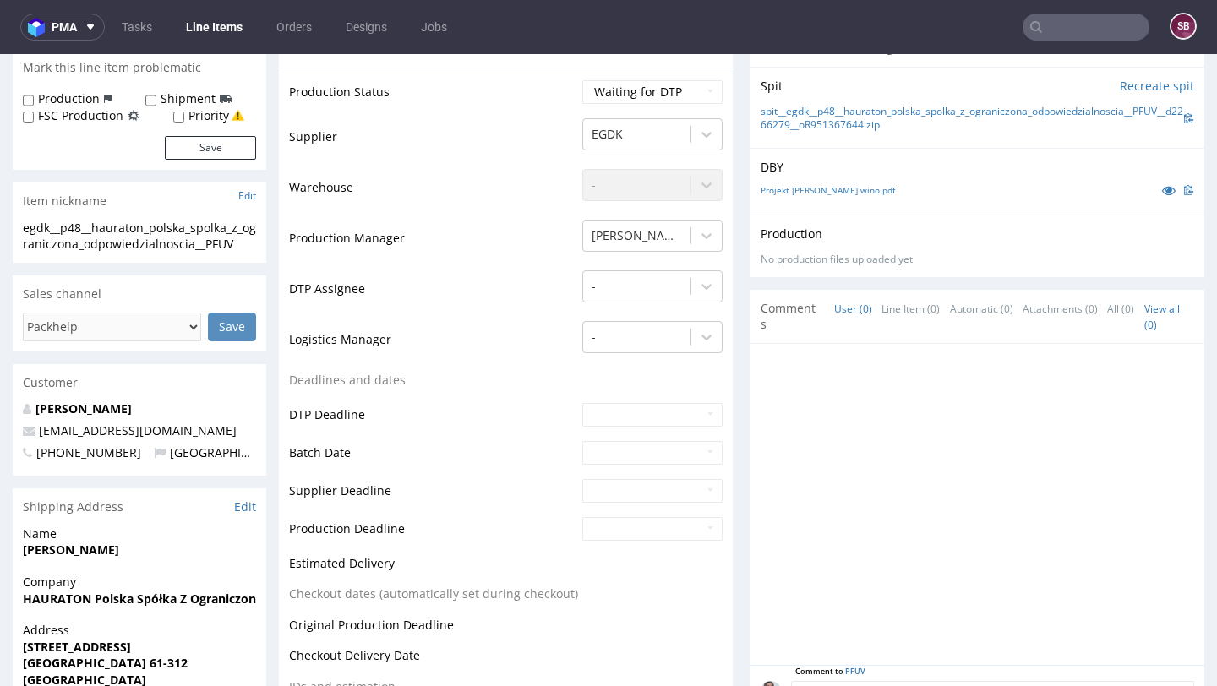
scroll to position [362, 0]
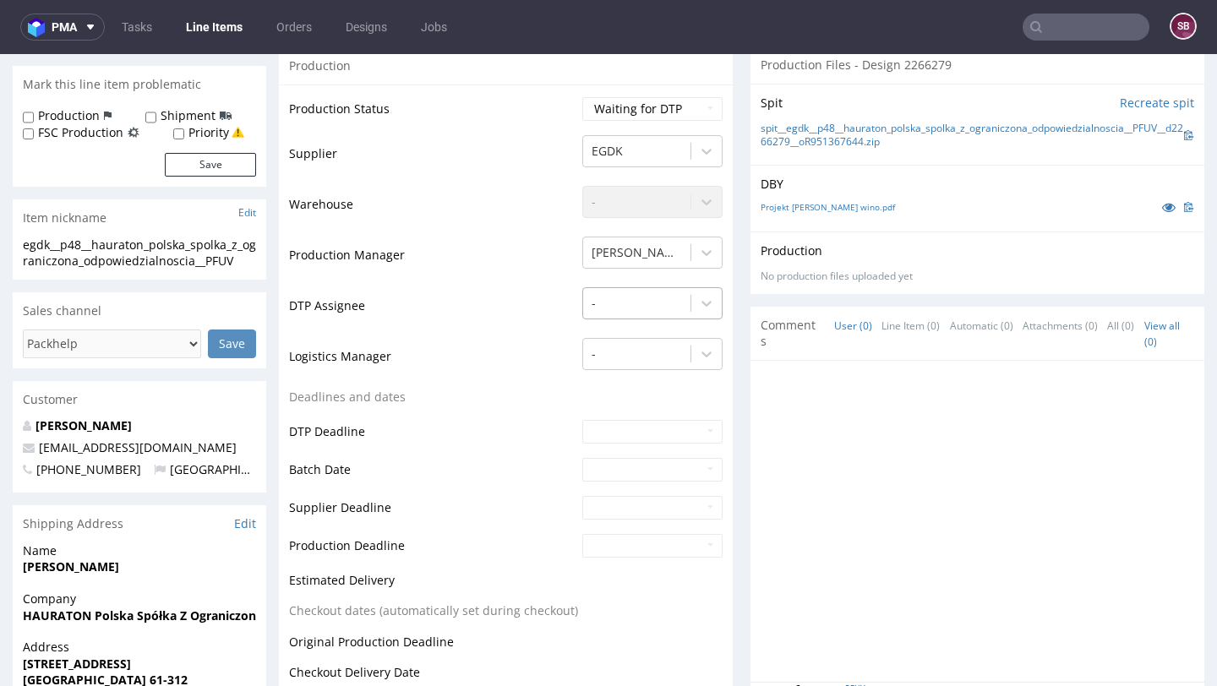
click at [614, 296] on div at bounding box center [637, 303] width 90 height 20
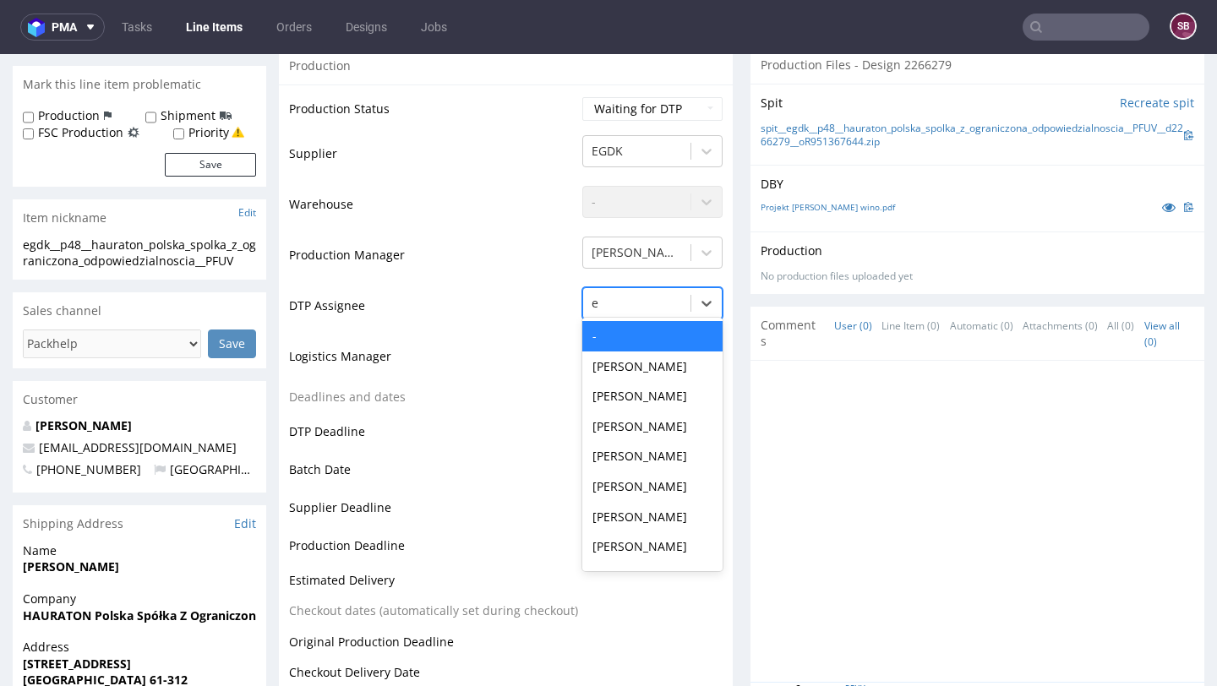
type input "el"
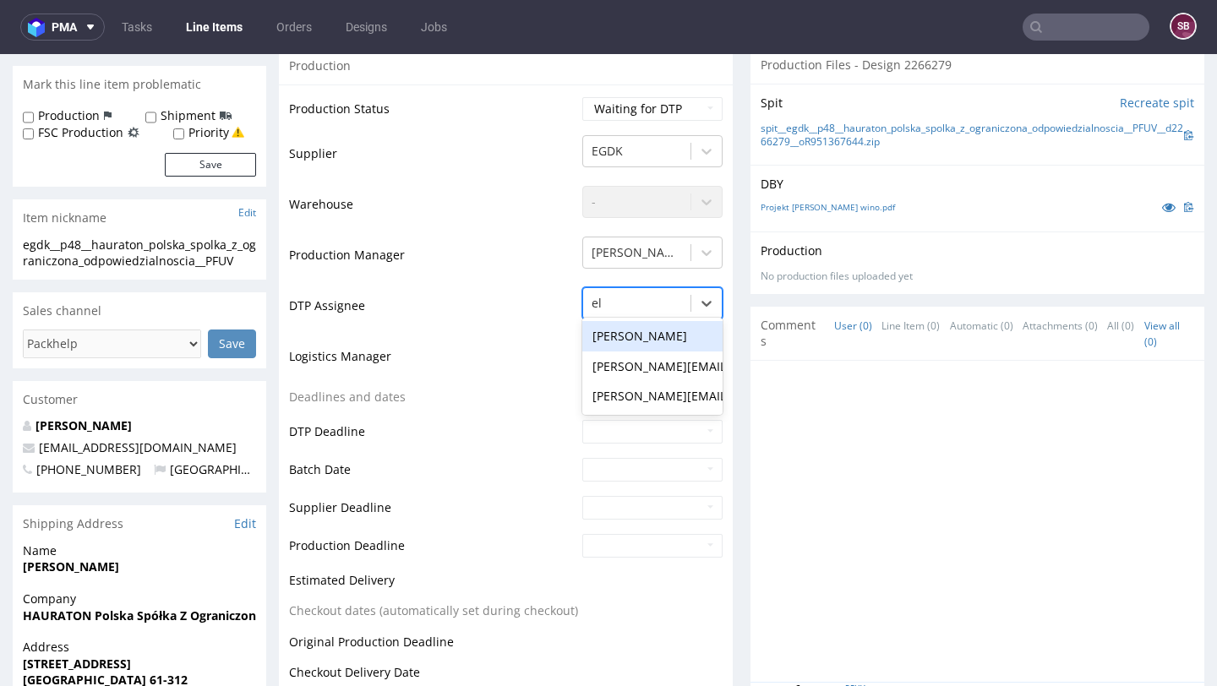
click at [637, 338] on div "Elżbieta Jelińska" at bounding box center [652, 336] width 140 height 30
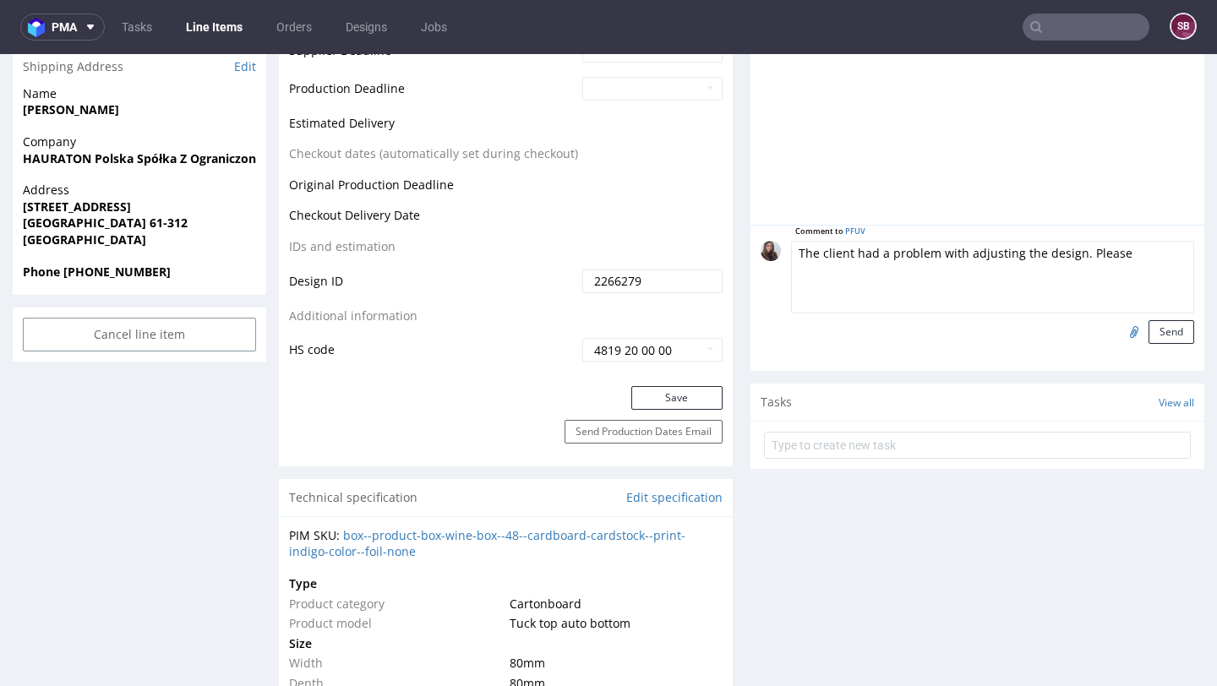
scroll to position [825, 0]
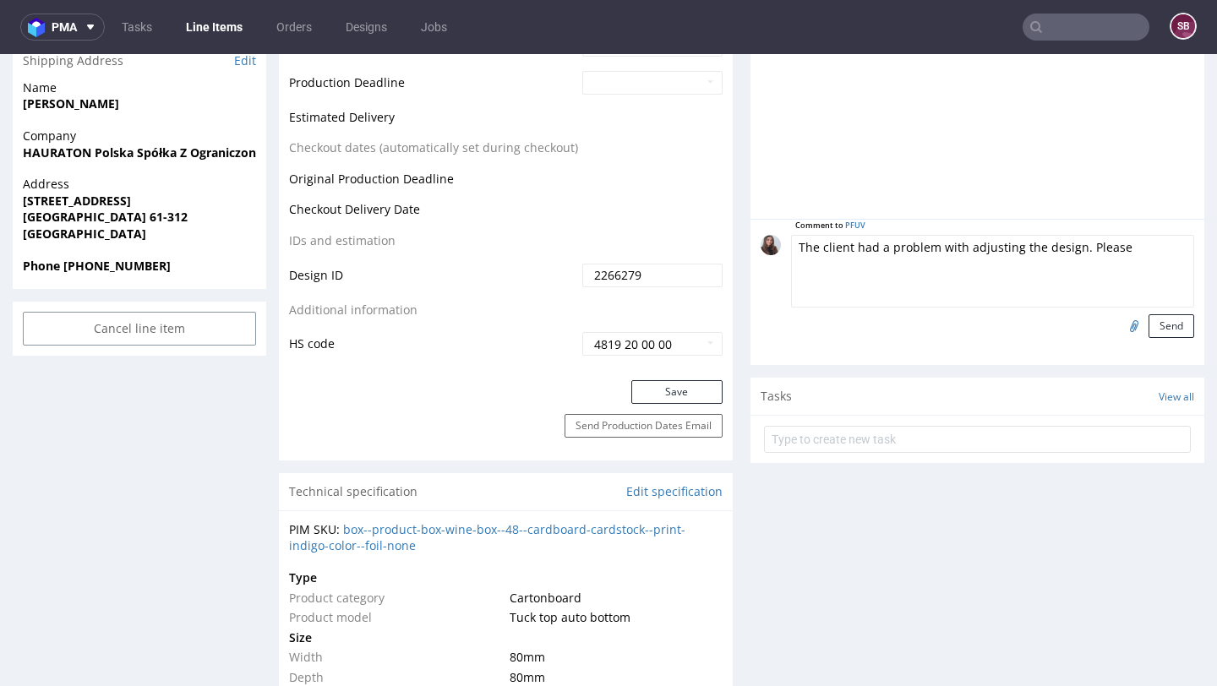
click at [1102, 268] on textarea "The client had a problem with adjusting the design. Please" at bounding box center [992, 271] width 403 height 73
drag, startPoint x: 1112, startPoint y: 253, endPoint x: 1071, endPoint y: 252, distance: 41.4
click at [1071, 252] on textarea "The client had a problem with adjusting the design. Please" at bounding box center [992, 271] width 403 height 73
click at [1139, 251] on textarea "The client had a problem with adjusting the design. Please" at bounding box center [992, 271] width 403 height 73
type textarea "The client had a problem with adjusting the design. Please use the design."
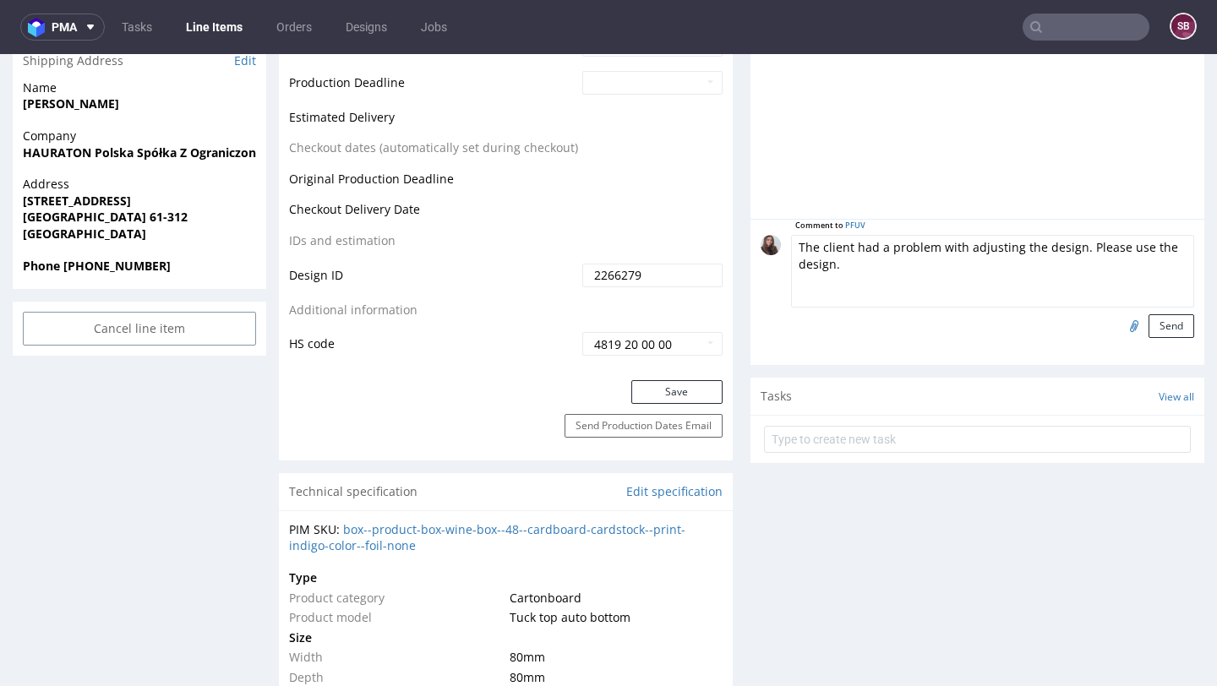
click at [1120, 323] on input "file" at bounding box center [1132, 325] width 24 height 22
type input "C:\fakepath\Projekt Pudełko na wino.pdf"
click at [1158, 329] on button "Send" at bounding box center [1172, 326] width 46 height 24
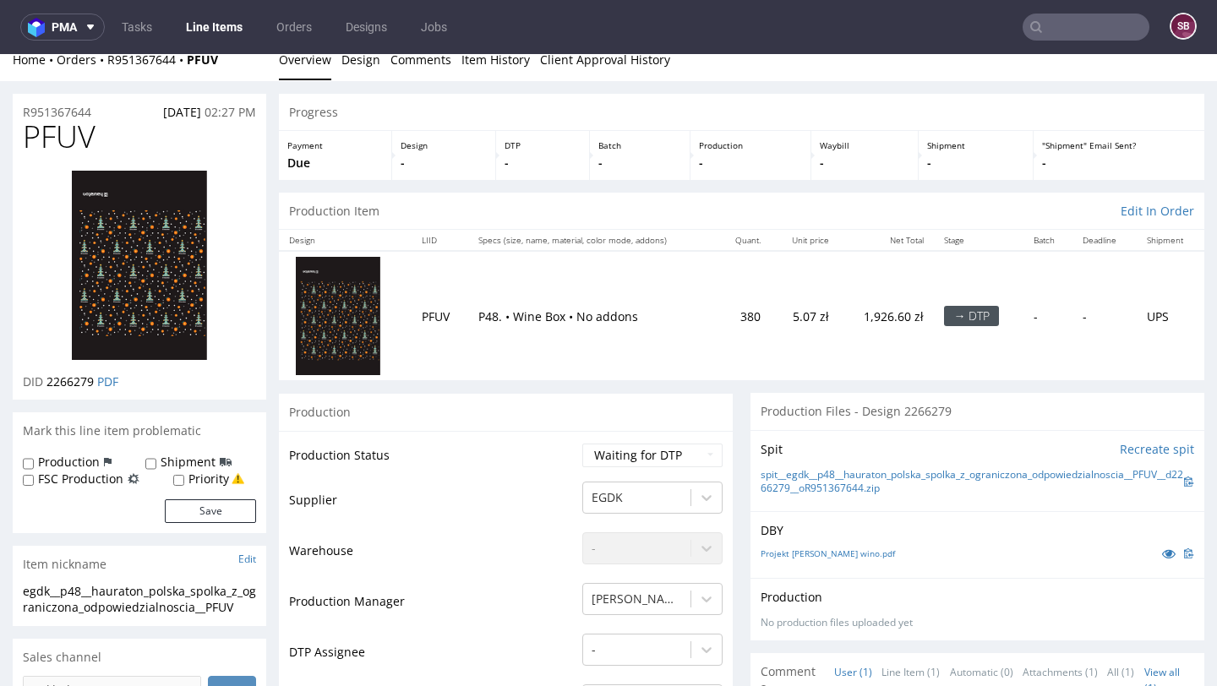
scroll to position [0, 0]
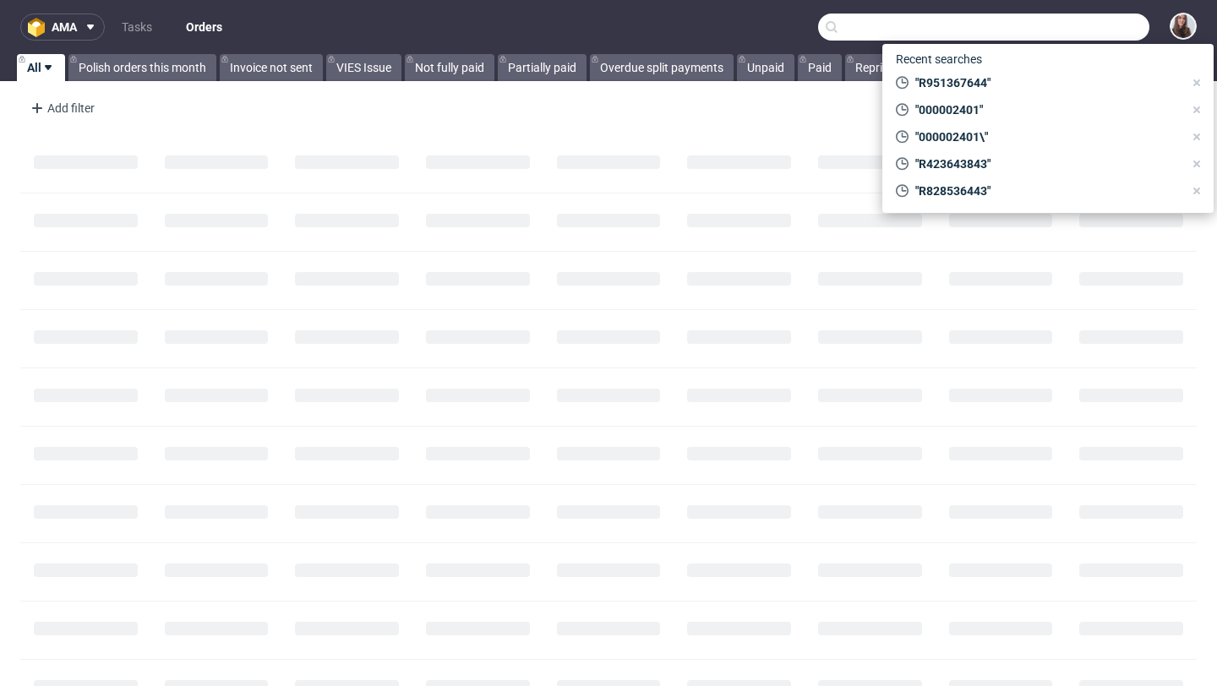
click at [1091, 25] on input "text" at bounding box center [983, 27] width 331 height 27
paste input "R951367644"
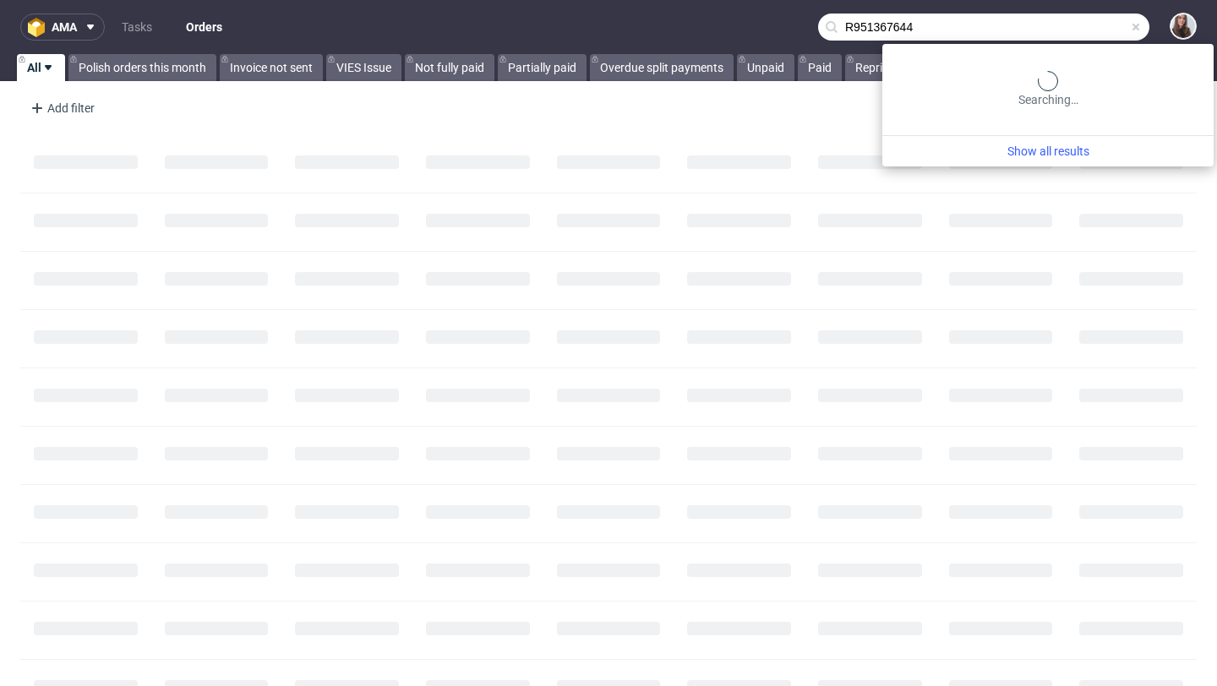
type input "R951367644"
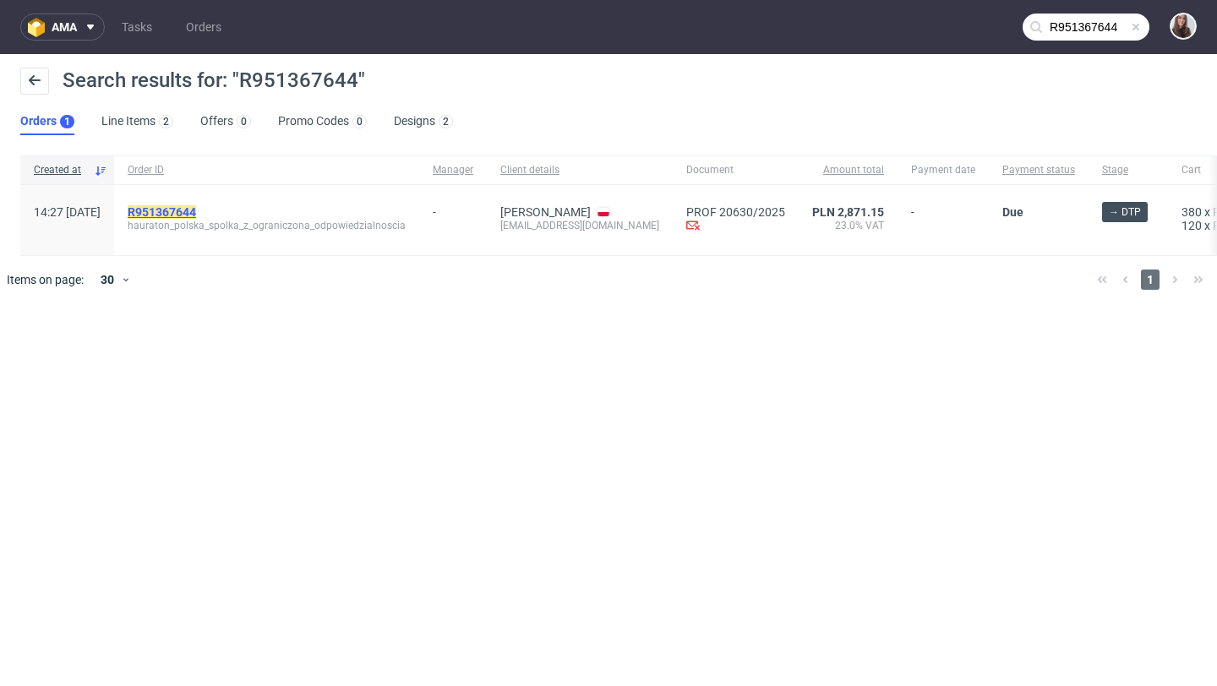
click at [194, 210] on mark "R951367644" at bounding box center [162, 212] width 68 height 14
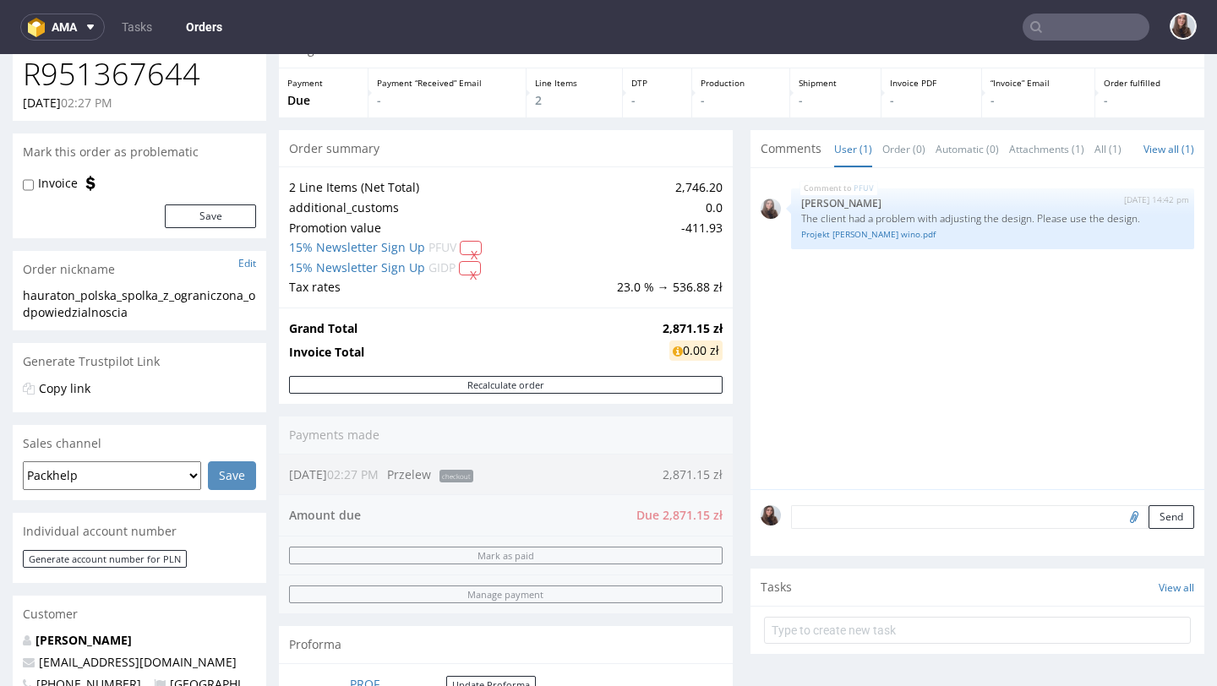
scroll to position [84, 0]
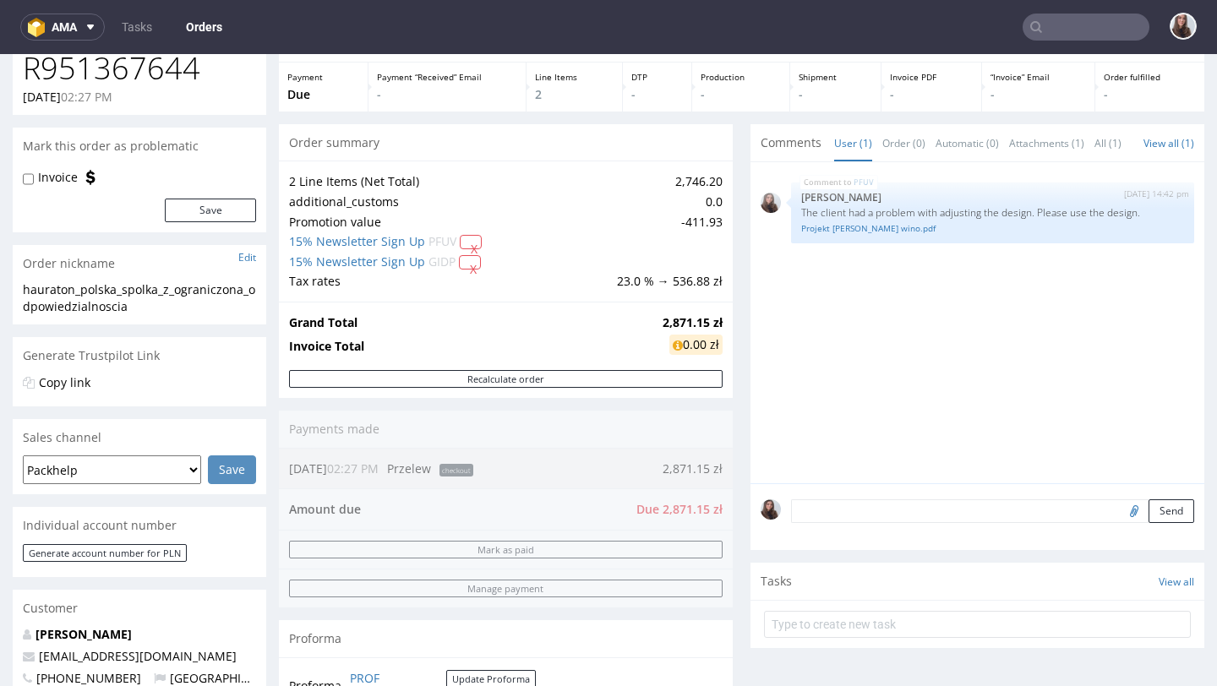
click at [860, 513] on textarea at bounding box center [992, 512] width 403 height 24
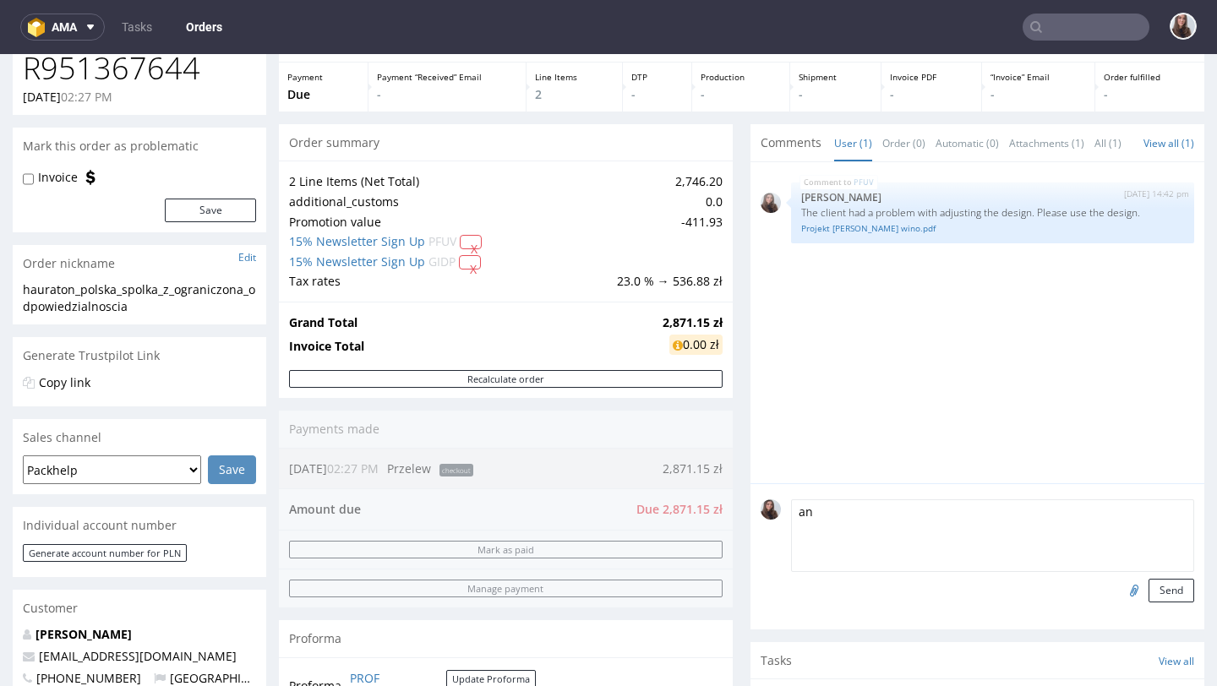
type textarea "a"
type textarea "p"
type textarea "and please send the file for accept."
click at [1153, 598] on button "Send" at bounding box center [1172, 591] width 46 height 24
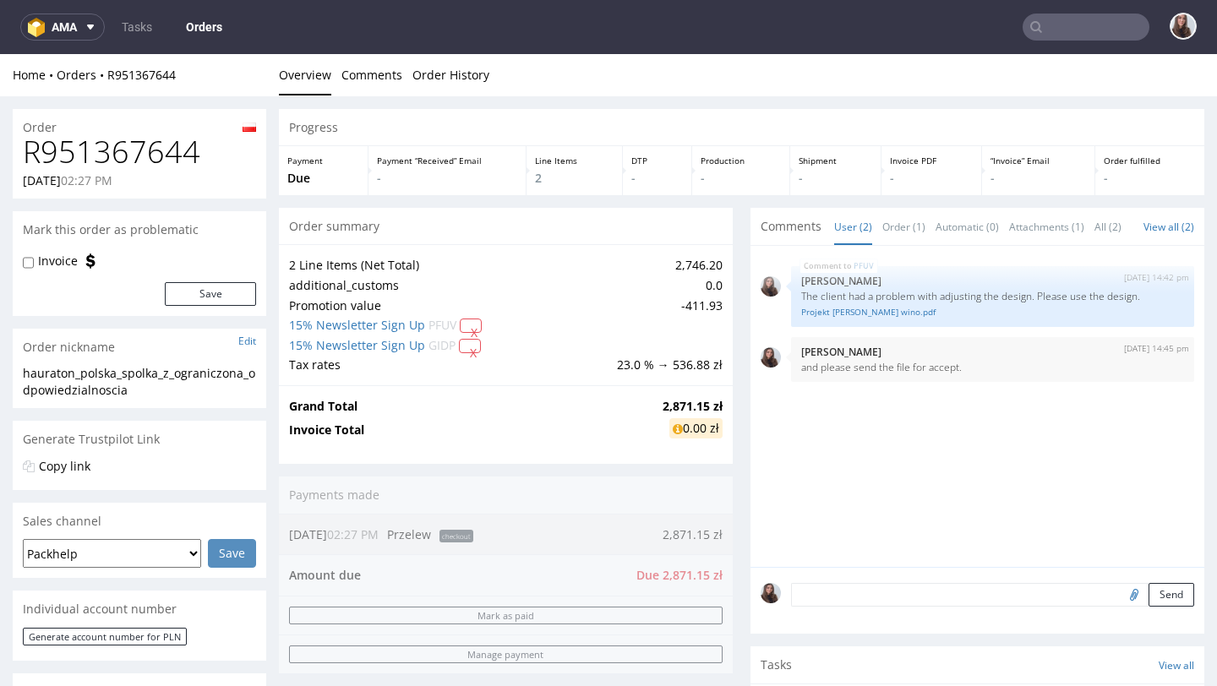
scroll to position [0, 0]
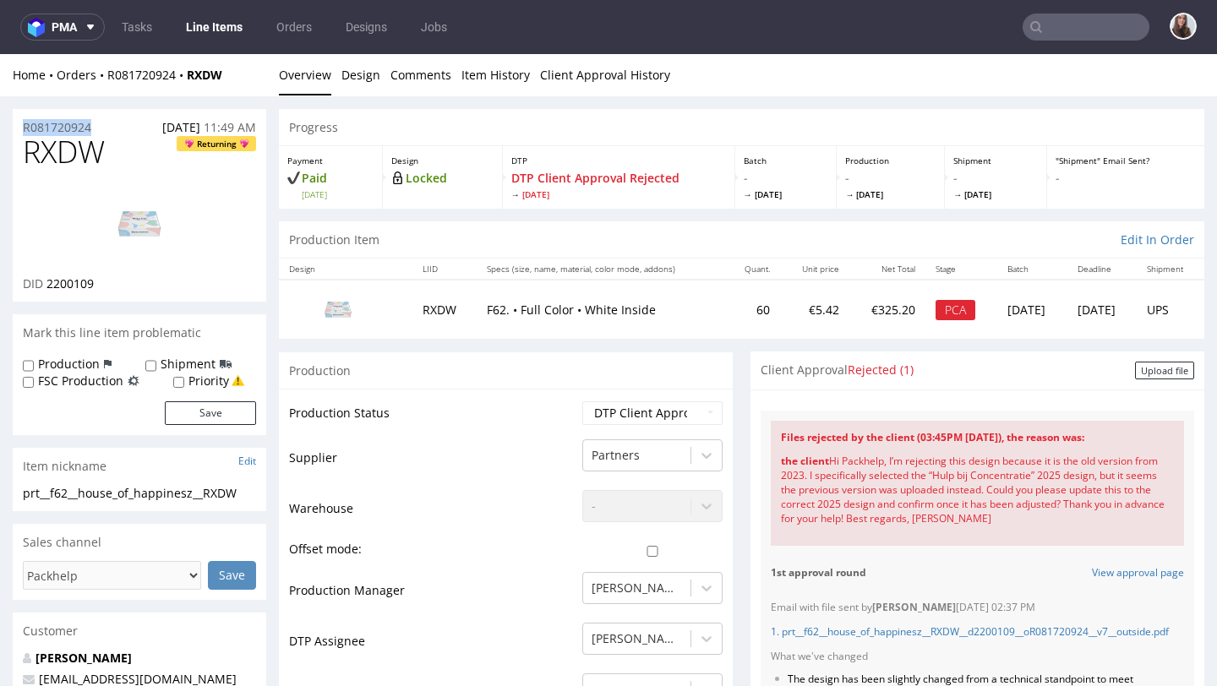
drag, startPoint x: 119, startPoint y: 120, endPoint x: 30, endPoint y: 117, distance: 89.7
click at [30, 117] on div "R081720924 [DATE] 11:49 AM" at bounding box center [140, 122] width 254 height 27
copy p "R081720924"
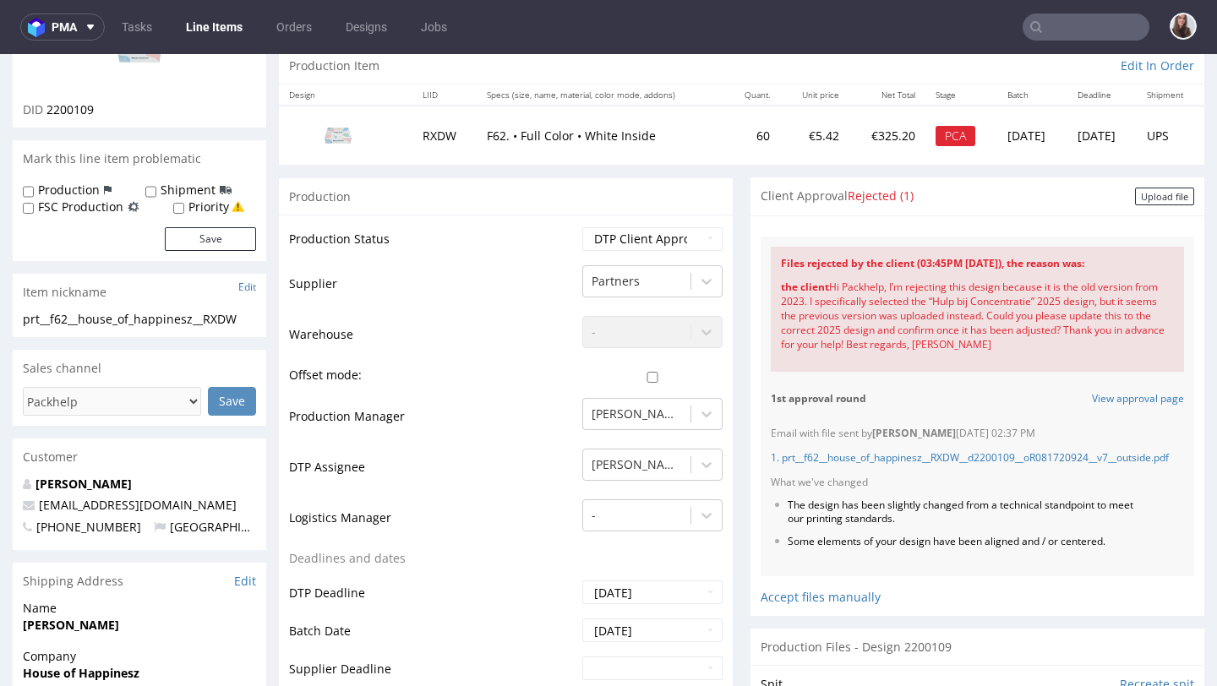
scroll to position [179, 0]
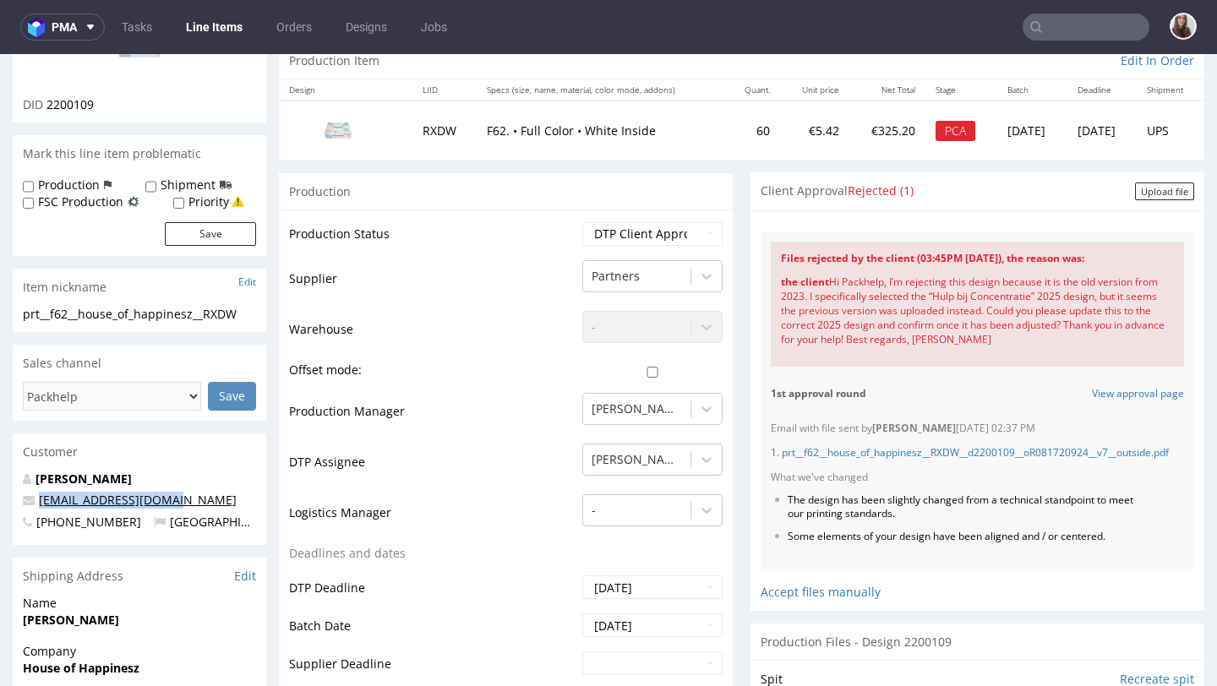
drag, startPoint x: 183, startPoint y: 497, endPoint x: 40, endPoint y: 500, distance: 143.7
click at [40, 500] on p "[EMAIL_ADDRESS][DOMAIN_NAME]" at bounding box center [139, 500] width 233 height 17
copy link "[EMAIL_ADDRESS][DOMAIN_NAME]"
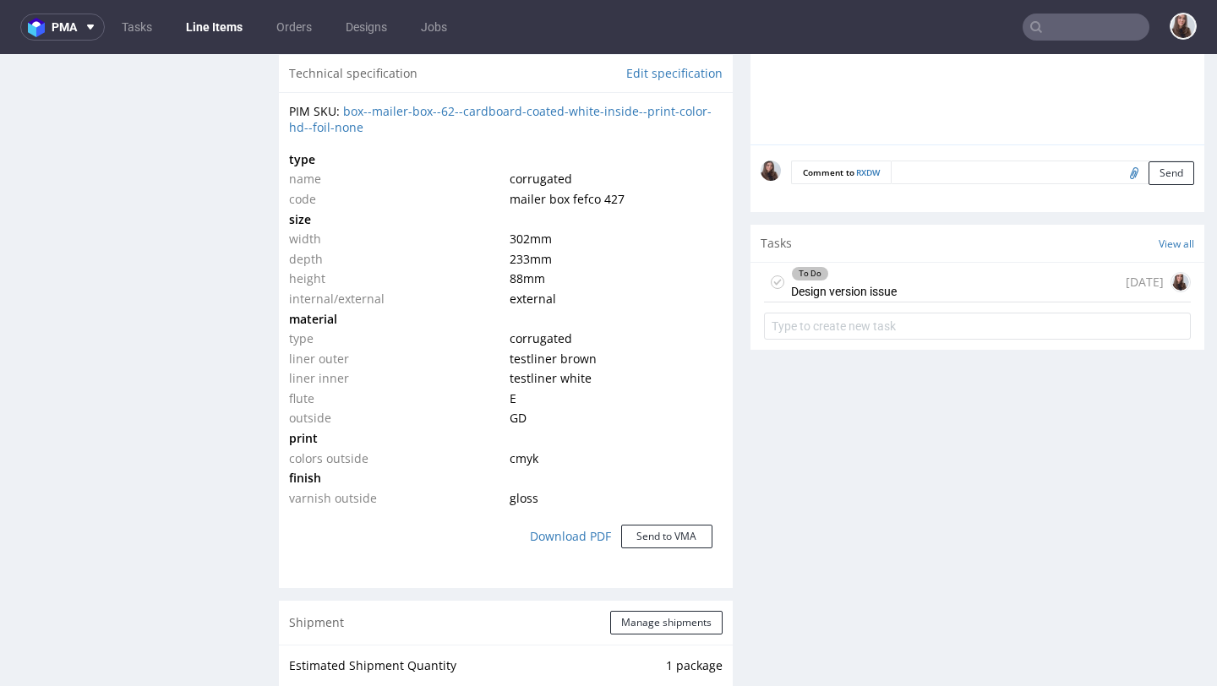
scroll to position [1224, 0]
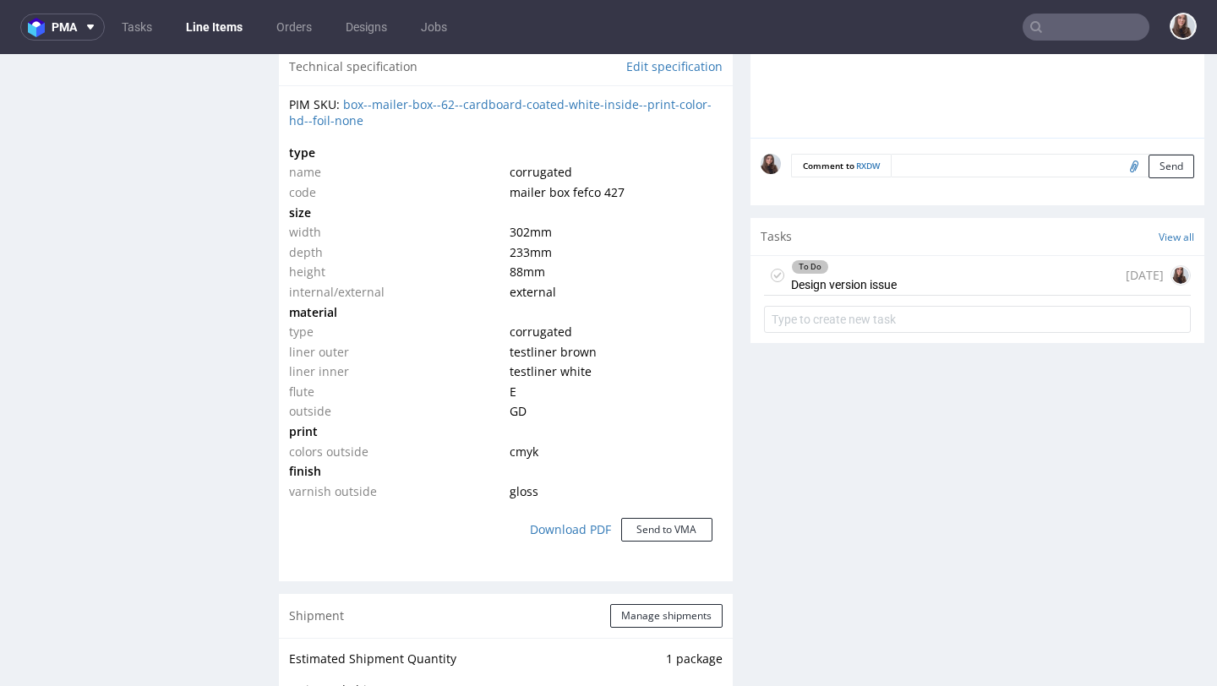
click at [893, 296] on div "To Do Design version issue [DATE]" at bounding box center [977, 276] width 427 height 40
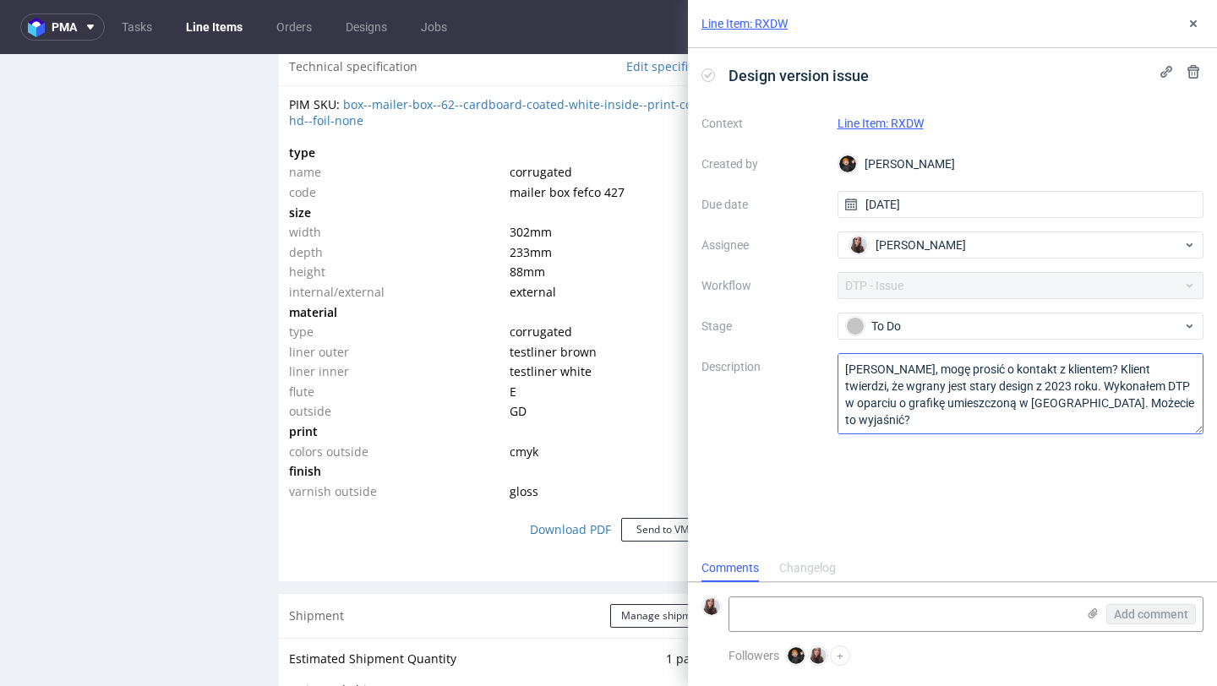
scroll to position [14, 0]
click at [735, 26] on link "Line Item: RXDW" at bounding box center [745, 23] width 86 height 17
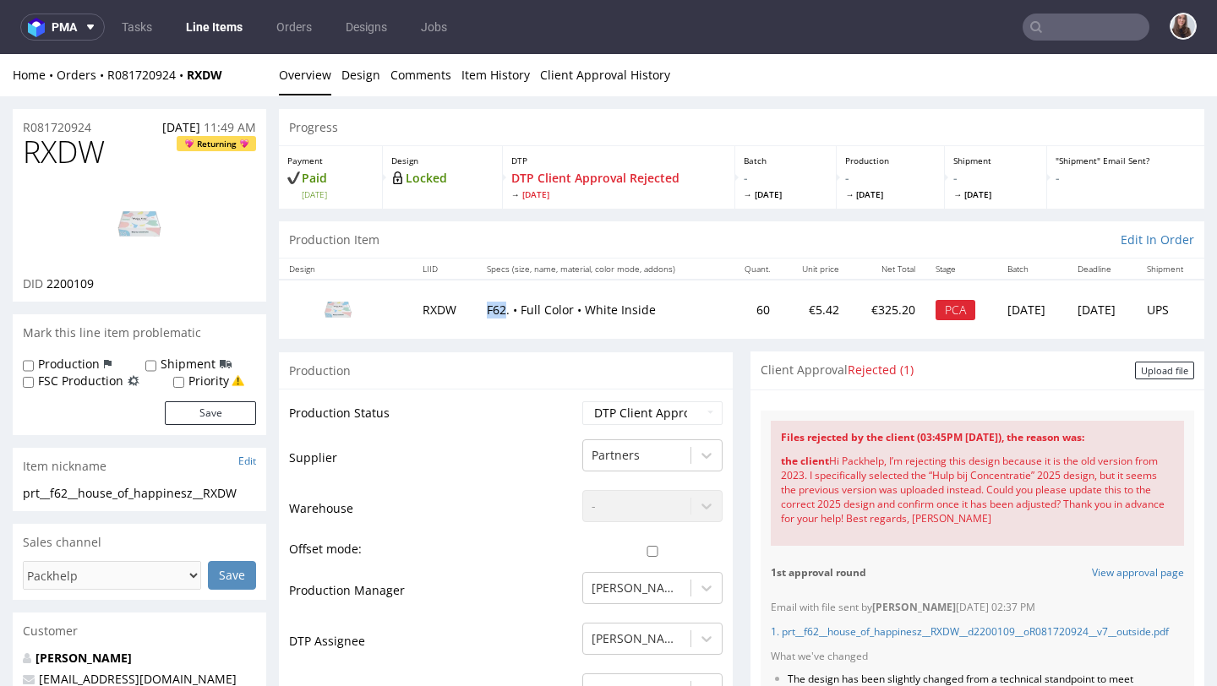
drag, startPoint x: 471, startPoint y: 307, endPoint x: 488, endPoint y: 309, distance: 17.0
click at [488, 309] on p "F62. • Full Color • White Inside" at bounding box center [601, 310] width 229 height 17
copy p "F62"
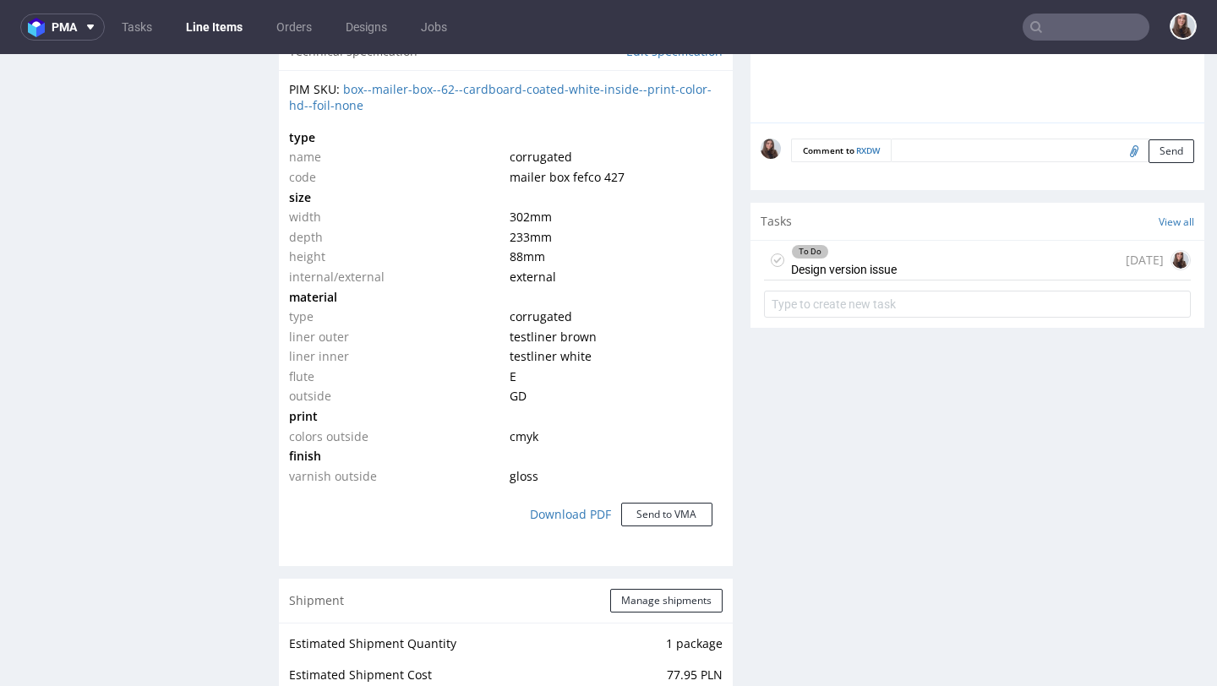
scroll to position [1241, 0]
click at [867, 278] on div "To Do Design version issue" at bounding box center [844, 258] width 106 height 39
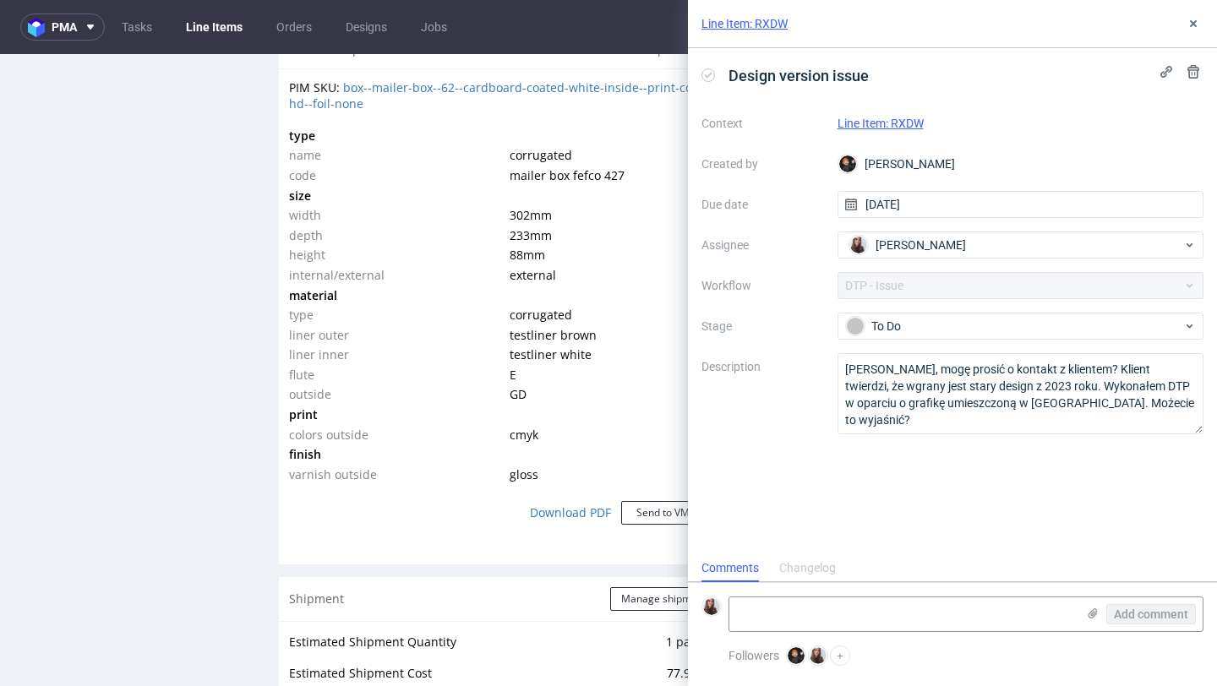
scroll to position [14, 0]
click at [807, 611] on textarea at bounding box center [902, 615] width 347 height 34
paste textarea "[URL][DOMAIN_NAME]"
type textarea "[URL][DOMAIN_NAME]"
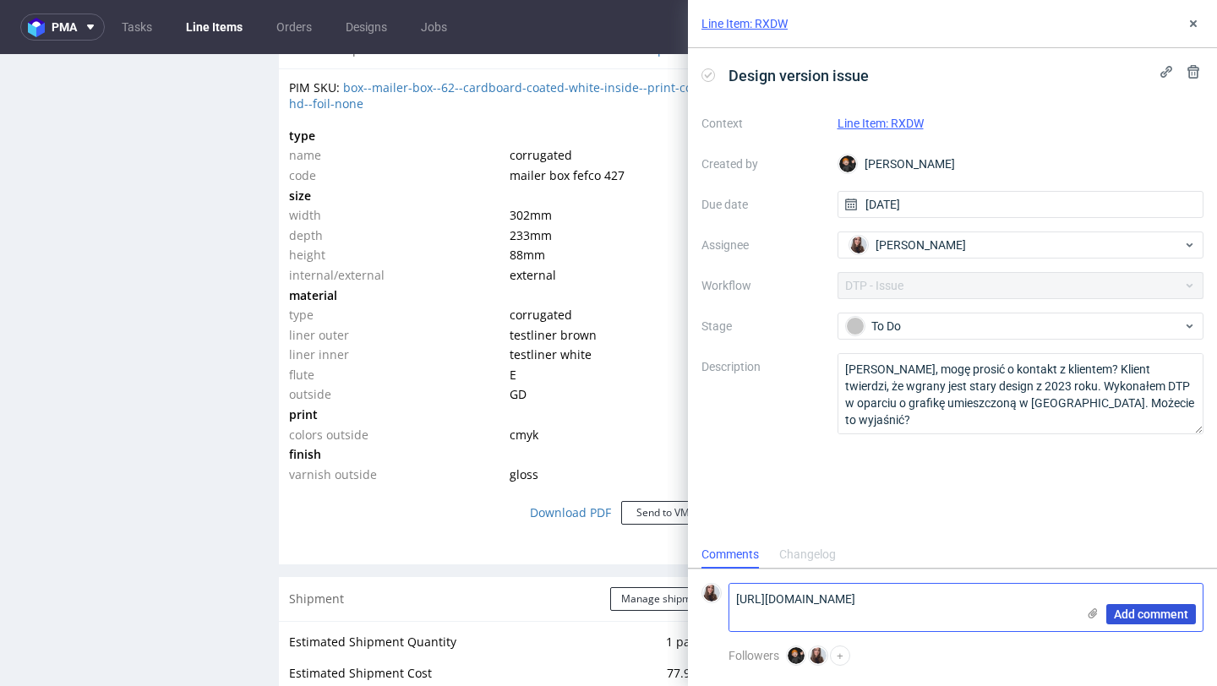
click at [1127, 609] on span "Add comment" at bounding box center [1151, 615] width 74 height 12
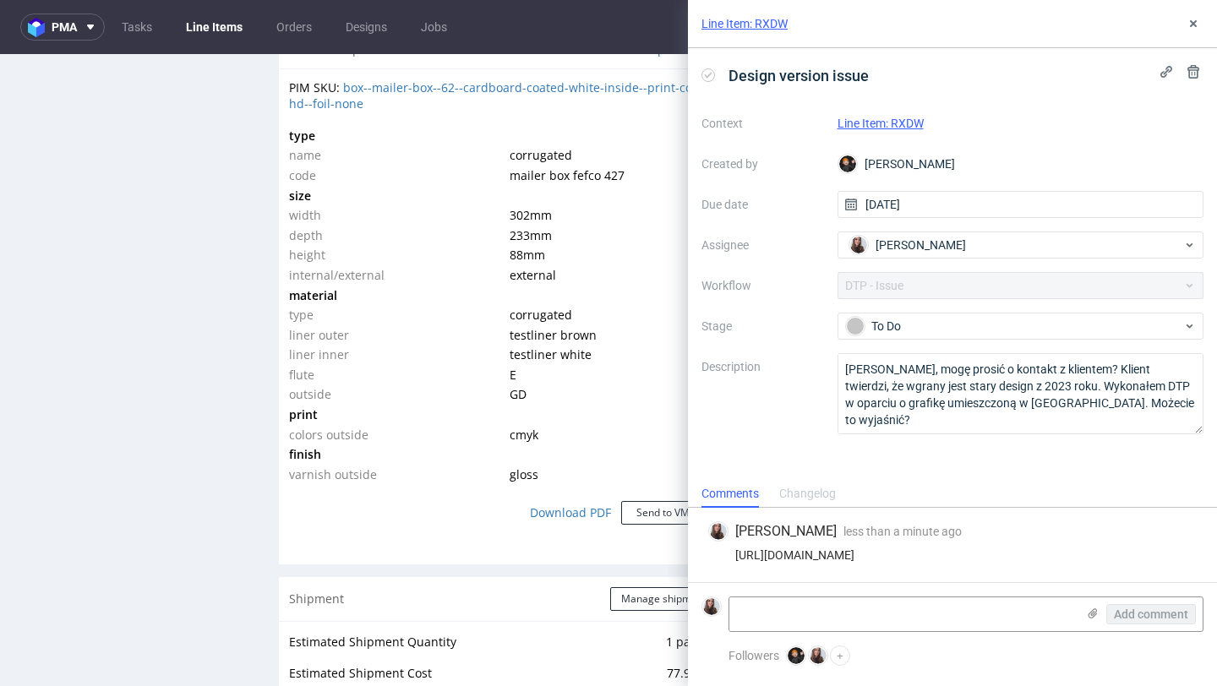
click at [885, 341] on div "Context Line Item: RXDW Created by [PERSON_NAME] Due date [DATE] Assignee [PERS…" at bounding box center [953, 272] width 502 height 325
click at [877, 330] on div "To Do" at bounding box center [1014, 326] width 336 height 19
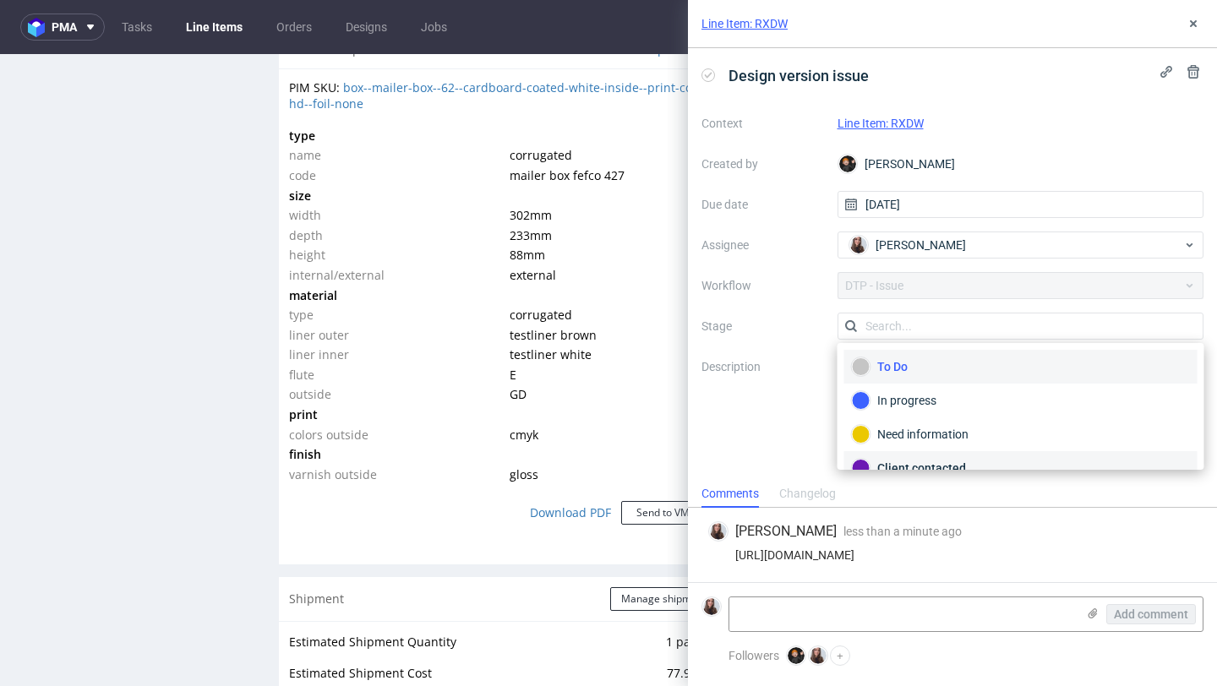
click at [903, 460] on div "Client contacted" at bounding box center [1021, 468] width 338 height 19
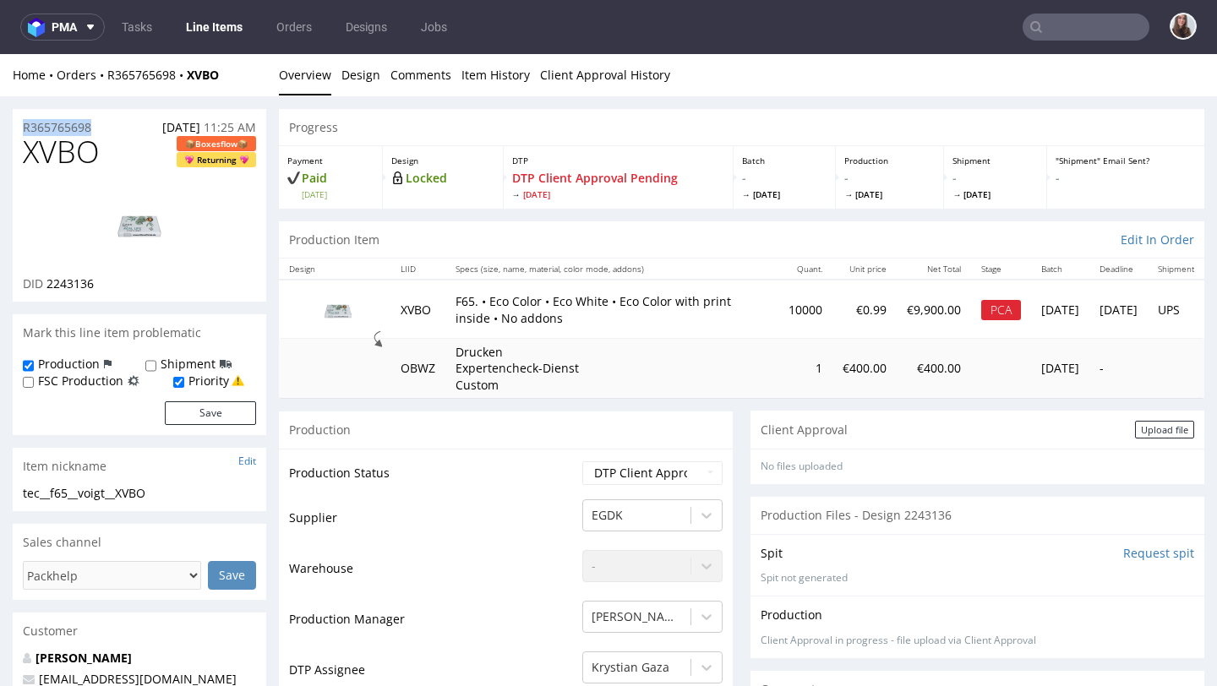
drag, startPoint x: 100, startPoint y: 125, endPoint x: 19, endPoint y: 126, distance: 81.1
click at [19, 126] on div "R365765698 [DATE] 11:25 AM" at bounding box center [140, 122] width 254 height 27
copy p "R365765698"
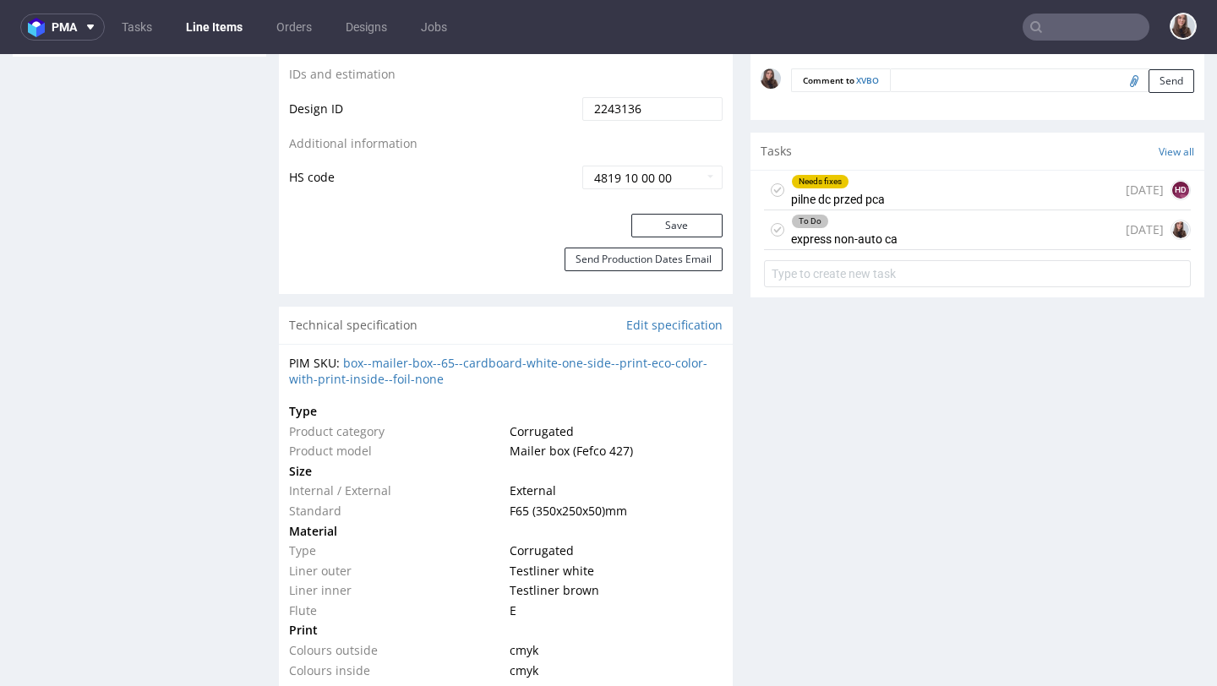
scroll to position [995, 0]
click at [873, 228] on div "To Do express non-auto ca" at bounding box center [844, 229] width 106 height 39
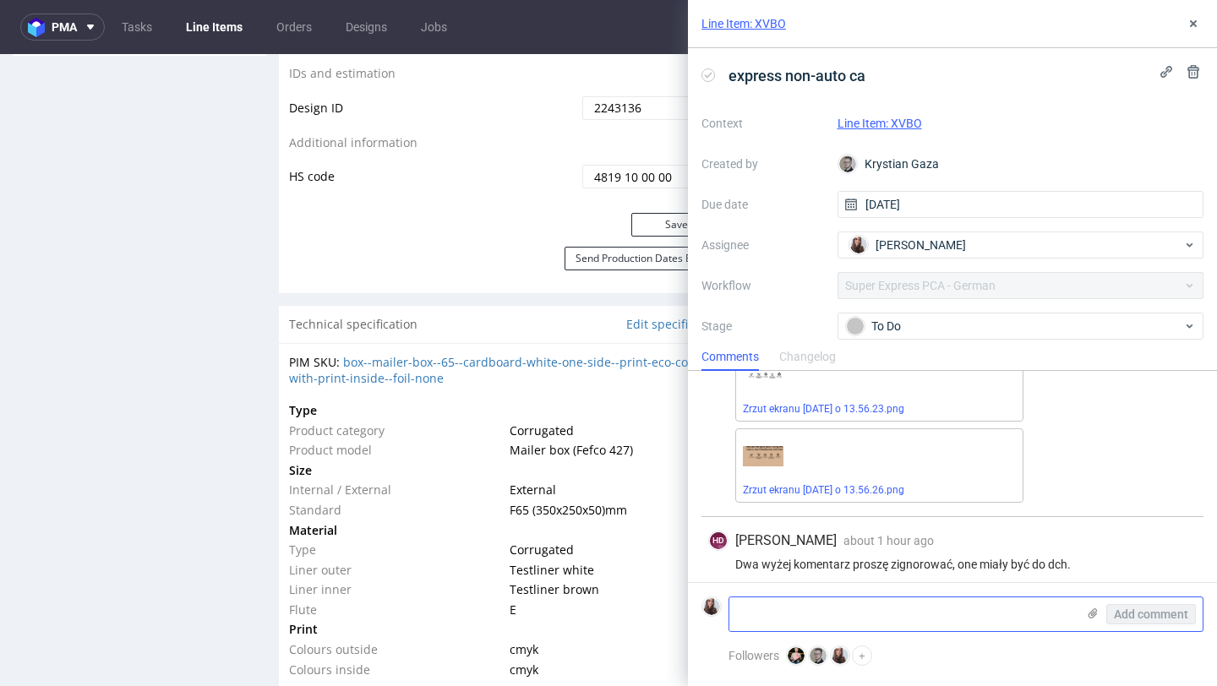
scroll to position [494, 0]
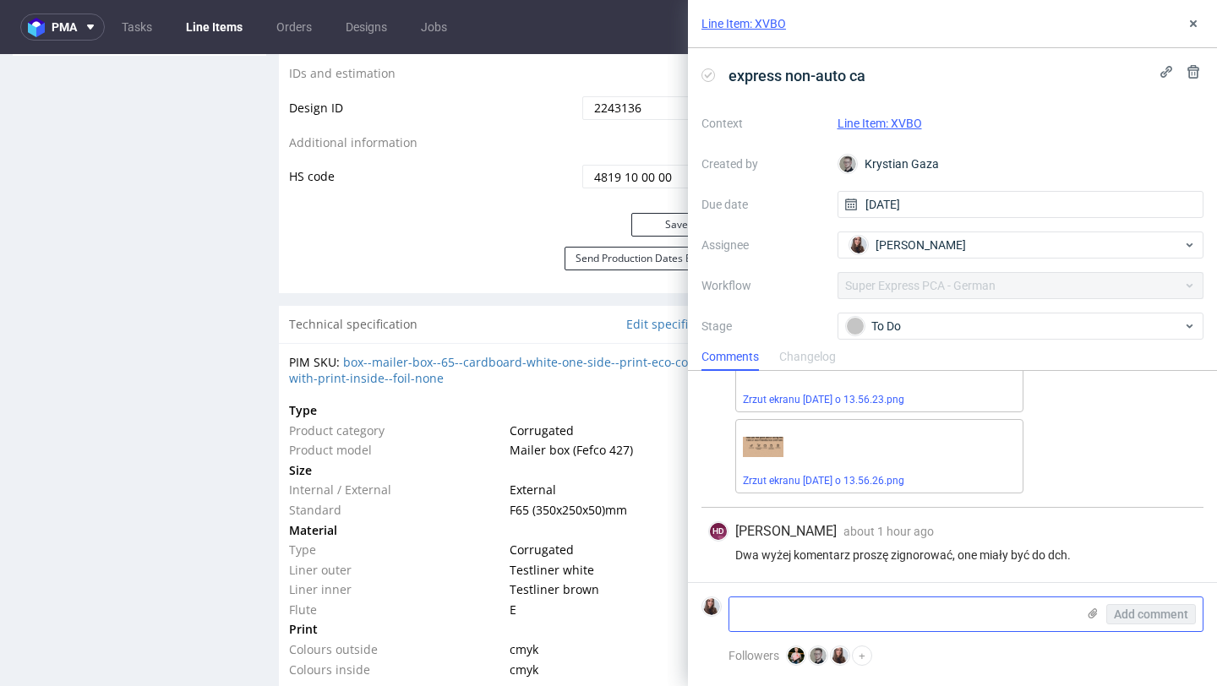
click at [871, 620] on textarea at bounding box center [902, 615] width 347 height 34
paste textarea "[URL][DOMAIN_NAME]"
type textarea "[URL][DOMAIN_NAME]"
click at [1144, 612] on span "Add comment" at bounding box center [1151, 615] width 74 height 12
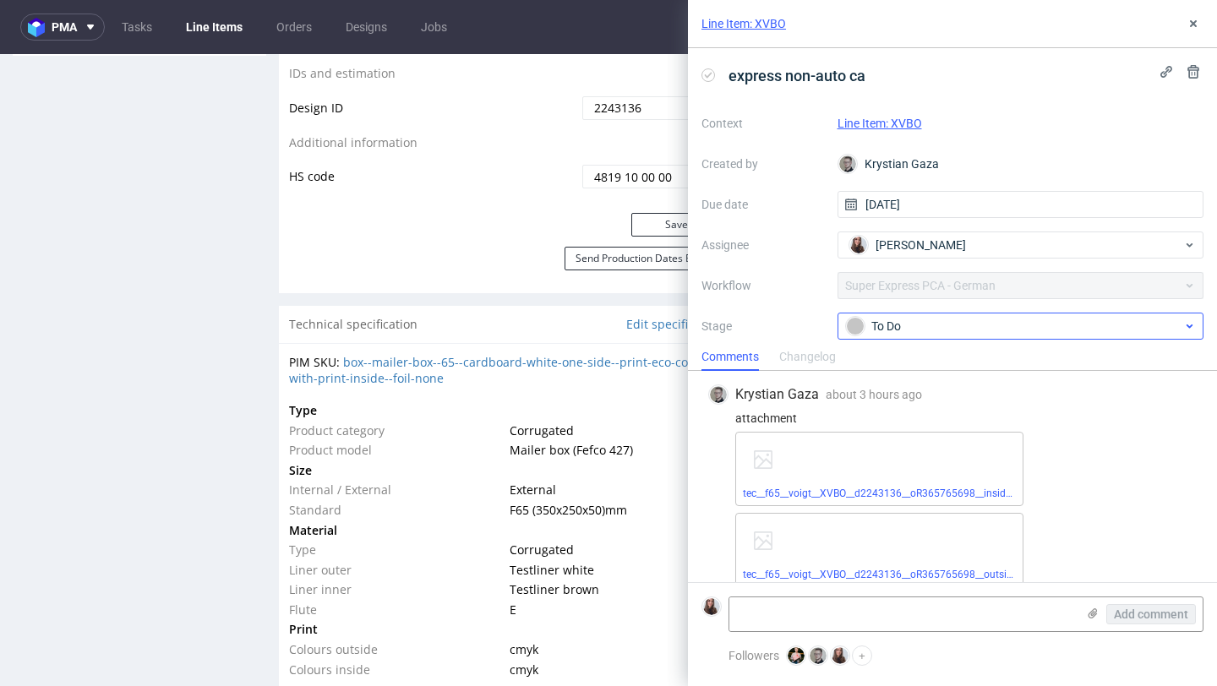
scroll to position [105, 0]
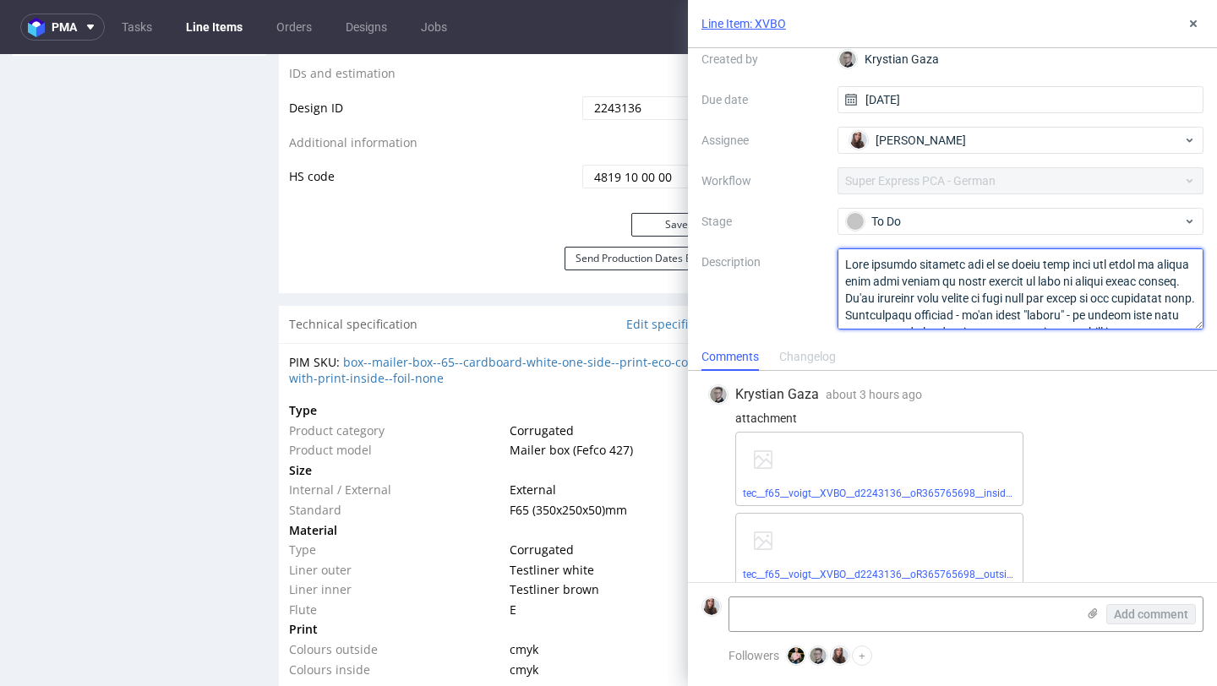
drag, startPoint x: 845, startPoint y: 260, endPoint x: 1081, endPoint y: 399, distance: 273.5
click at [1081, 399] on div "Line Item: XVBO express non-auto ca Context Line Item: XVBO Created by Krystian…" at bounding box center [952, 343] width 529 height 686
drag, startPoint x: 1152, startPoint y: 317, endPoint x: 835, endPoint y: 168, distance: 350.1
click at [835, 168] on div "Context Line Item: XVBO Created by Krystian Gaza Due date [DATE] Assignee [PERS…" at bounding box center [953, 167] width 502 height 325
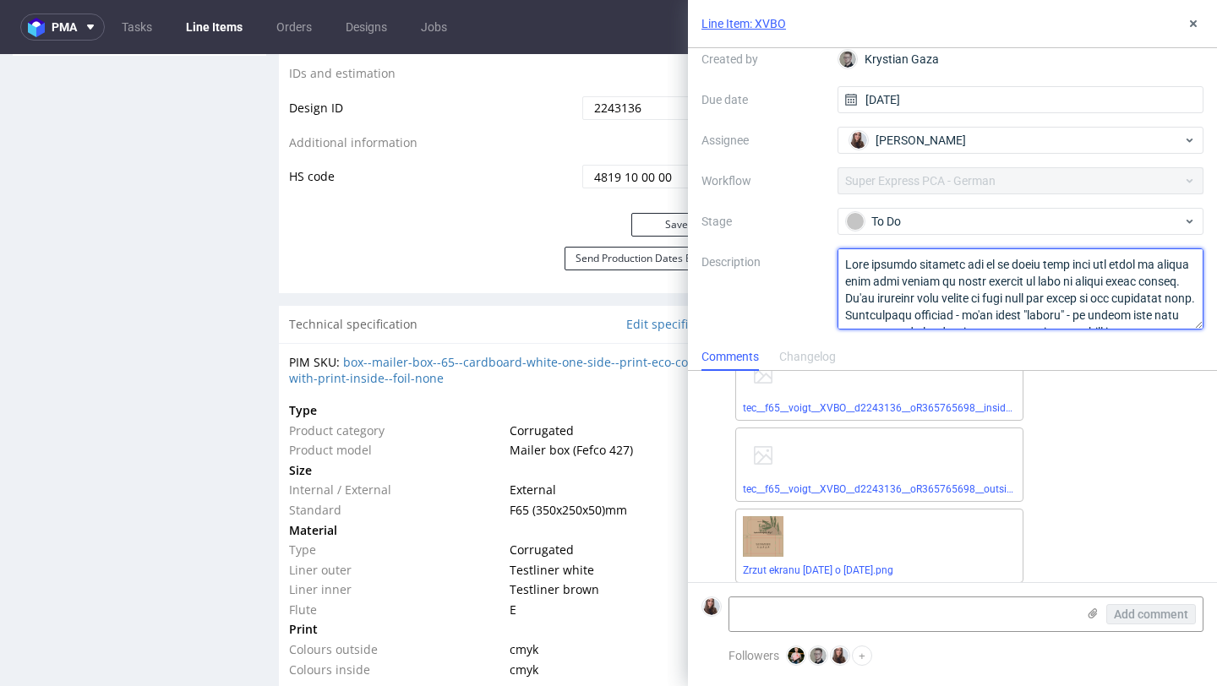
scroll to position [89, 0]
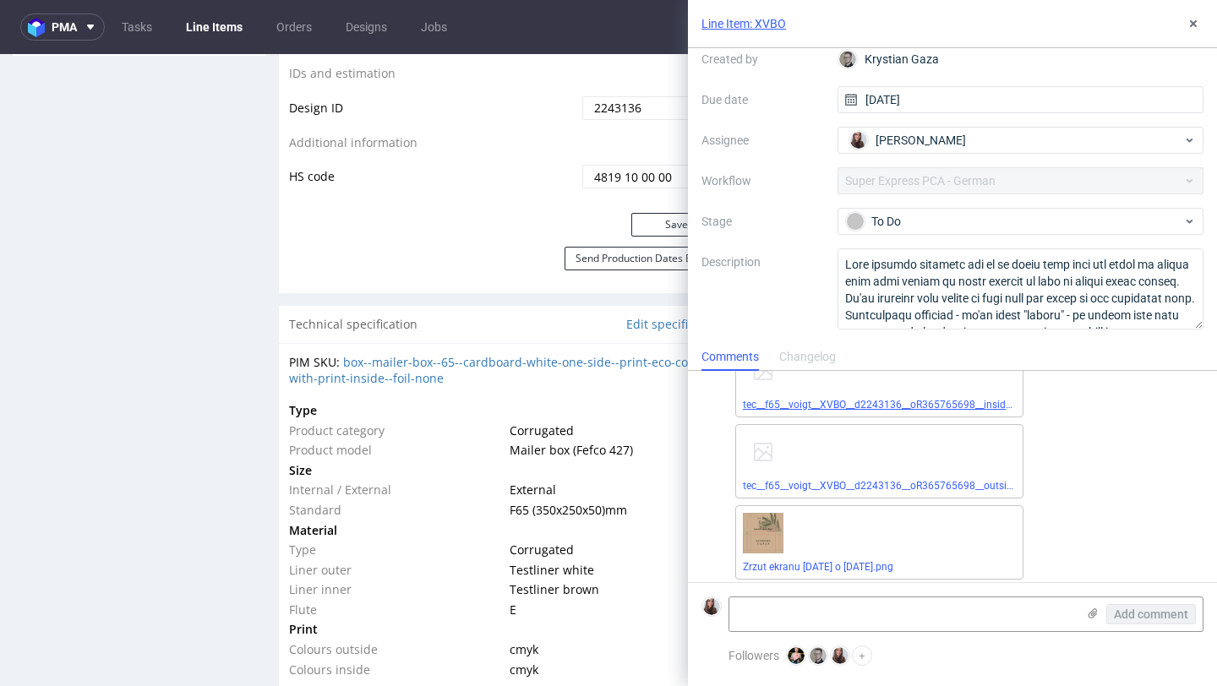
click at [838, 403] on link "tec__f65__voigt__XVBO__d2243136__oR365765698__inside.pdf" at bounding box center [886, 405] width 286 height 12
click at [827, 490] on link "tec__f65__voigt__XVBO__d2243136__oR365765698__outside.pdf" at bounding box center [889, 486] width 292 height 12
click at [842, 570] on link "Zrzut ekranu 2025-09-25 o 12.18.51.png" at bounding box center [818, 567] width 150 height 12
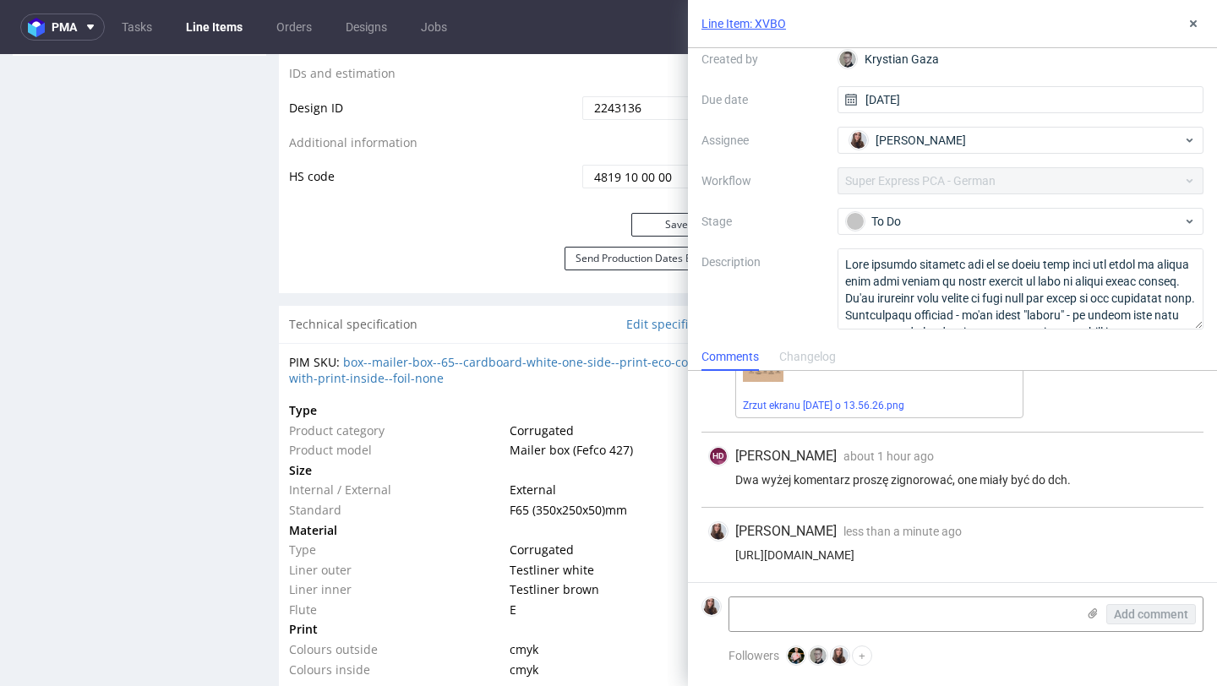
scroll to position [0, 0]
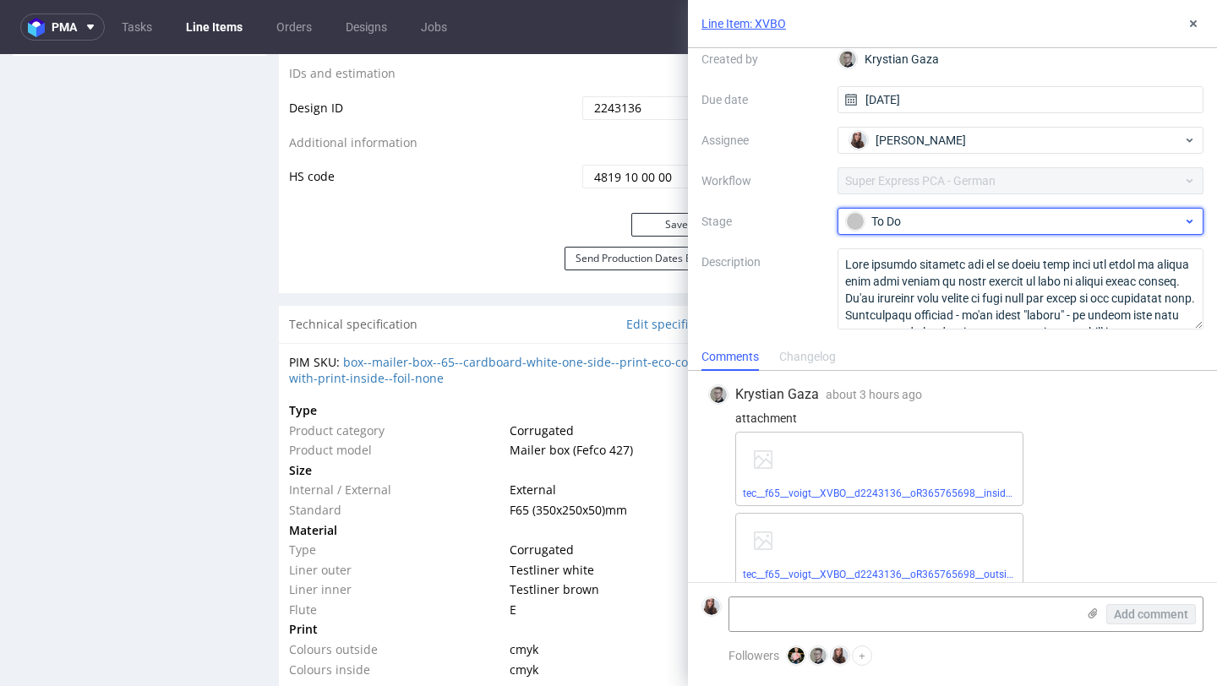
click at [946, 227] on div "To Do" at bounding box center [1014, 221] width 336 height 19
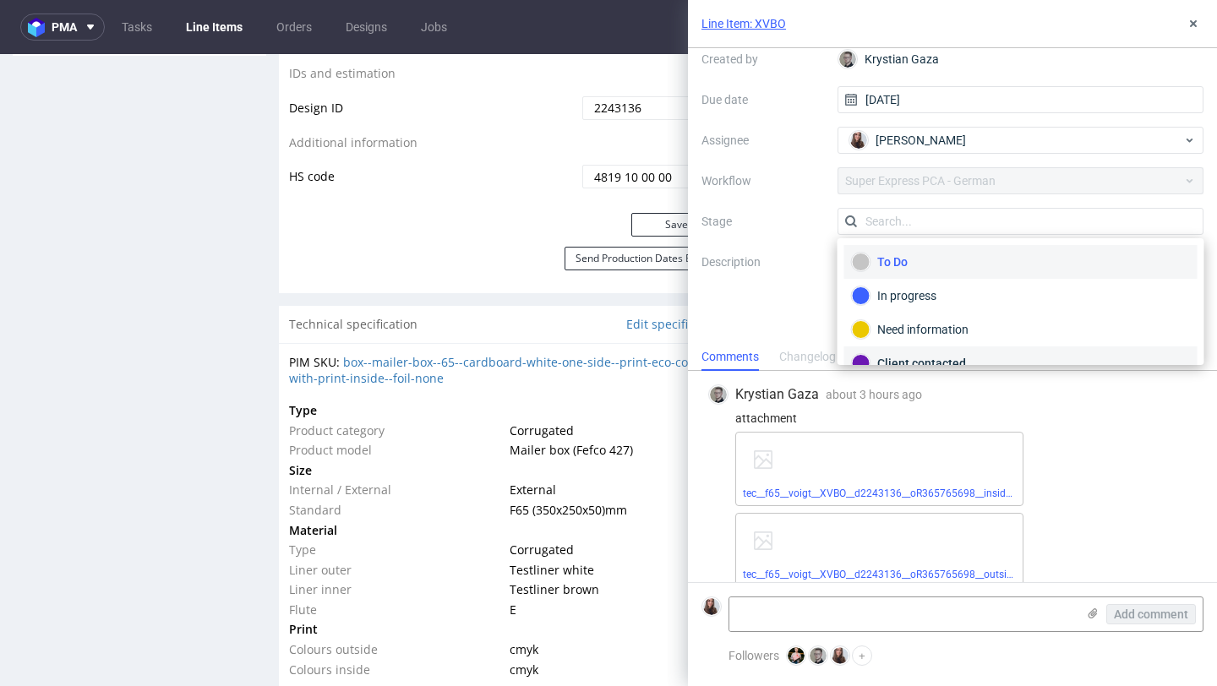
click at [920, 354] on div "Client contacted" at bounding box center [1021, 363] width 338 height 19
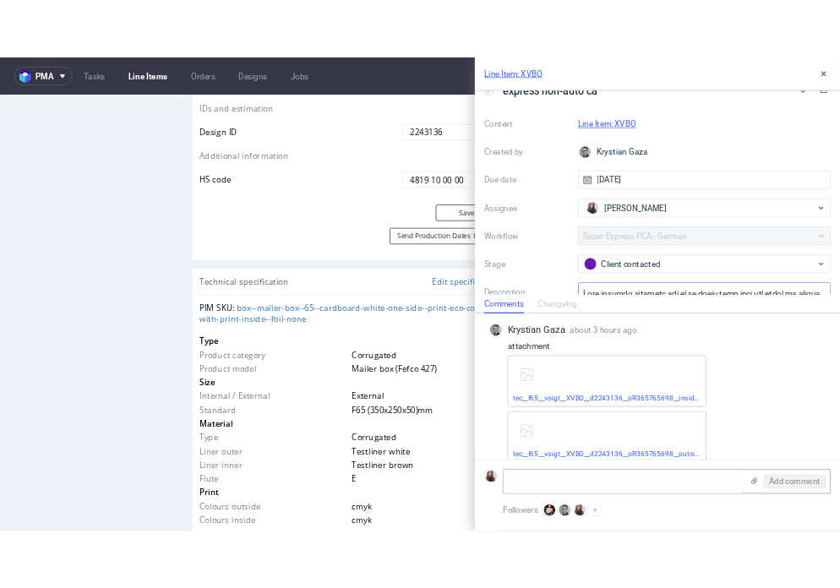
scroll to position [0, 0]
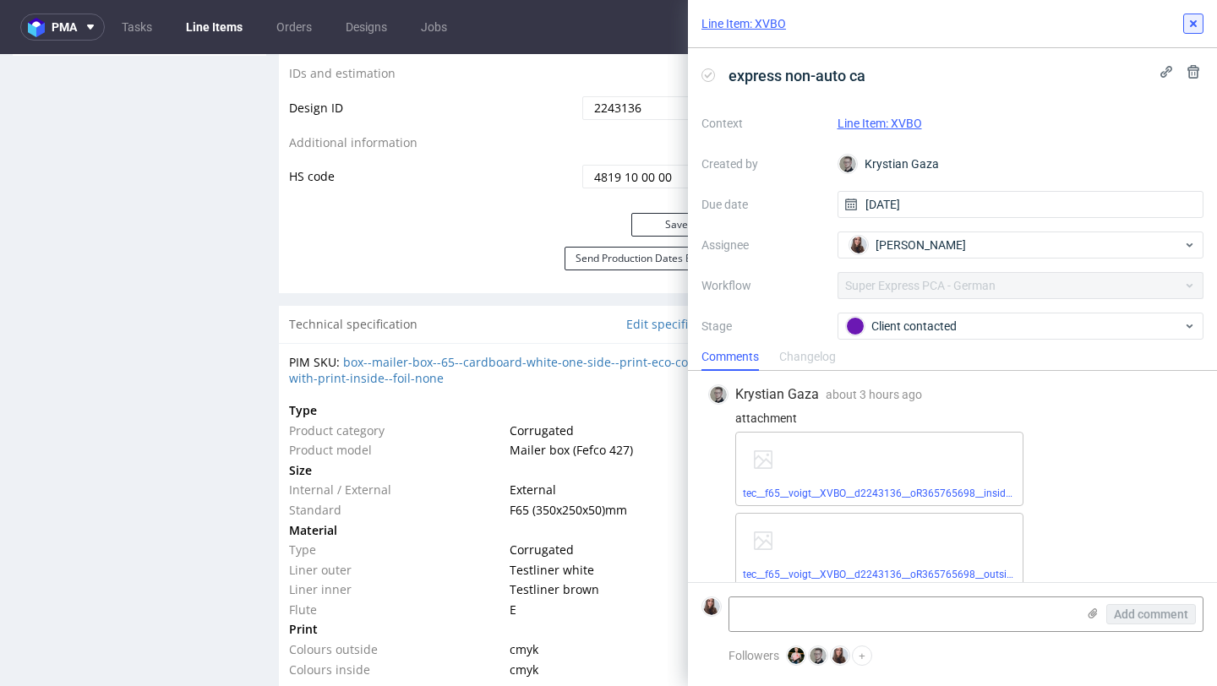
click at [1192, 20] on icon at bounding box center [1194, 24] width 14 height 14
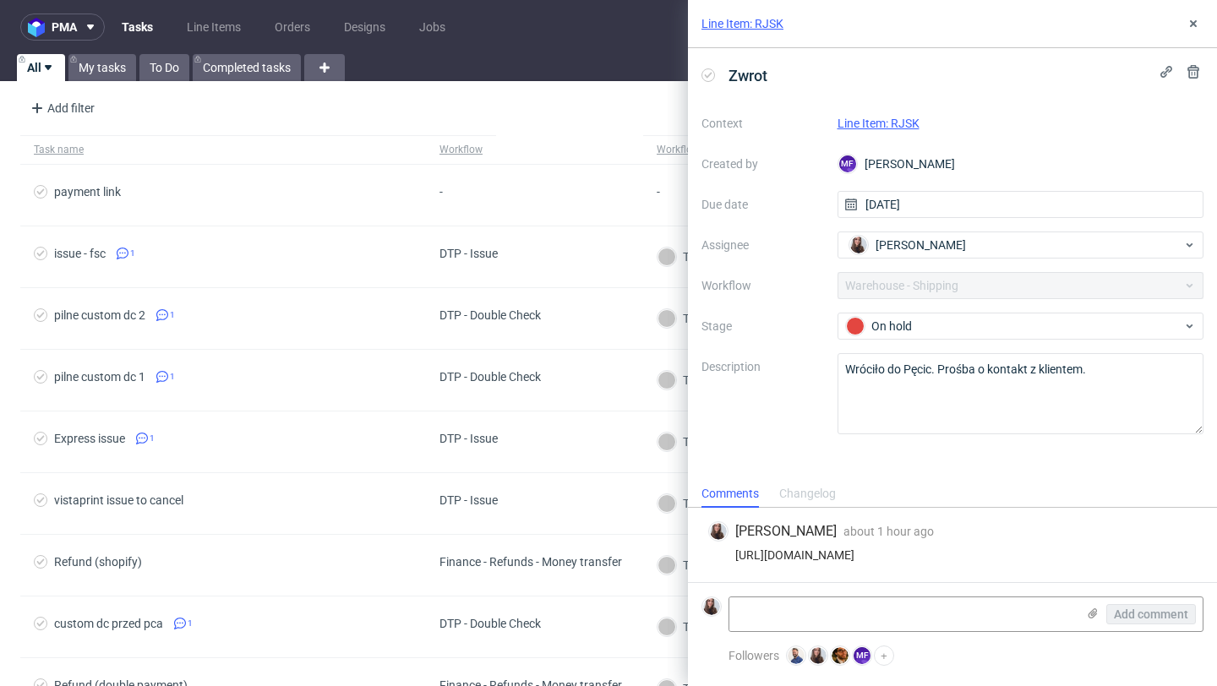
drag, startPoint x: 1170, startPoint y: 550, endPoint x: 698, endPoint y: 560, distance: 471.7
click at [698, 560] on div "[PERSON_NAME] about 1 hour ago [DATE] 13:49 [URL][DOMAIN_NAME]" at bounding box center [952, 545] width 529 height 74
copy div "[URL][DOMAIN_NAME]"
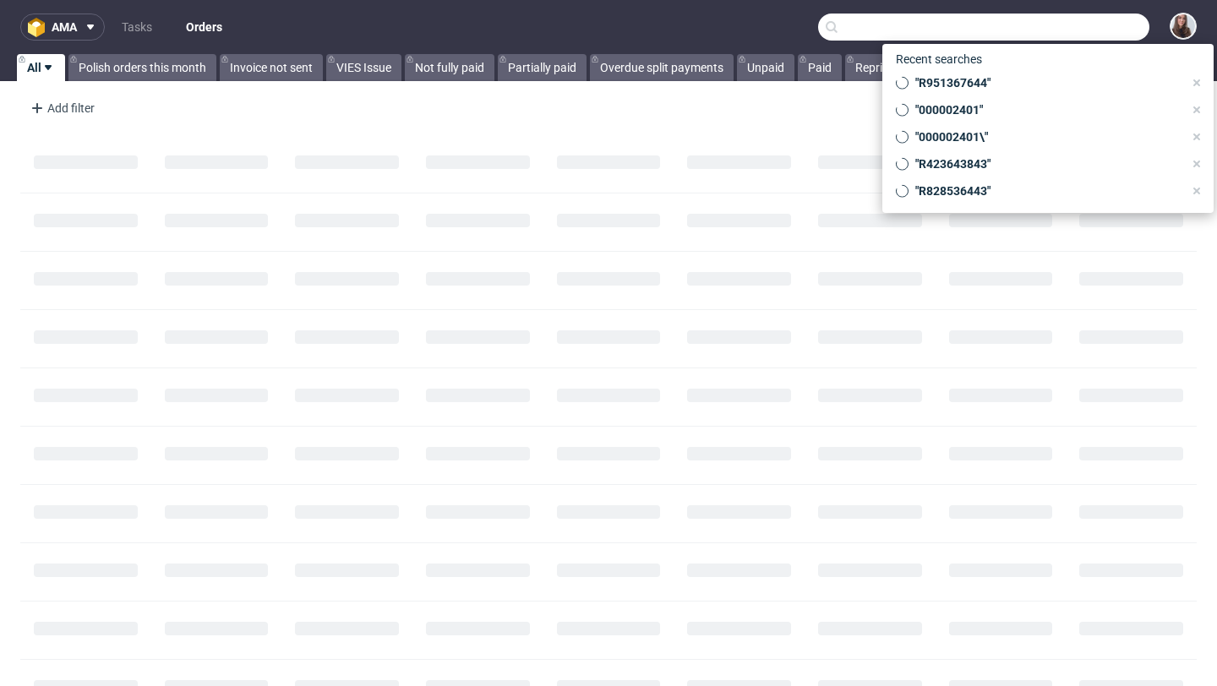
click at [1060, 31] on input "text" at bounding box center [983, 27] width 331 height 27
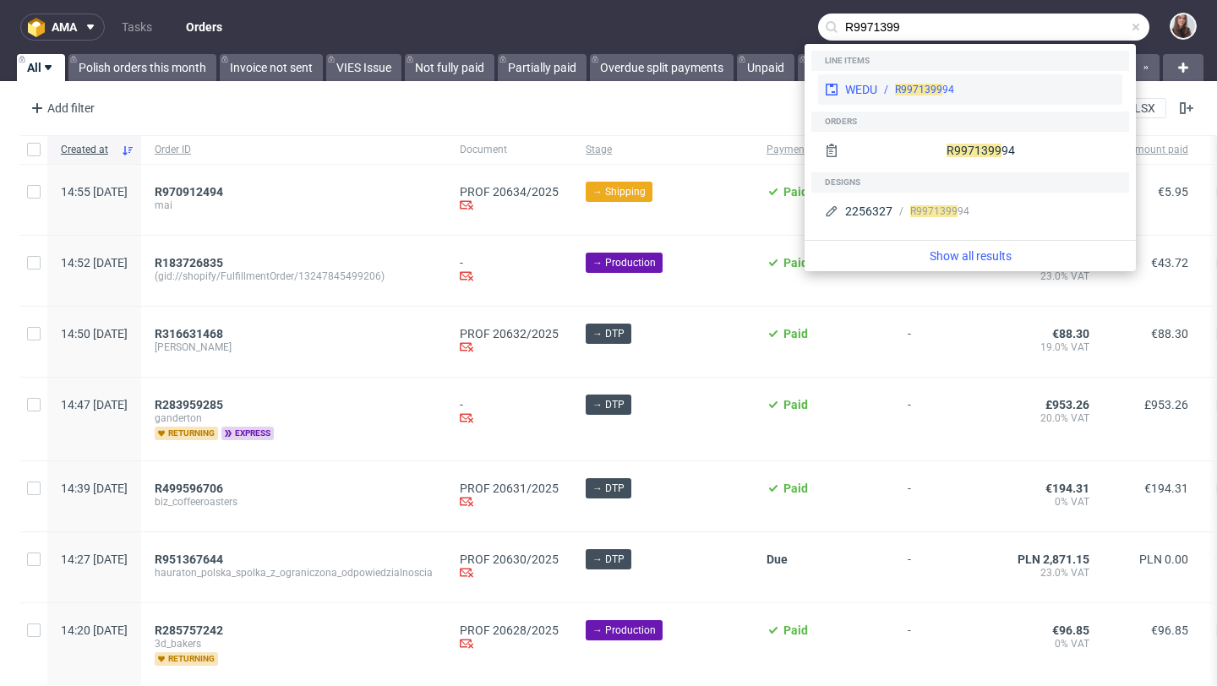
type input "R9971399"
click at [1040, 89] on div "R9971399 94" at bounding box center [996, 89] width 238 height 15
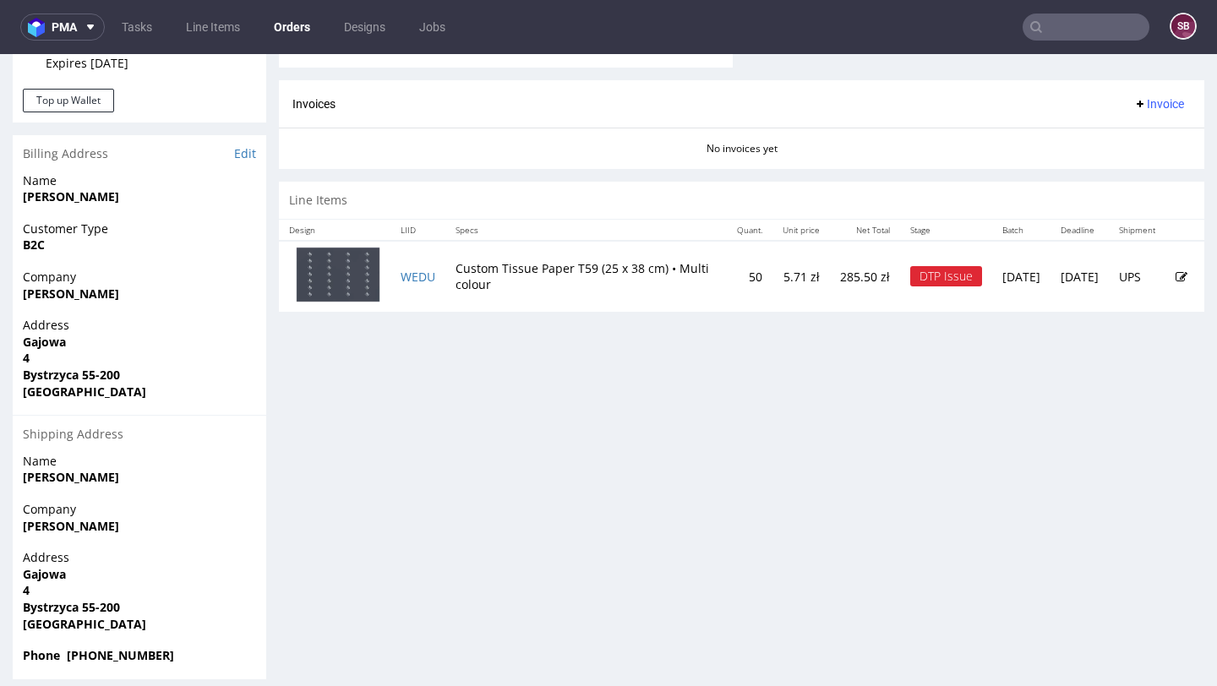
scroll to position [772, 0]
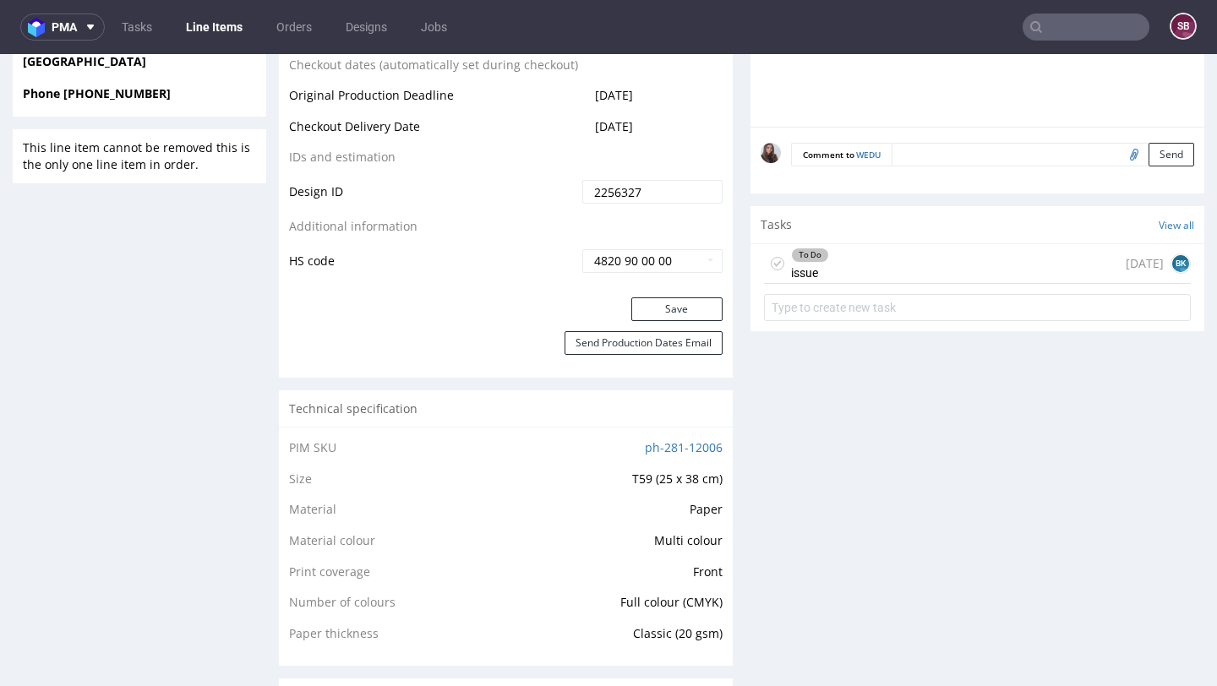
scroll to position [908, 0]
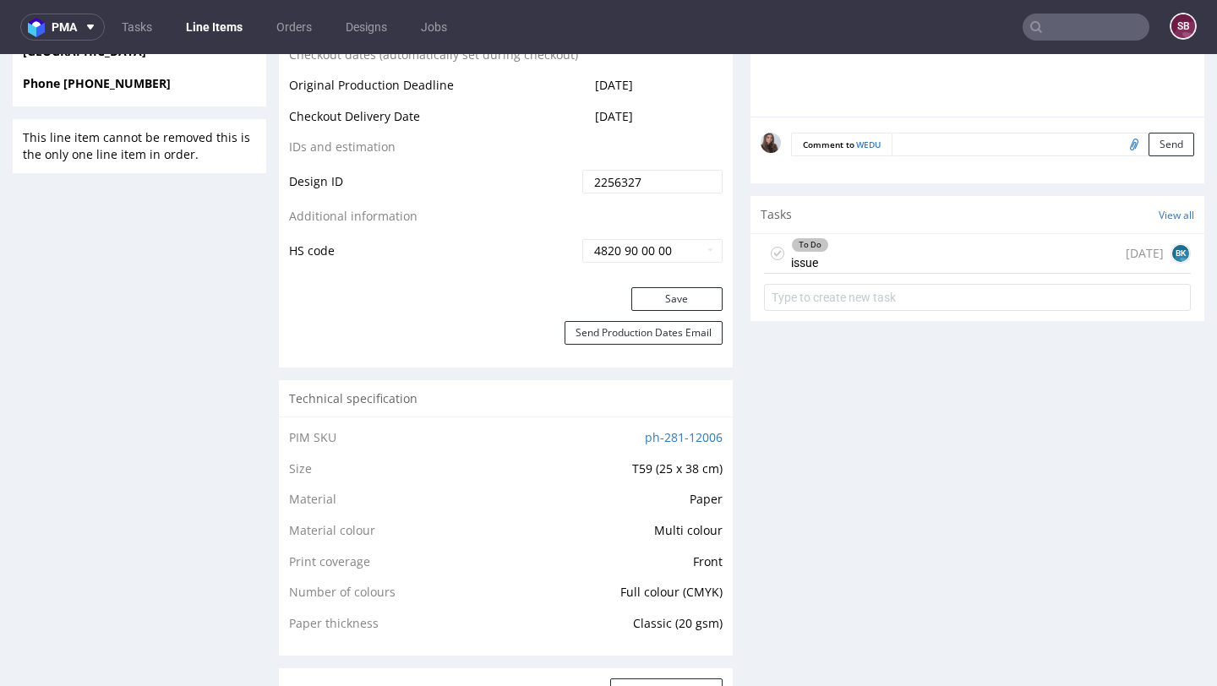
click at [852, 263] on div "To Do issue 8 days ago BK" at bounding box center [977, 254] width 427 height 40
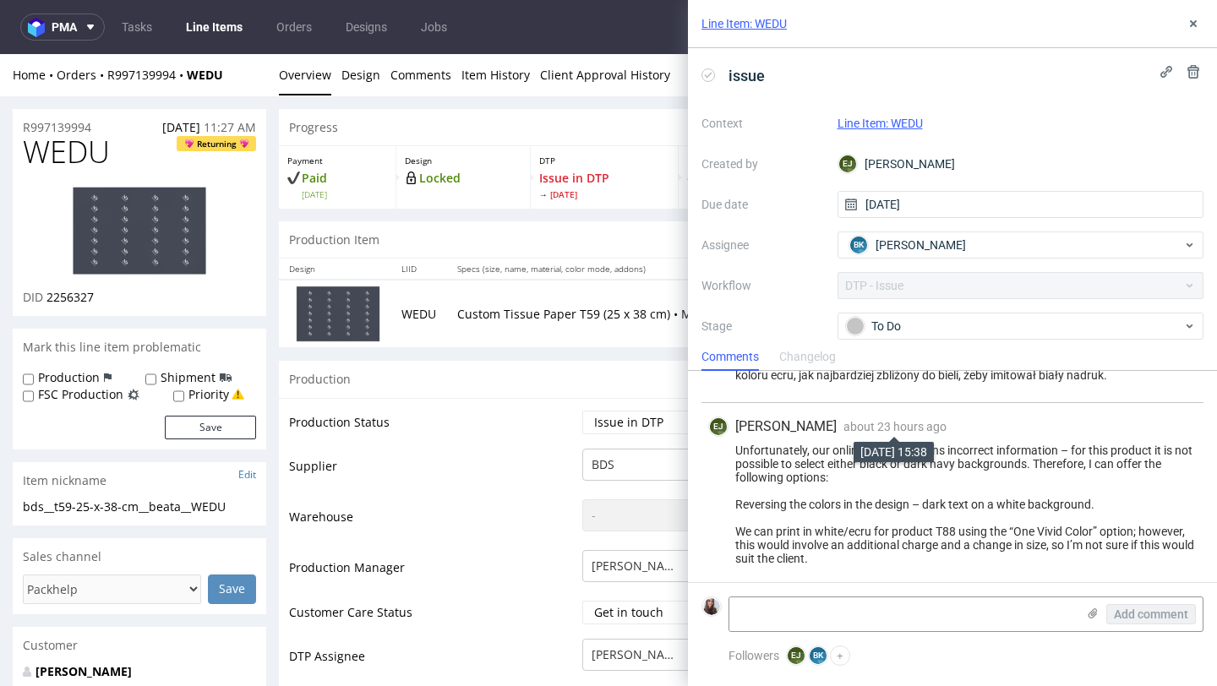
scroll to position [135, 0]
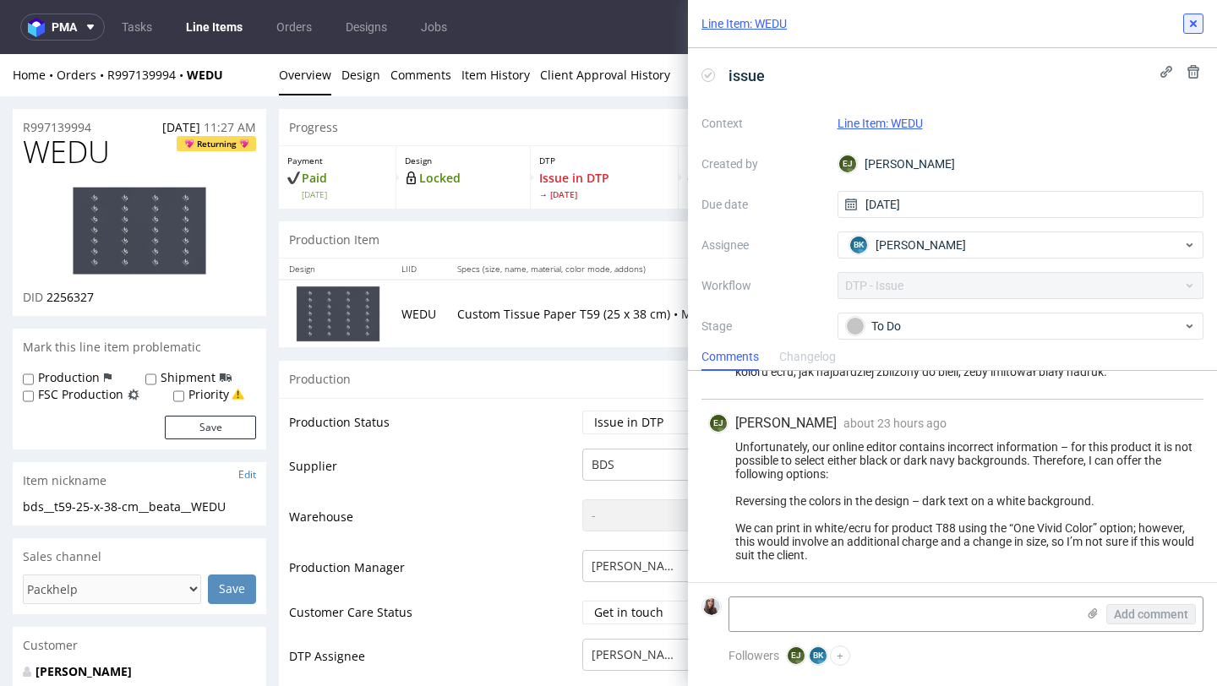
click at [1201, 28] on button at bounding box center [1193, 24] width 20 height 20
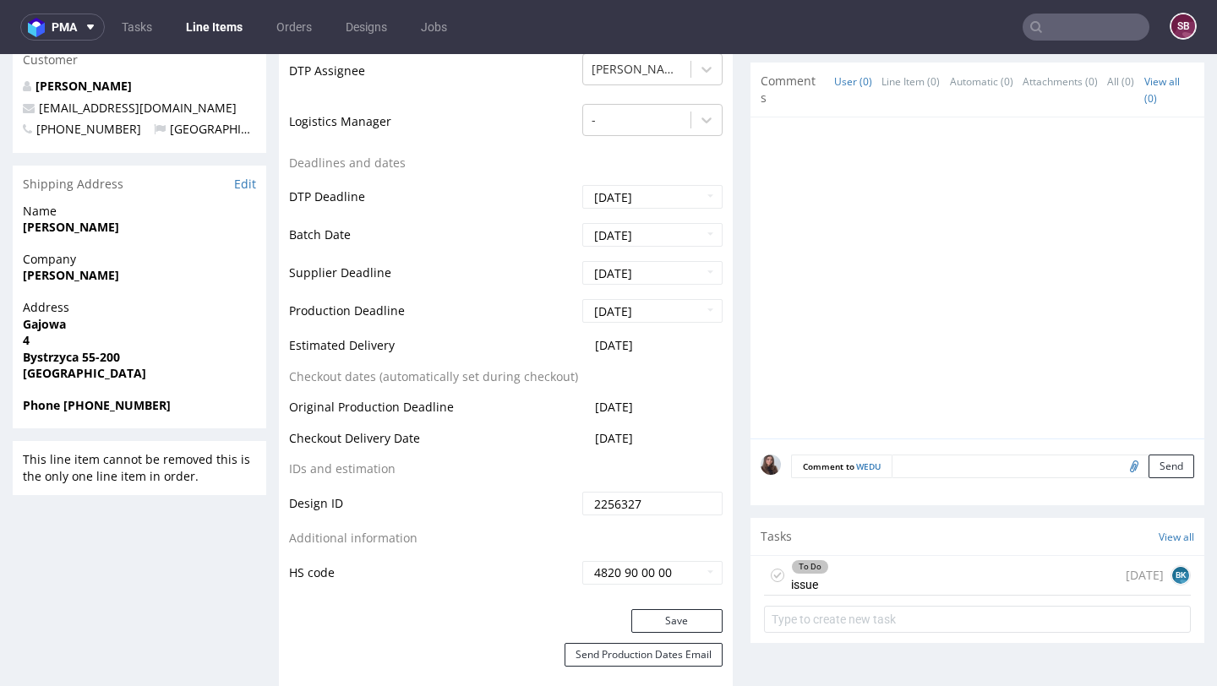
scroll to position [587, 0]
click at [854, 561] on div "To Do issue 8 days ago BK" at bounding box center [977, 575] width 427 height 40
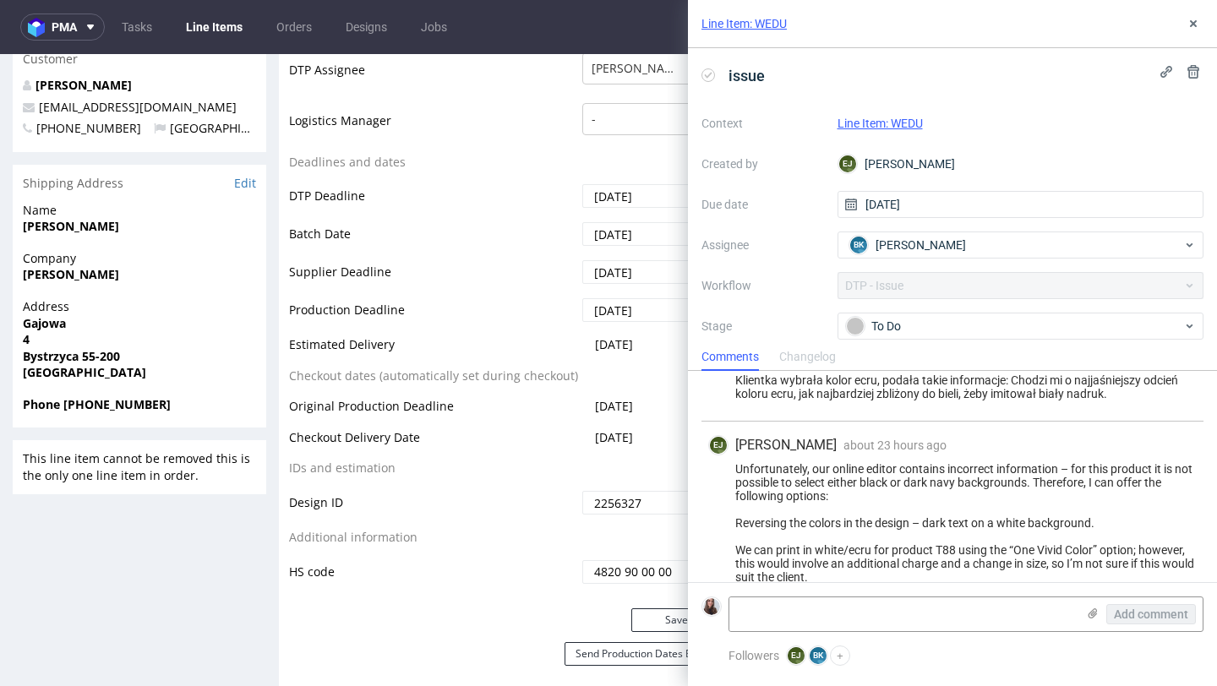
scroll to position [134, 0]
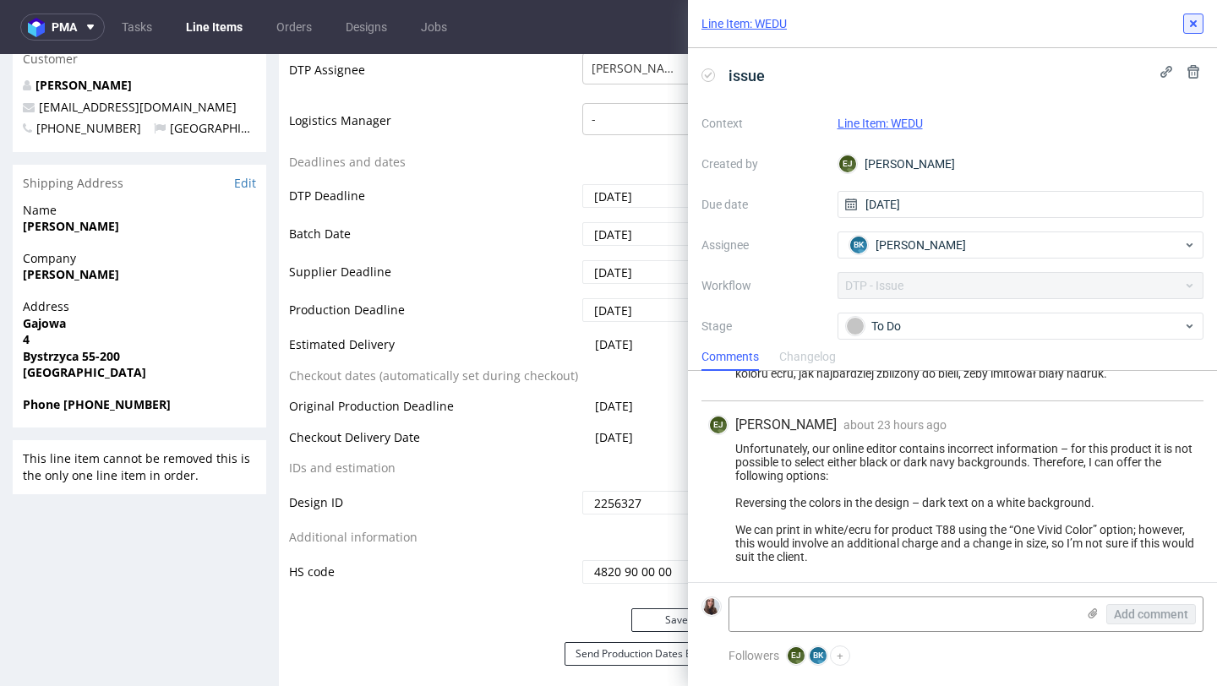
click at [1195, 21] on use at bounding box center [1193, 23] width 7 height 7
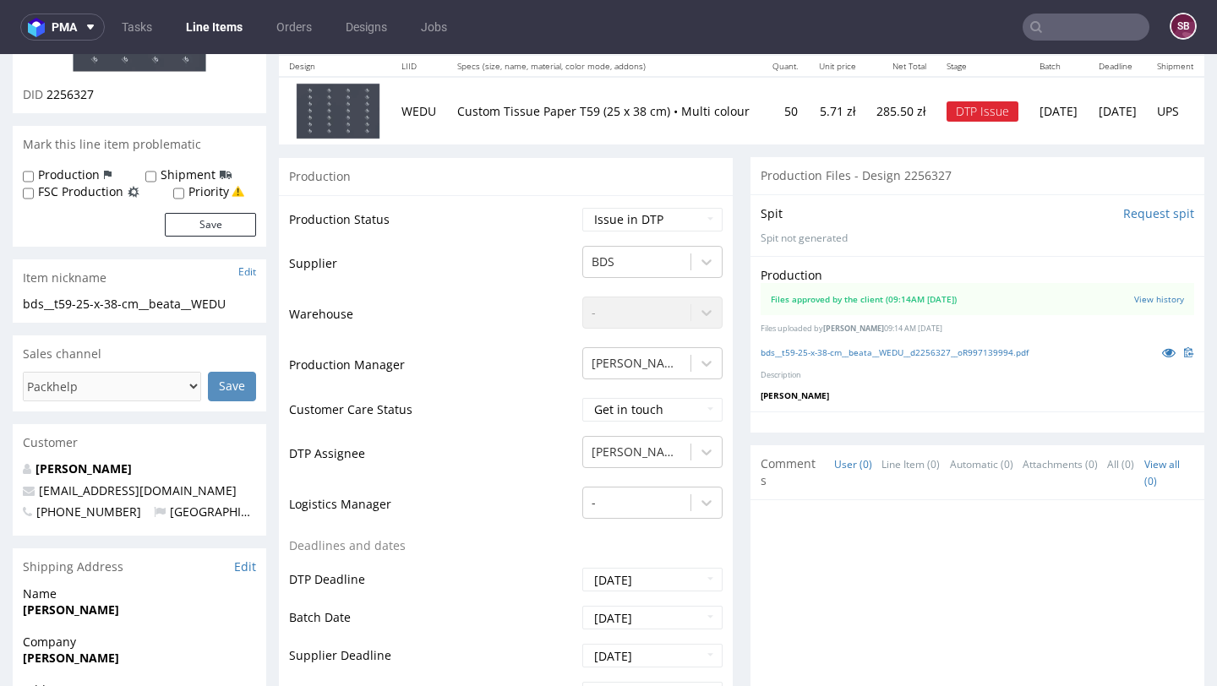
scroll to position [207, 0]
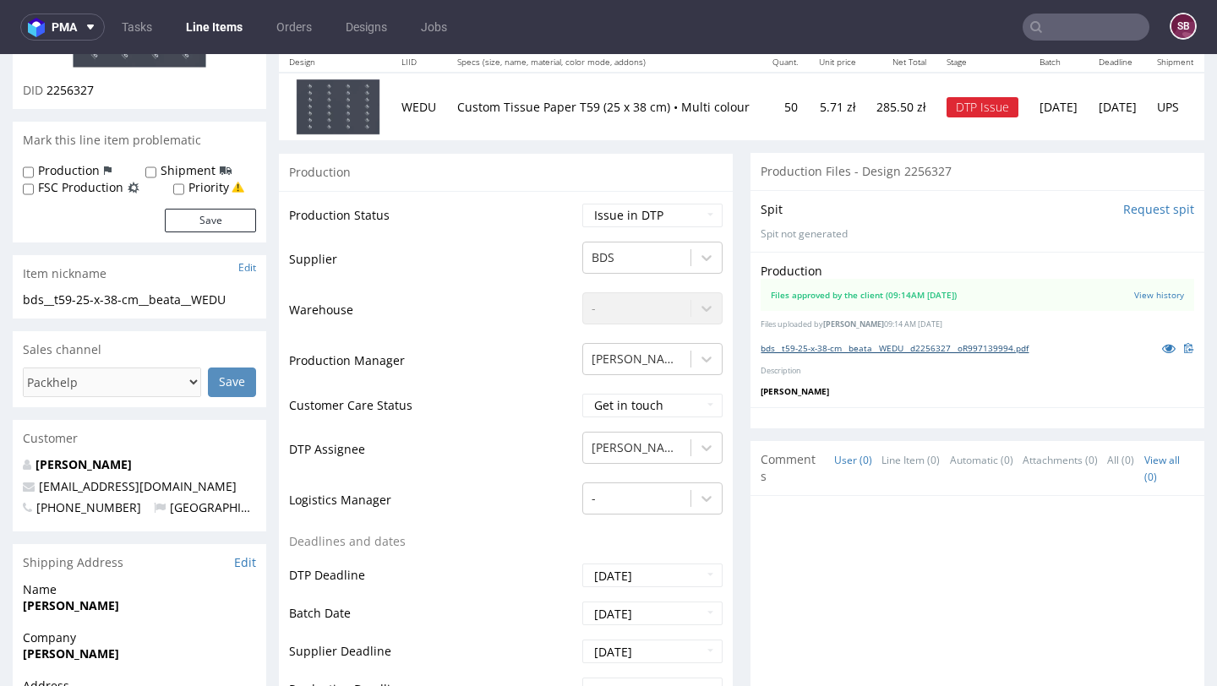
click at [882, 351] on link "bds__t59-25-x-38-cm__beata__WEDU__d2256327__oR997139994.pdf" at bounding box center [895, 348] width 268 height 12
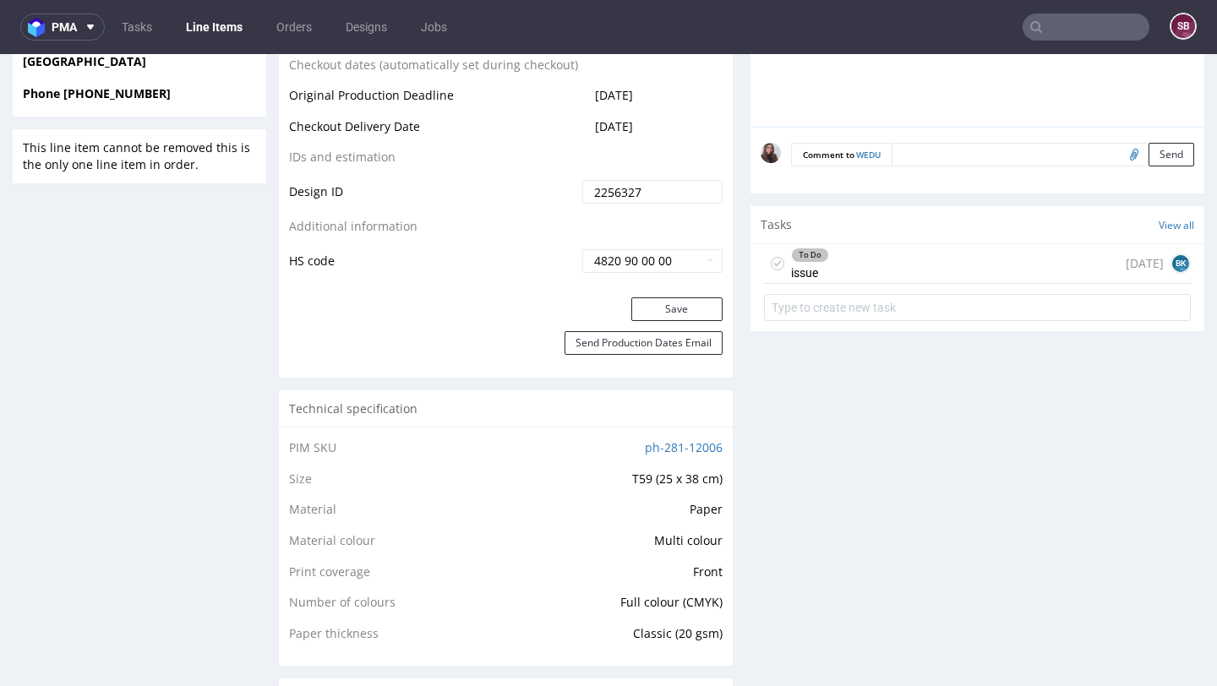
scroll to position [891, 0]
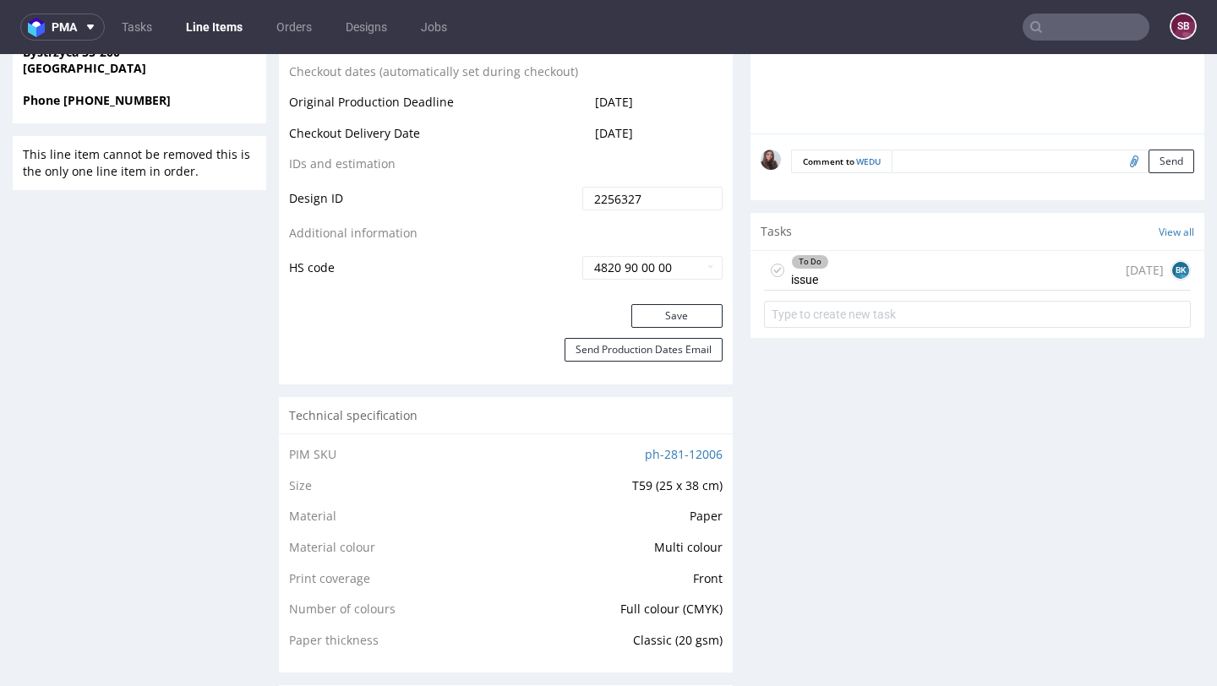
click at [863, 280] on div "To Do issue 8 days ago BK" at bounding box center [977, 271] width 427 height 40
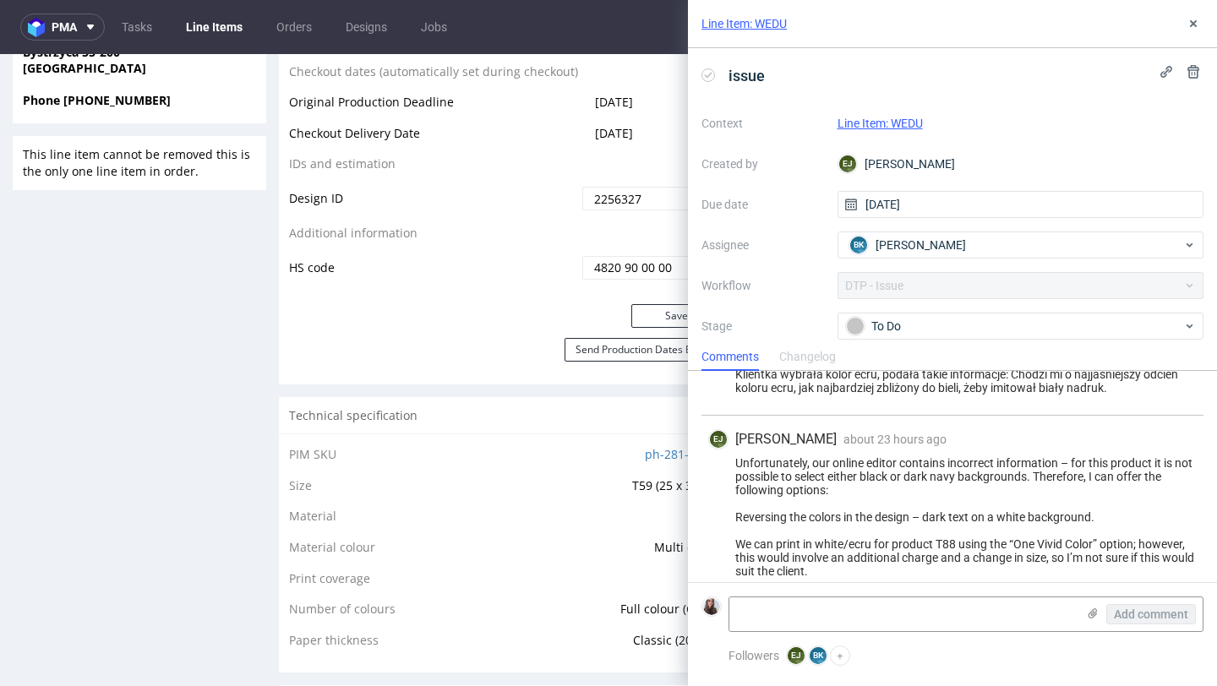
scroll to position [135, 0]
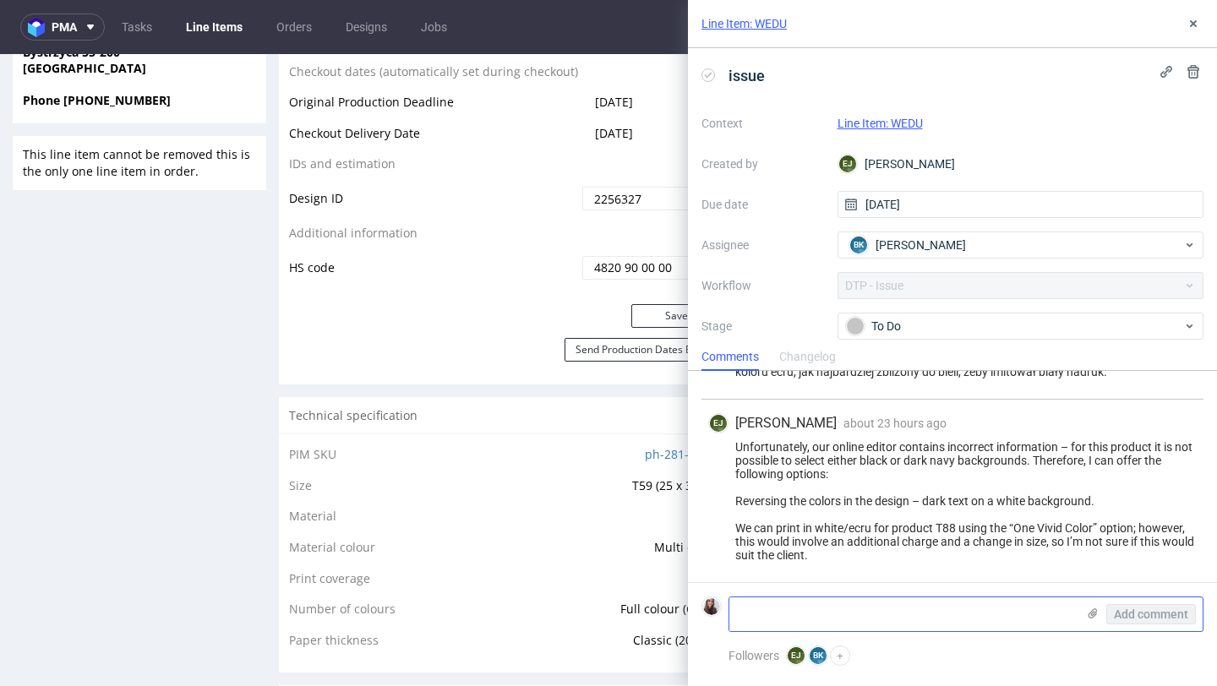
click at [874, 614] on textarea at bounding box center [902, 615] width 347 height 34
click at [866, 609] on textarea at bounding box center [902, 615] width 347 height 34
drag, startPoint x: 927, startPoint y: 501, endPoint x: 1105, endPoint y: 499, distance: 177.5
click at [1105, 499] on div "Unfortunately, our online editor contains incorrect information – for this prod…" at bounding box center [952, 501] width 489 height 122
click at [881, 623] on textarea at bounding box center [902, 615] width 347 height 34
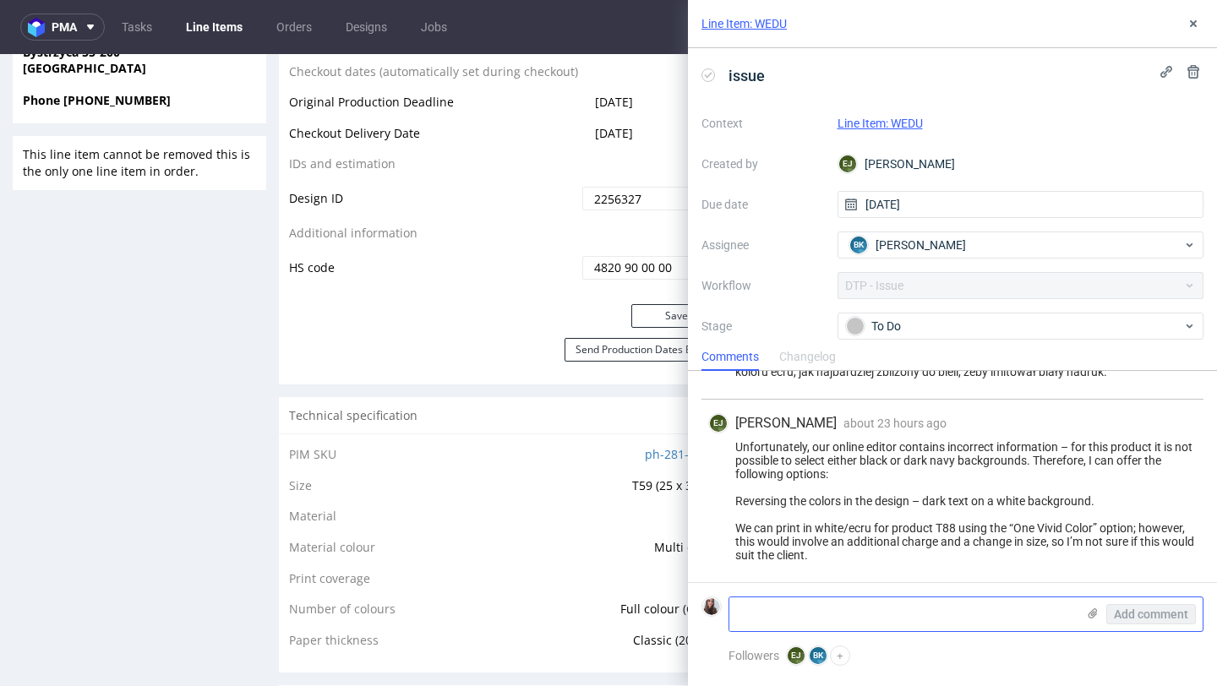
click at [801, 610] on textarea at bounding box center [902, 615] width 347 height 34
drag, startPoint x: 896, startPoint y: 615, endPoint x: 740, endPoint y: 612, distance: 156.4
click at [740, 612] on textarea "ciemne tlo i jasny napis" at bounding box center [902, 615] width 347 height 34
type textarea "c"
click at [1193, 22] on use at bounding box center [1193, 23] width 7 height 7
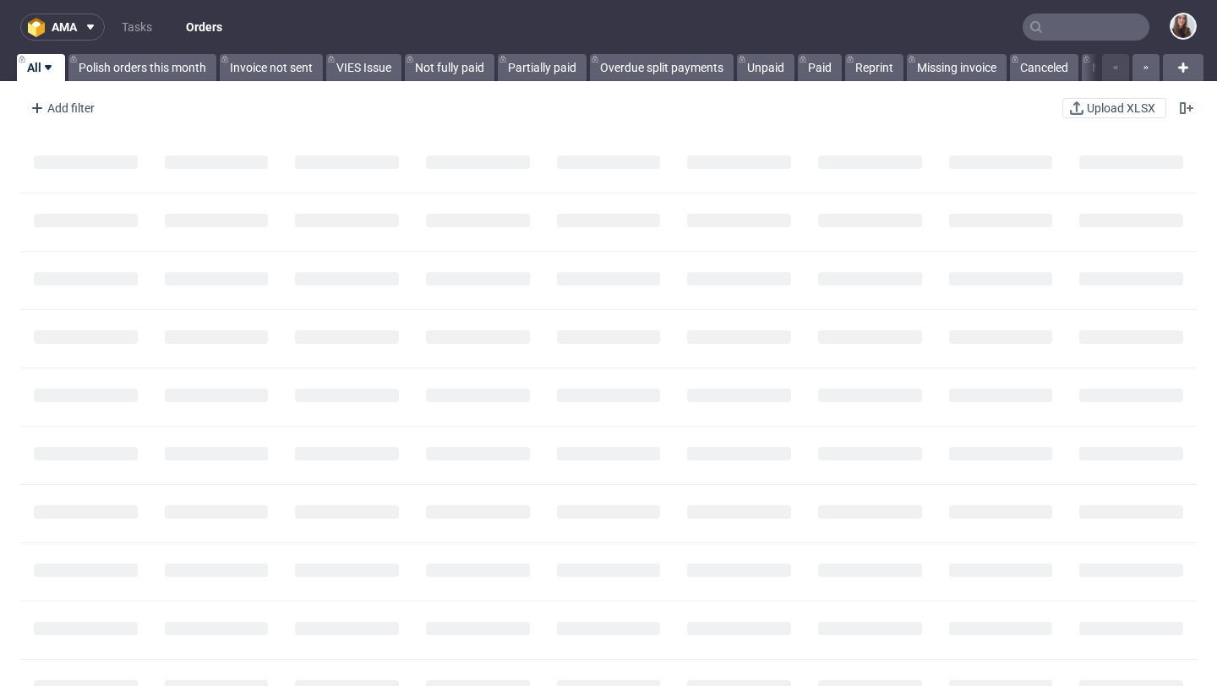
click at [1029, 29] on input "text" at bounding box center [1086, 27] width 127 height 27
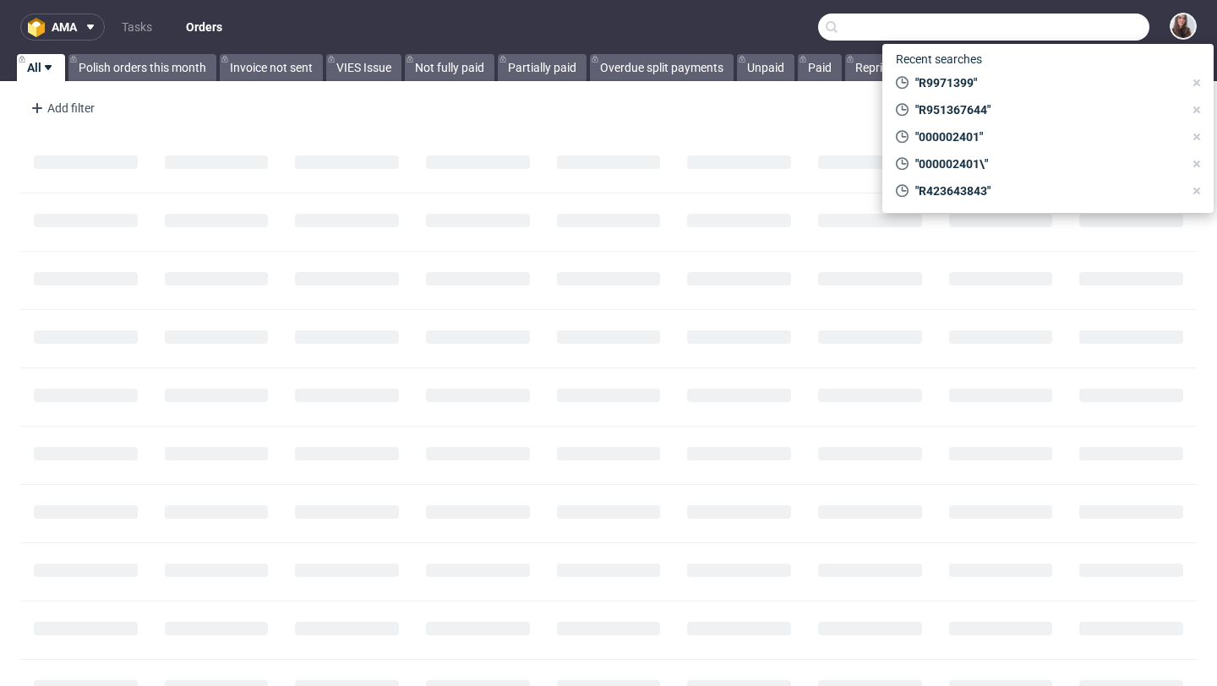
paste input "R229993220"
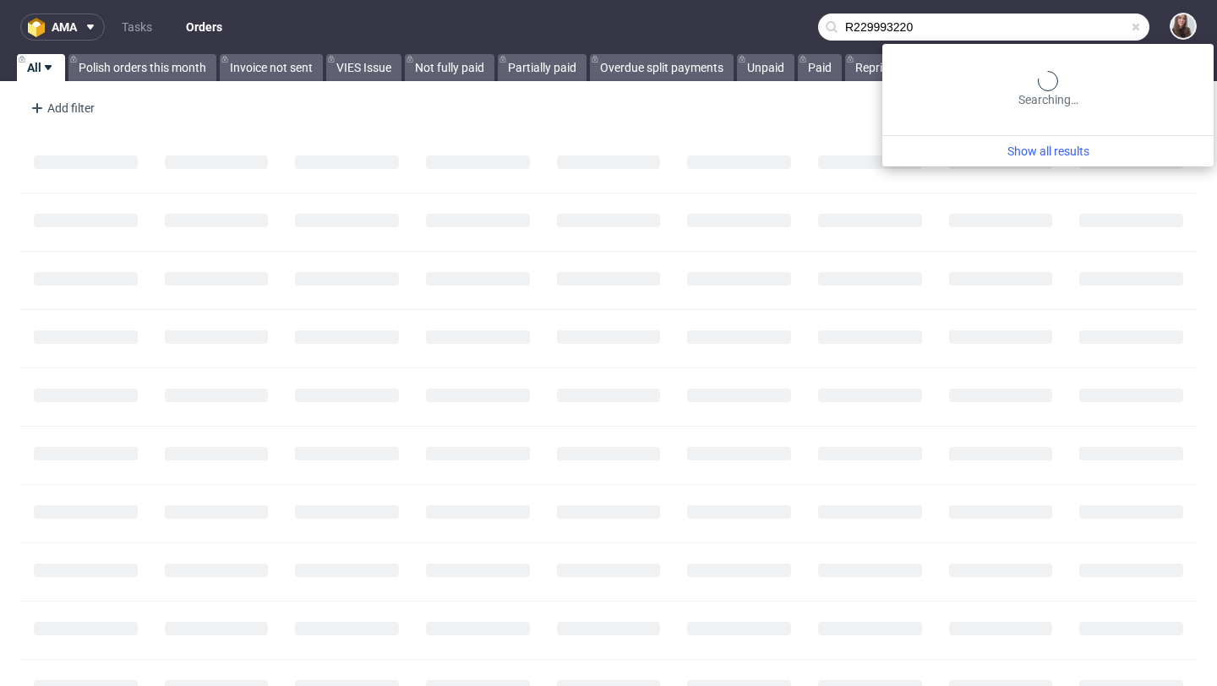
type input "R229993220"
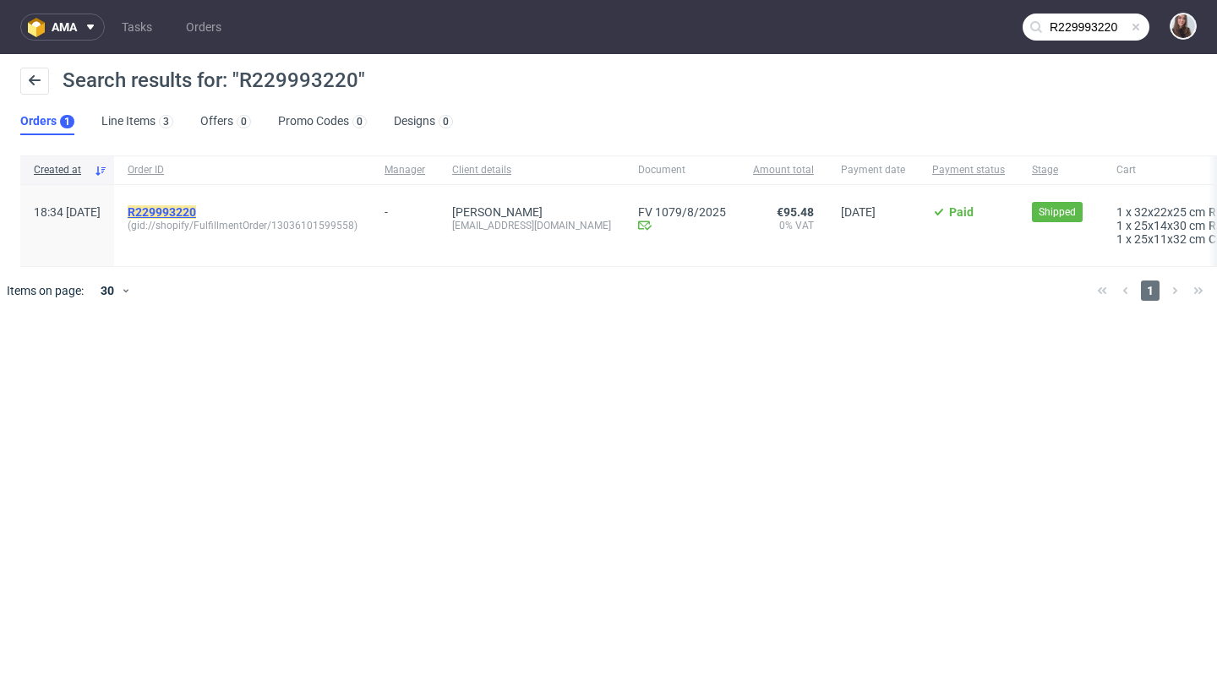
click at [196, 206] on mark "R229993220" at bounding box center [162, 212] width 68 height 14
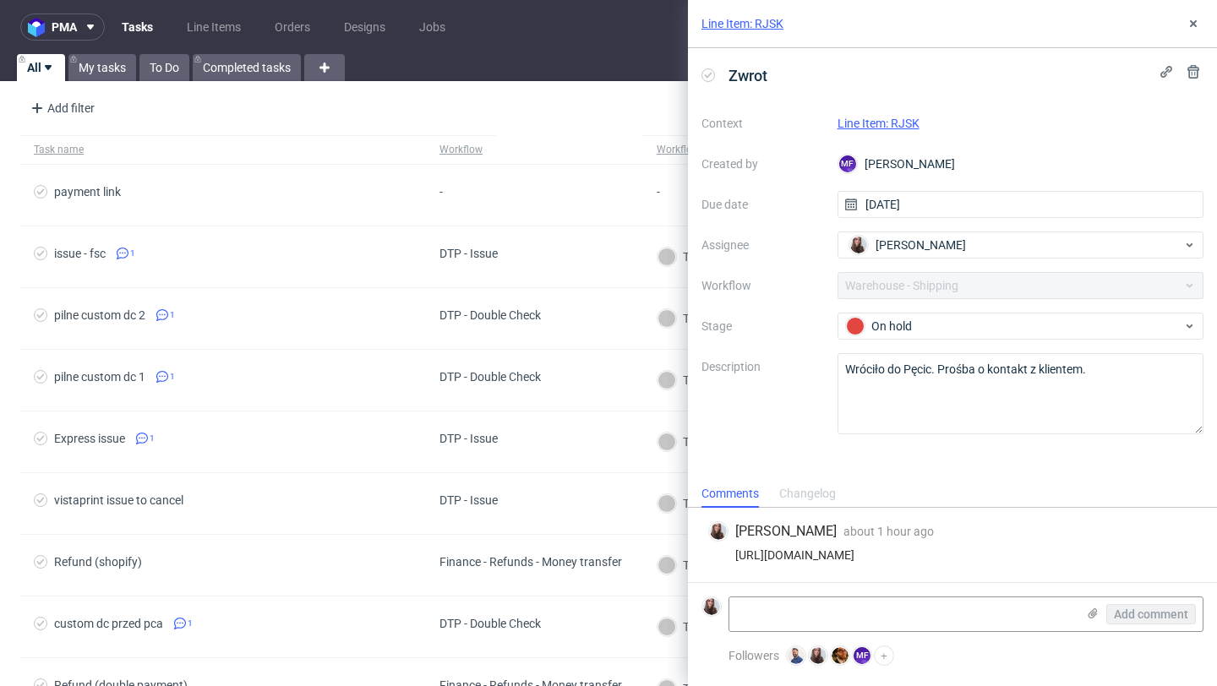
click at [902, 124] on link "Line Item: RJSK" at bounding box center [879, 124] width 82 height 14
click at [928, 243] on span "[PERSON_NAME]" at bounding box center [921, 245] width 90 height 17
type input "matt"
click at [938, 274] on span "[PERSON_NAME]" at bounding box center [920, 282] width 90 height 17
click at [1199, 22] on icon at bounding box center [1194, 24] width 14 height 14
